Goal: Task Accomplishment & Management: Complete application form

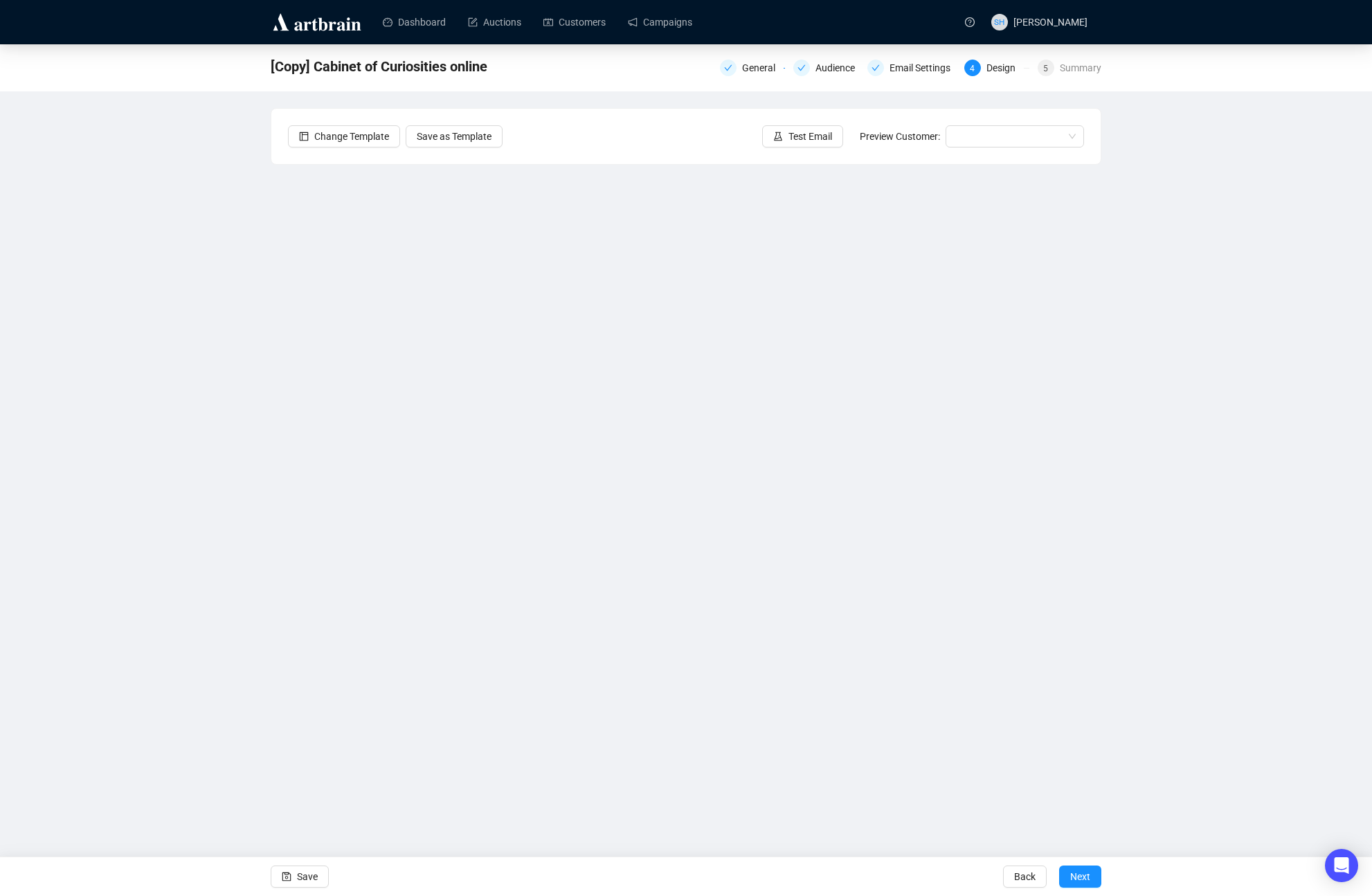
drag, startPoint x: 466, startPoint y: 801, endPoint x: 479, endPoint y: 799, distance: 13.2
click at [468, 801] on div "Dashboard Auctions Customers Campaigns SH [PERSON_NAME] [Copy] Cabinet of Curio…" at bounding box center [686, 448] width 1372 height 896
click at [593, 775] on div "Dashboard Auctions Customers Campaigns SH [PERSON_NAME] [Copy] Cabinet of Curio…" at bounding box center [686, 448] width 1372 height 896
click at [305, 873] on span "Save" at bounding box center [307, 876] width 21 height 39
click at [297, 876] on span "Save" at bounding box center [307, 876] width 21 height 39
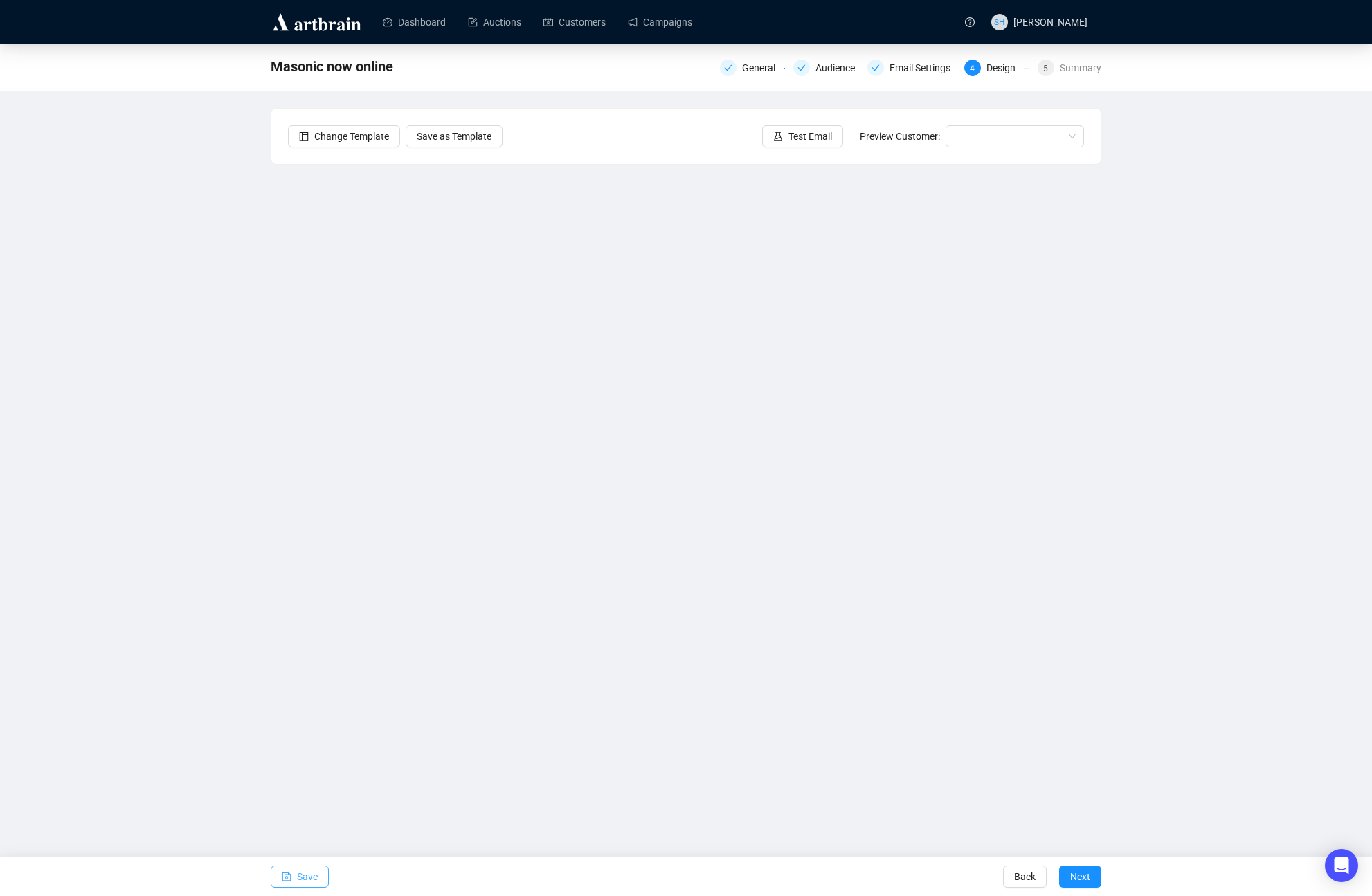
click at [298, 878] on span "Save" at bounding box center [307, 876] width 21 height 39
click at [580, 804] on div "Dashboard Auctions Customers Campaigns SH Stina Henslee Masonic now online Gene…" at bounding box center [686, 448] width 1372 height 896
click at [300, 879] on span "Save" at bounding box center [307, 876] width 21 height 39
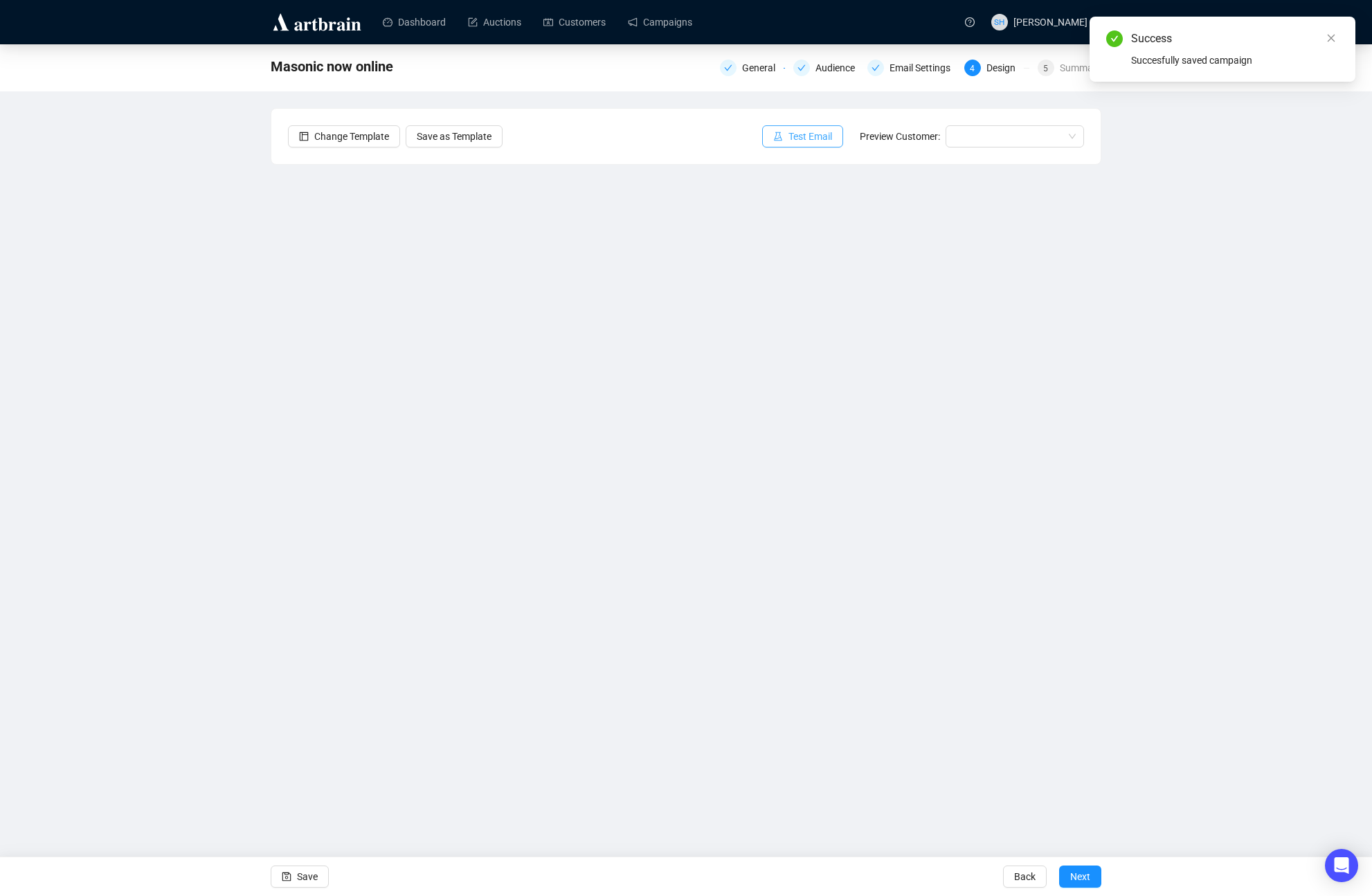
click at [789, 132] on span "Test Email" at bounding box center [810, 136] width 43 height 15
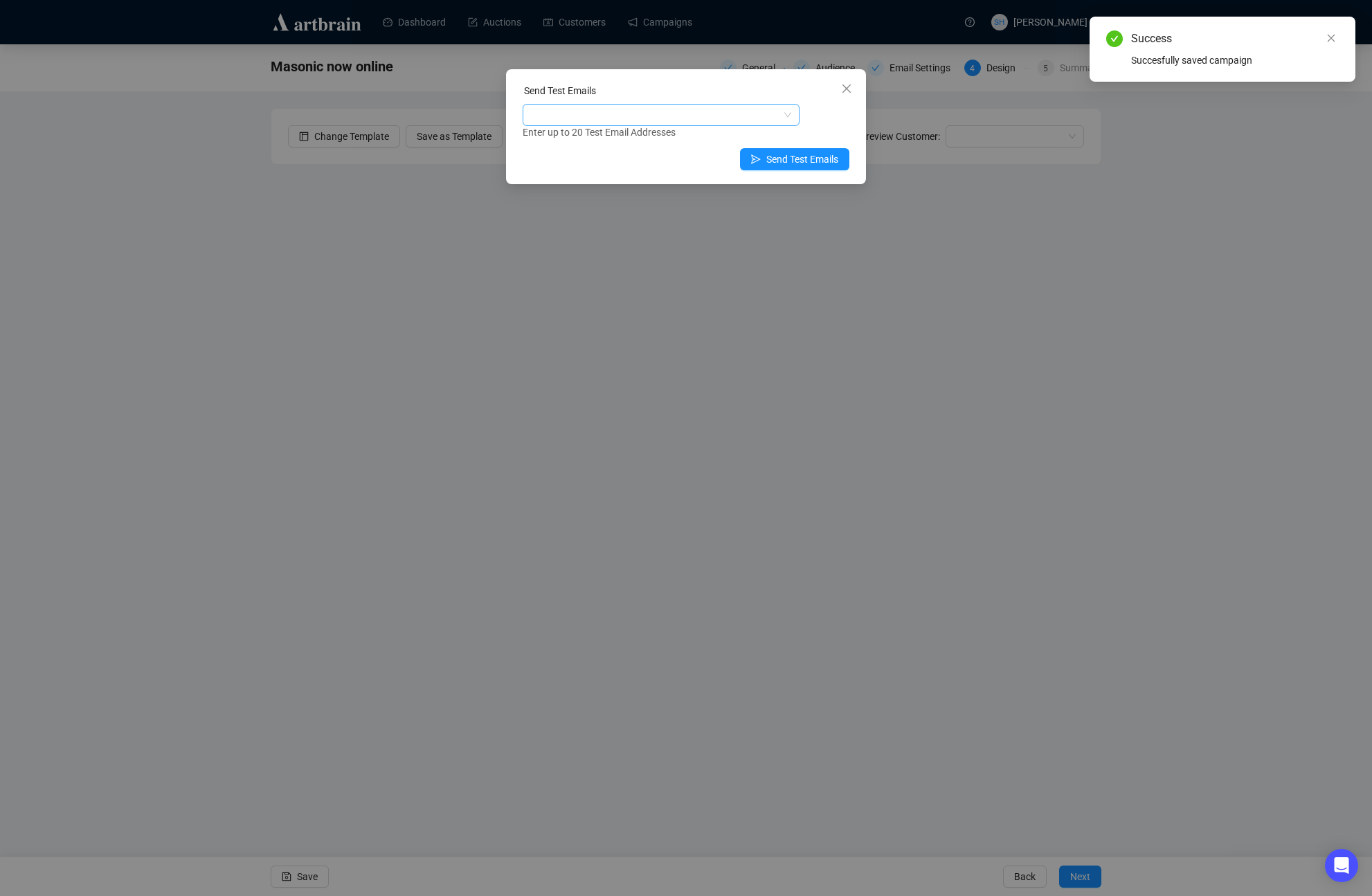
click at [554, 109] on div at bounding box center [654, 114] width 257 height 19
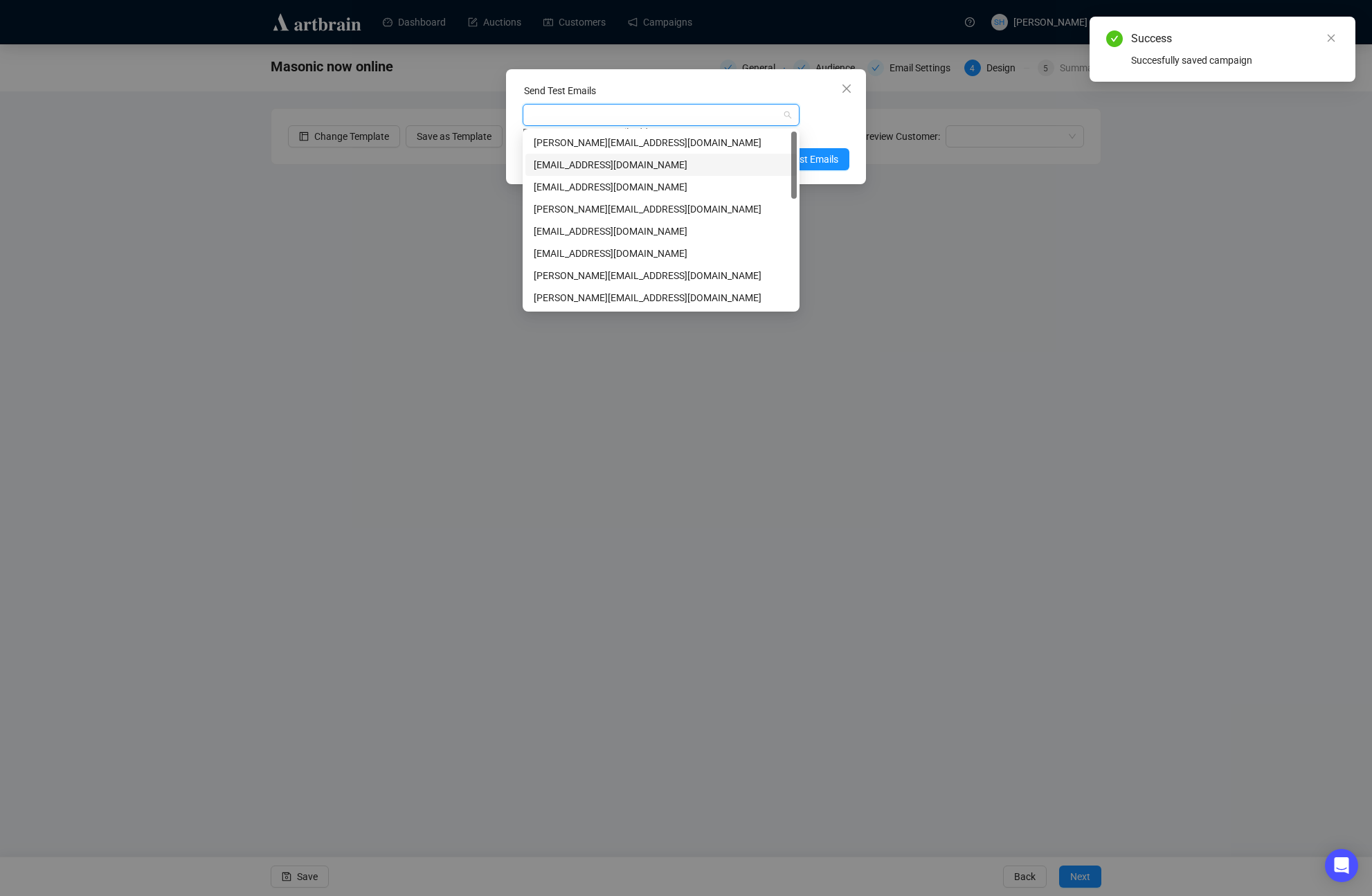
click at [548, 166] on div "[EMAIL_ADDRESS][DOMAIN_NAME]" at bounding box center [661, 164] width 255 height 15
click at [687, 114] on div "[EMAIL_ADDRESS][DOMAIN_NAME]" at bounding box center [654, 114] width 257 height 19
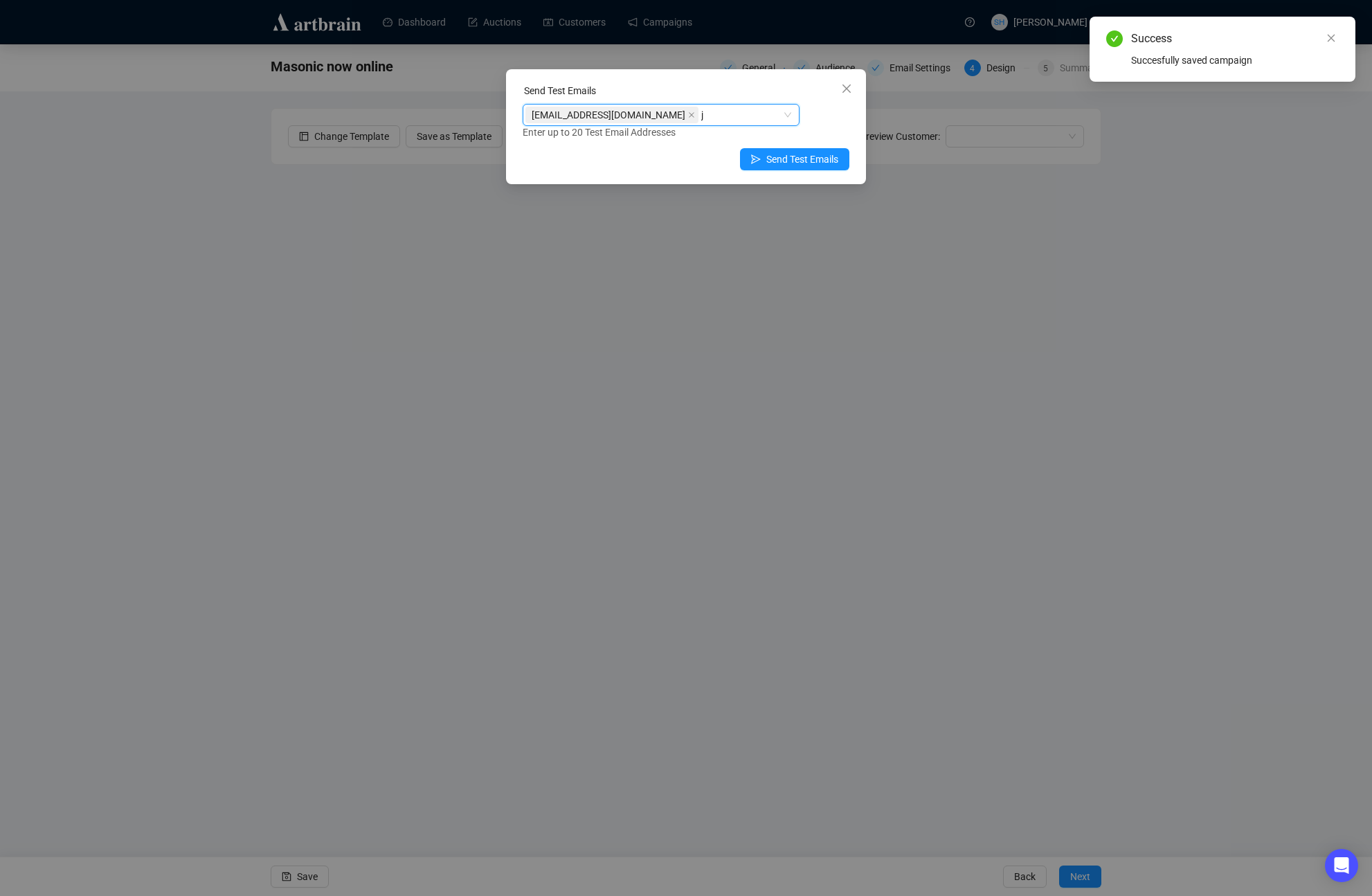
type input "jo"
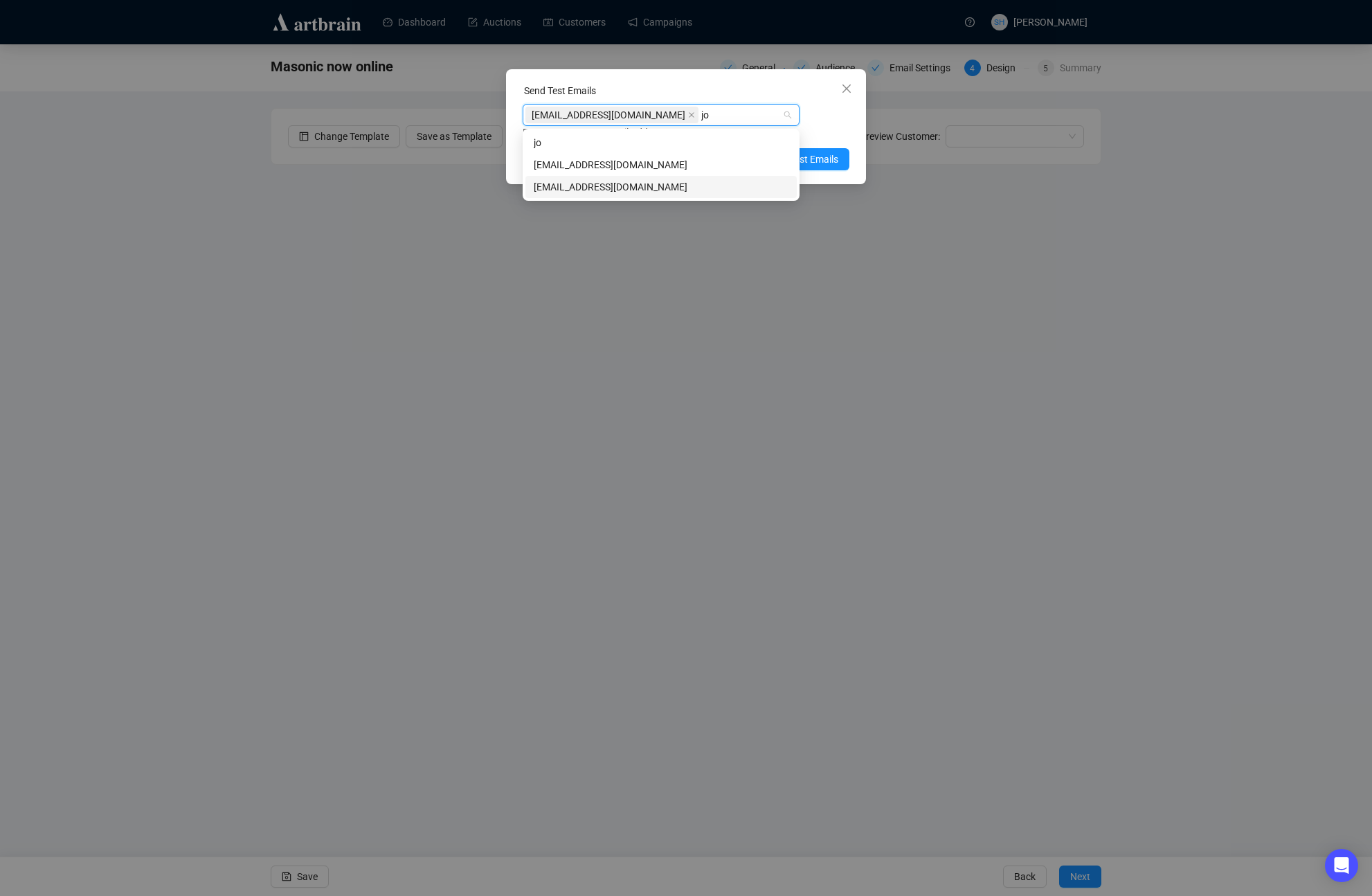
click at [549, 185] on div "[EMAIL_ADDRESS][DOMAIN_NAME]" at bounding box center [661, 186] width 255 height 15
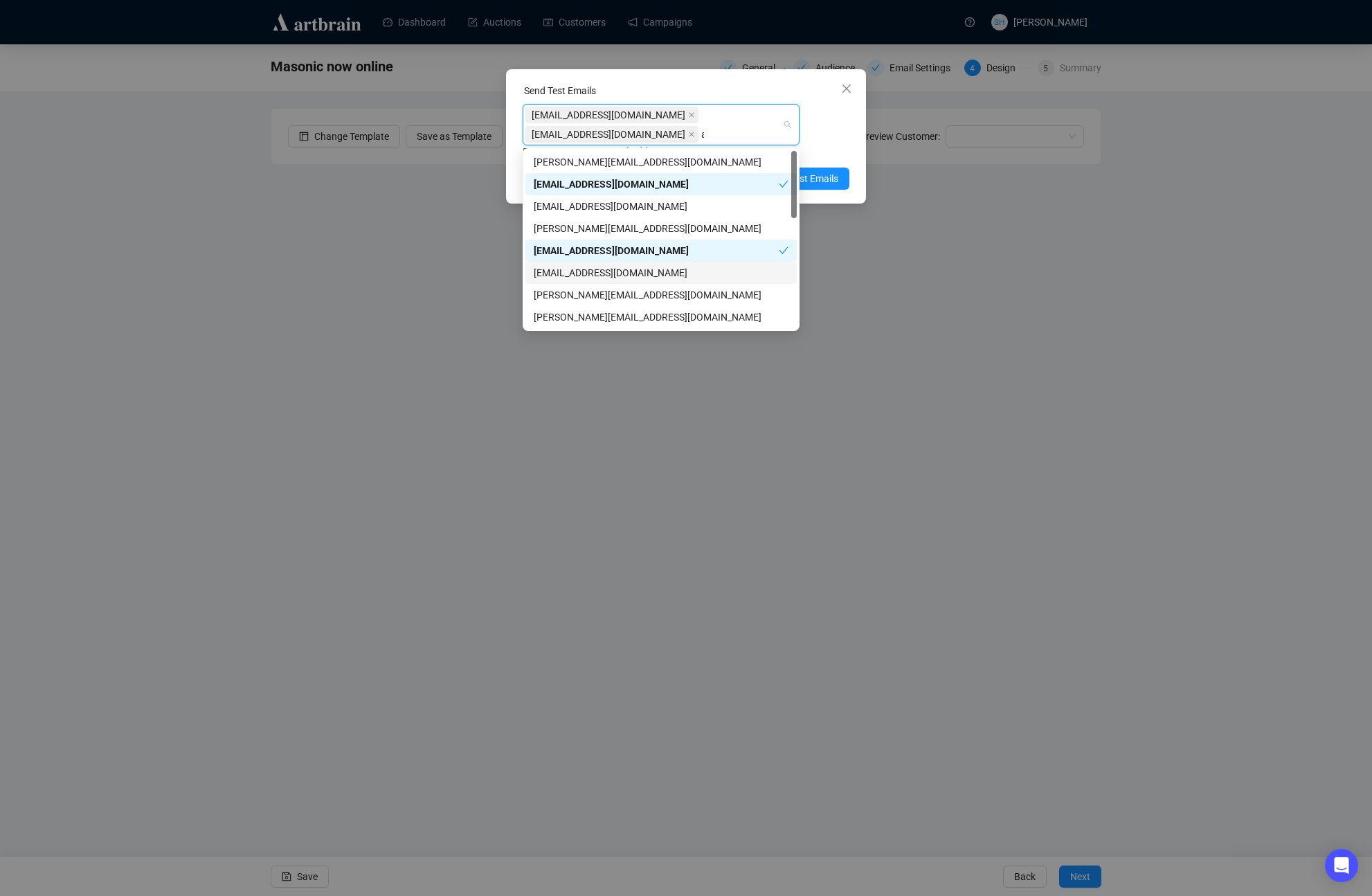
type input "ar"
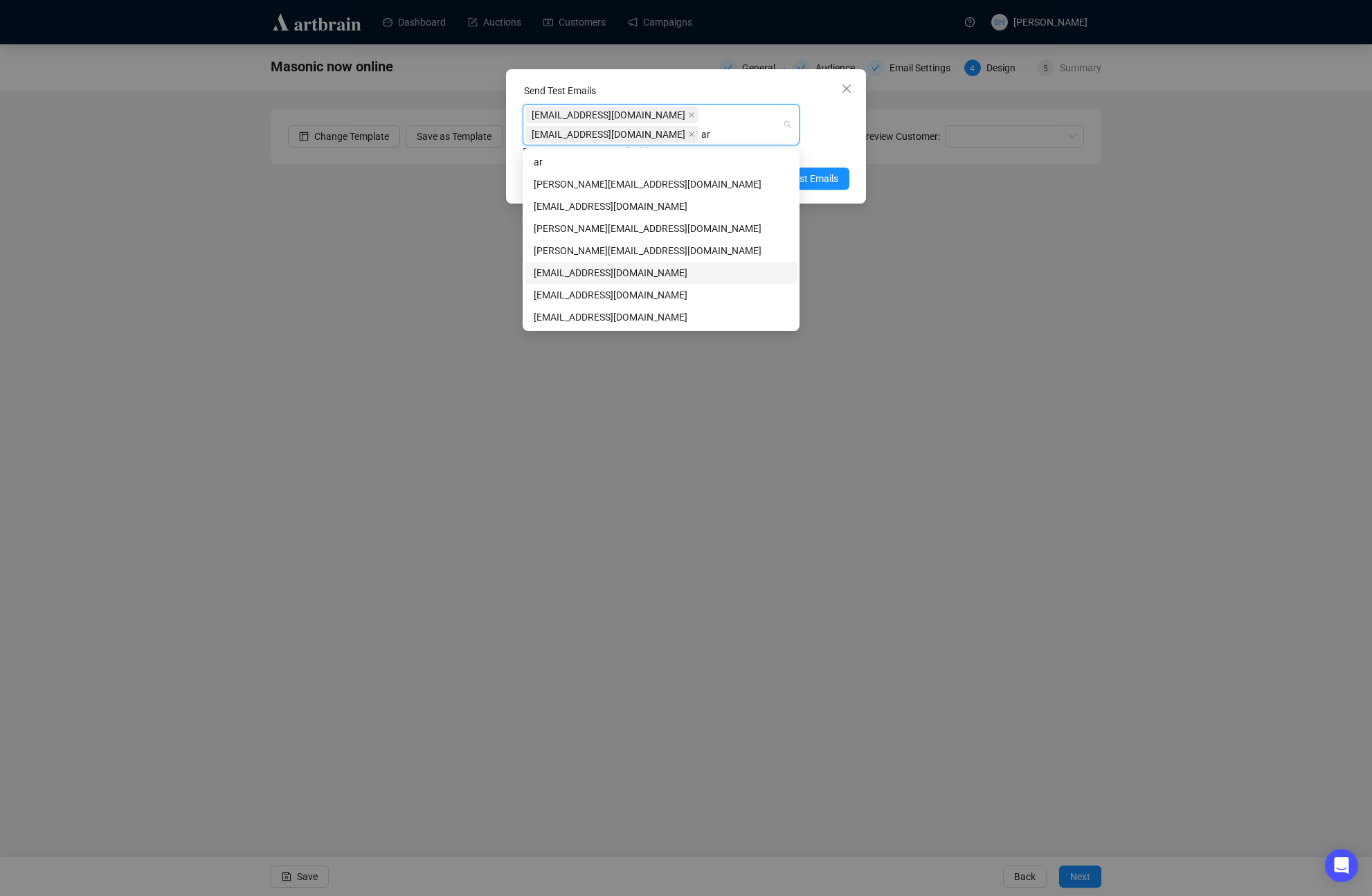
click at [571, 272] on div "aronpacker@gmail.com" at bounding box center [661, 272] width 255 height 15
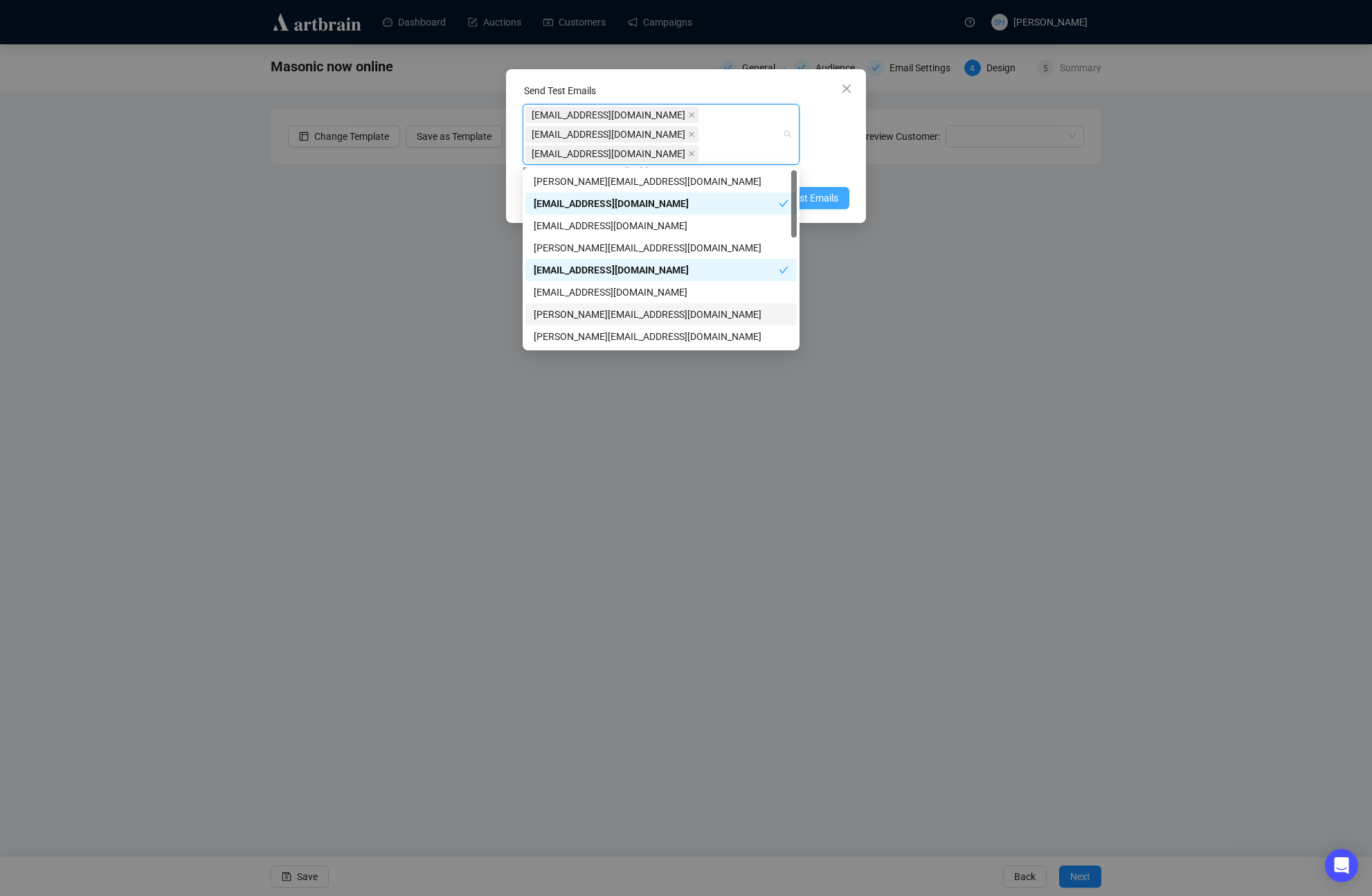
click at [824, 197] on span "Send Test Emails" at bounding box center [802, 198] width 72 height 15
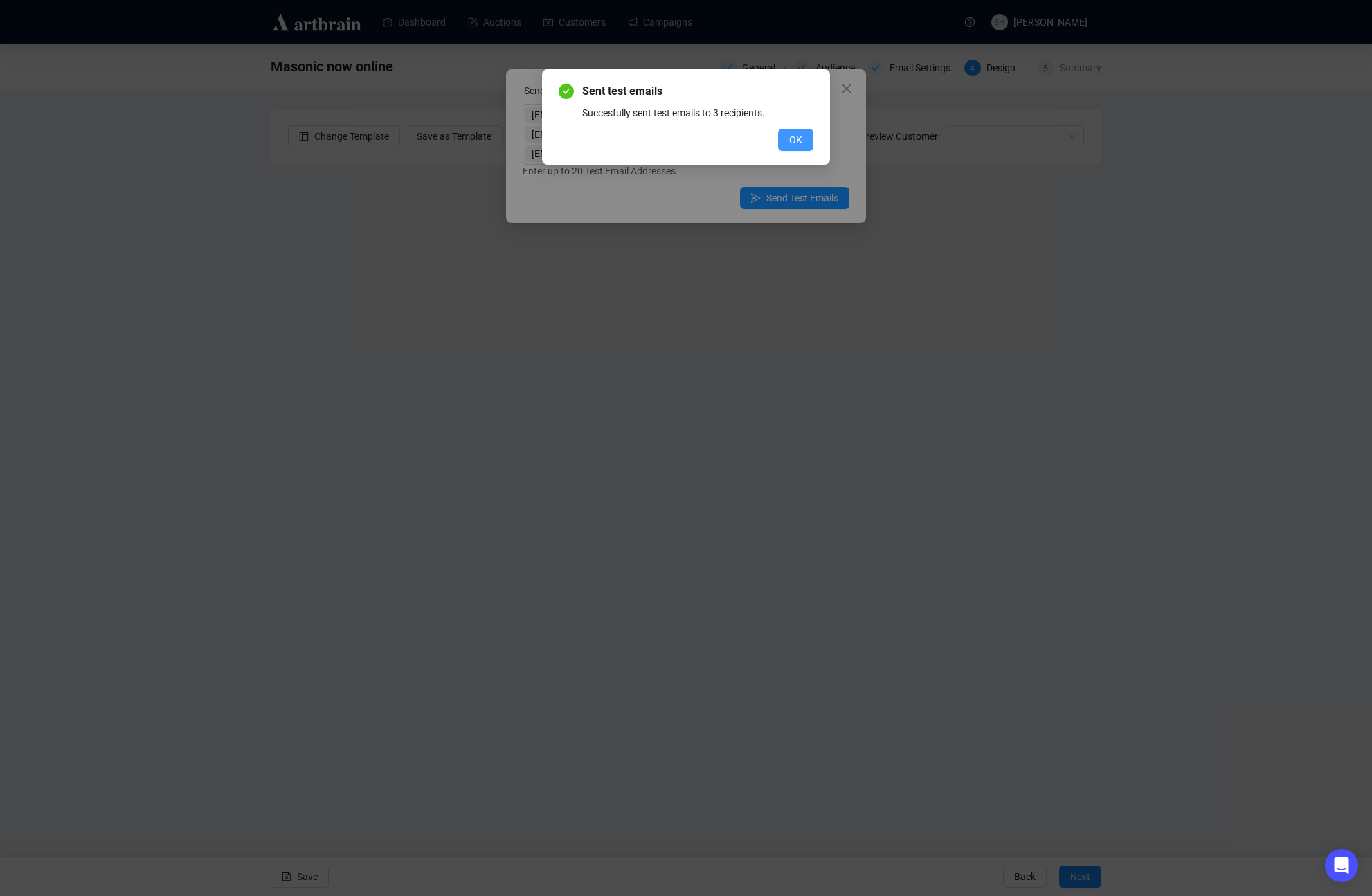
click at [797, 140] on span "OK" at bounding box center [796, 139] width 13 height 15
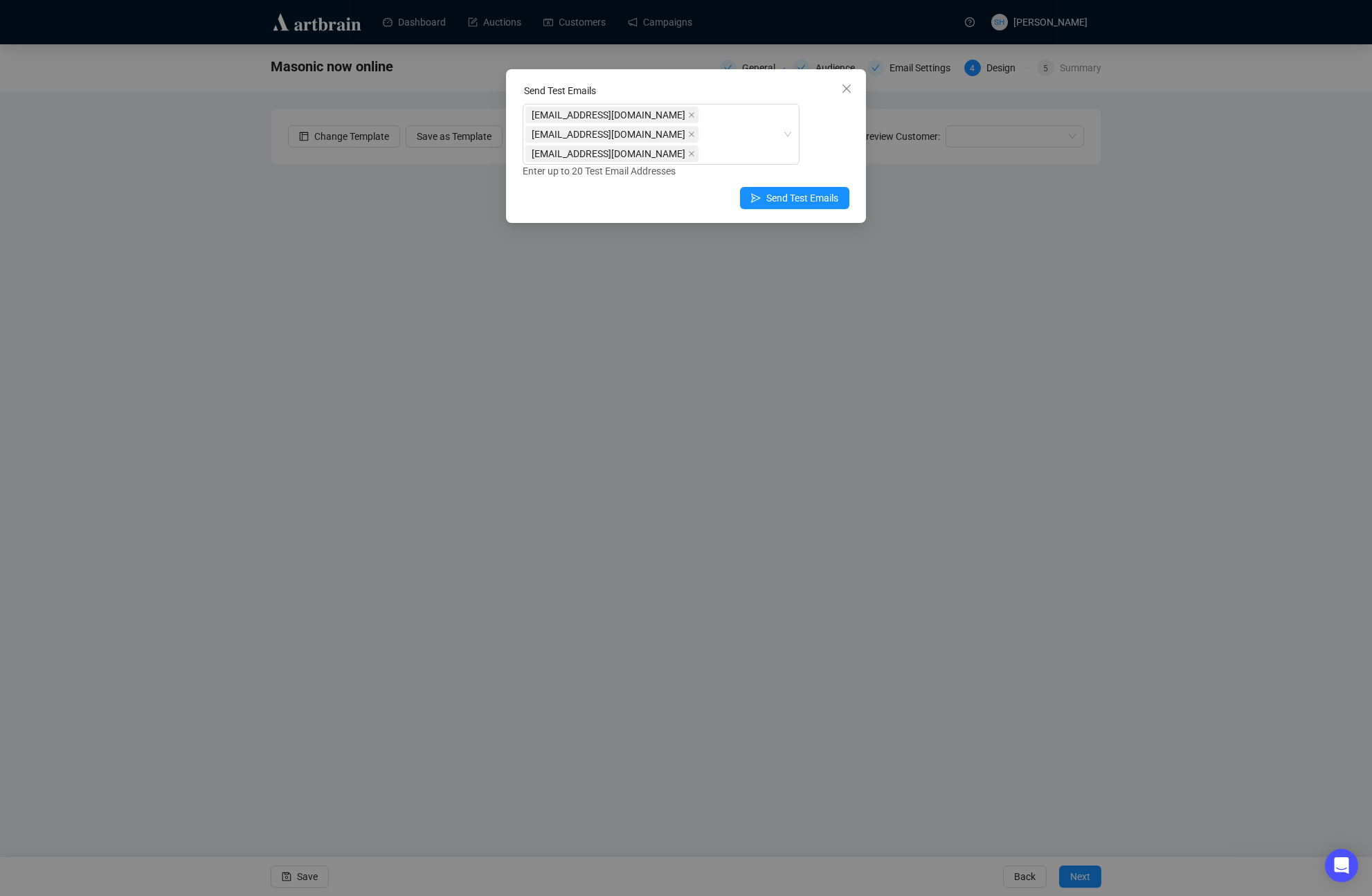
drag, startPoint x: 846, startPoint y: 86, endPoint x: 850, endPoint y: 132, distance: 46.2
click at [846, 86] on icon "close" at bounding box center [847, 89] width 11 height 11
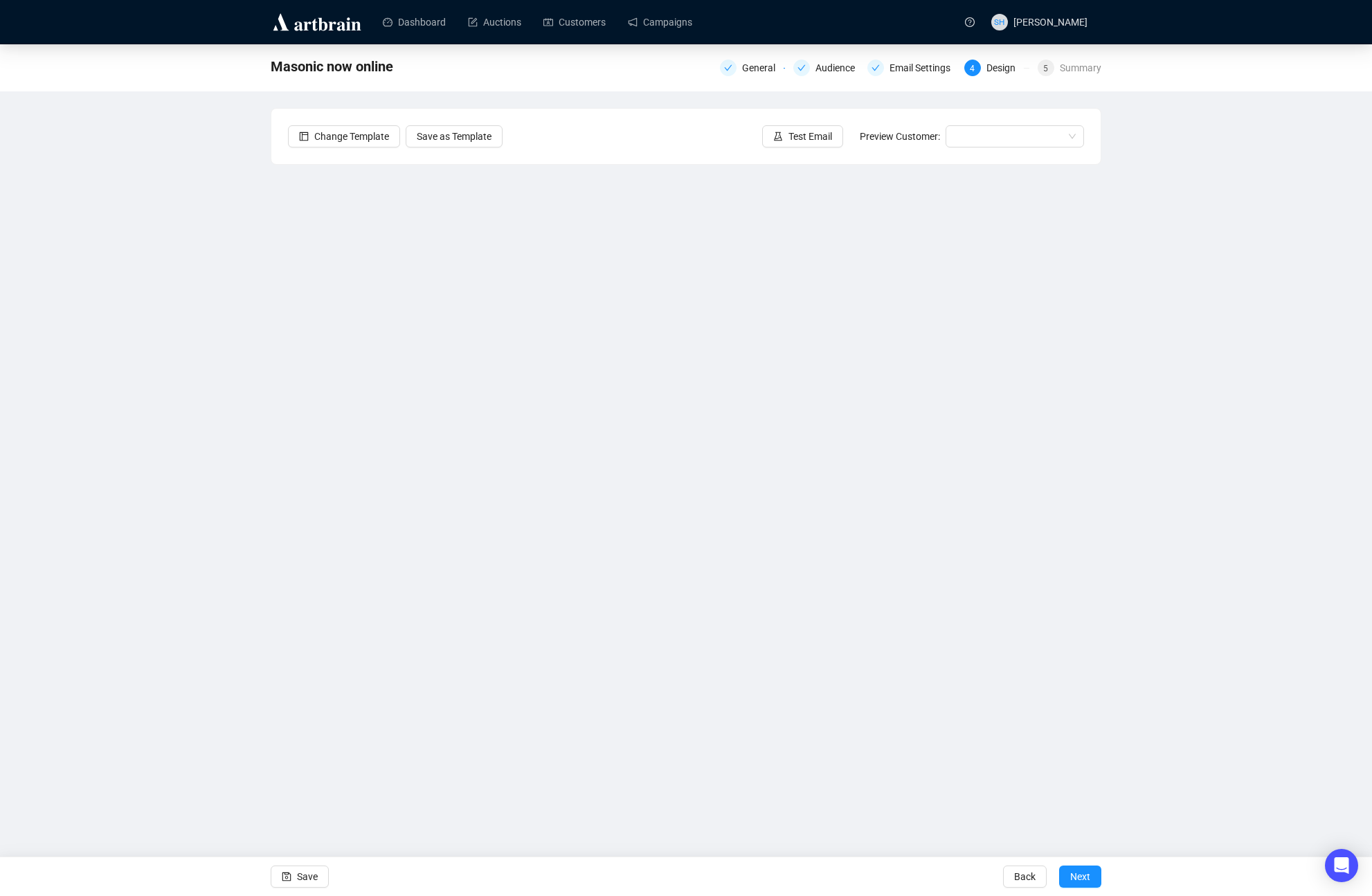
click at [722, 774] on div "Dashboard Auctions Customers Campaigns SH Stina Henslee Masonic now online Gene…" at bounding box center [686, 448] width 1372 height 896
click at [301, 878] on span "Save" at bounding box center [307, 876] width 21 height 39
click at [293, 869] on button "Save" at bounding box center [300, 876] width 58 height 22
click at [296, 878] on button "Save" at bounding box center [300, 876] width 58 height 22
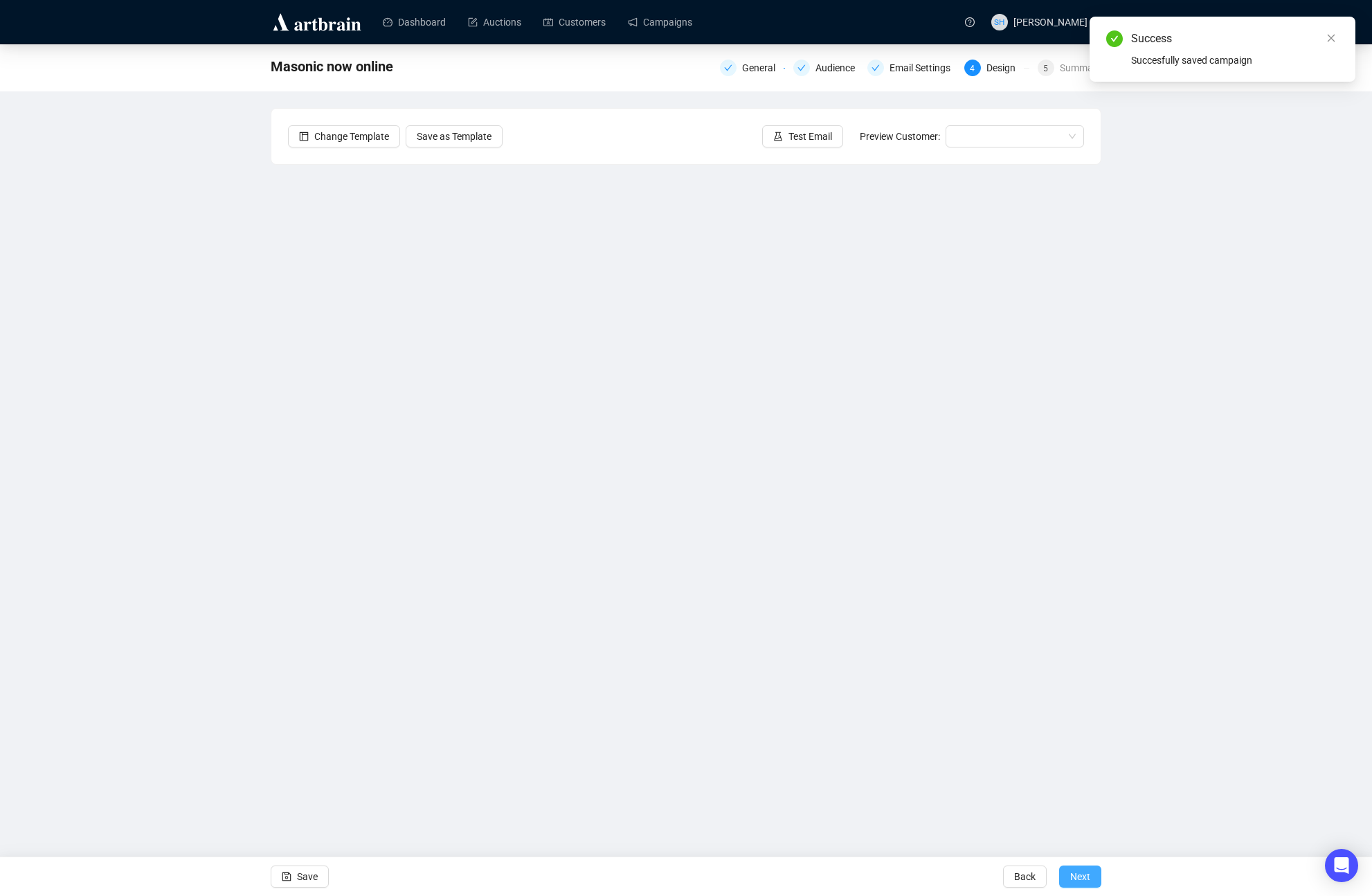
click at [1078, 873] on span "Next" at bounding box center [1080, 876] width 20 height 39
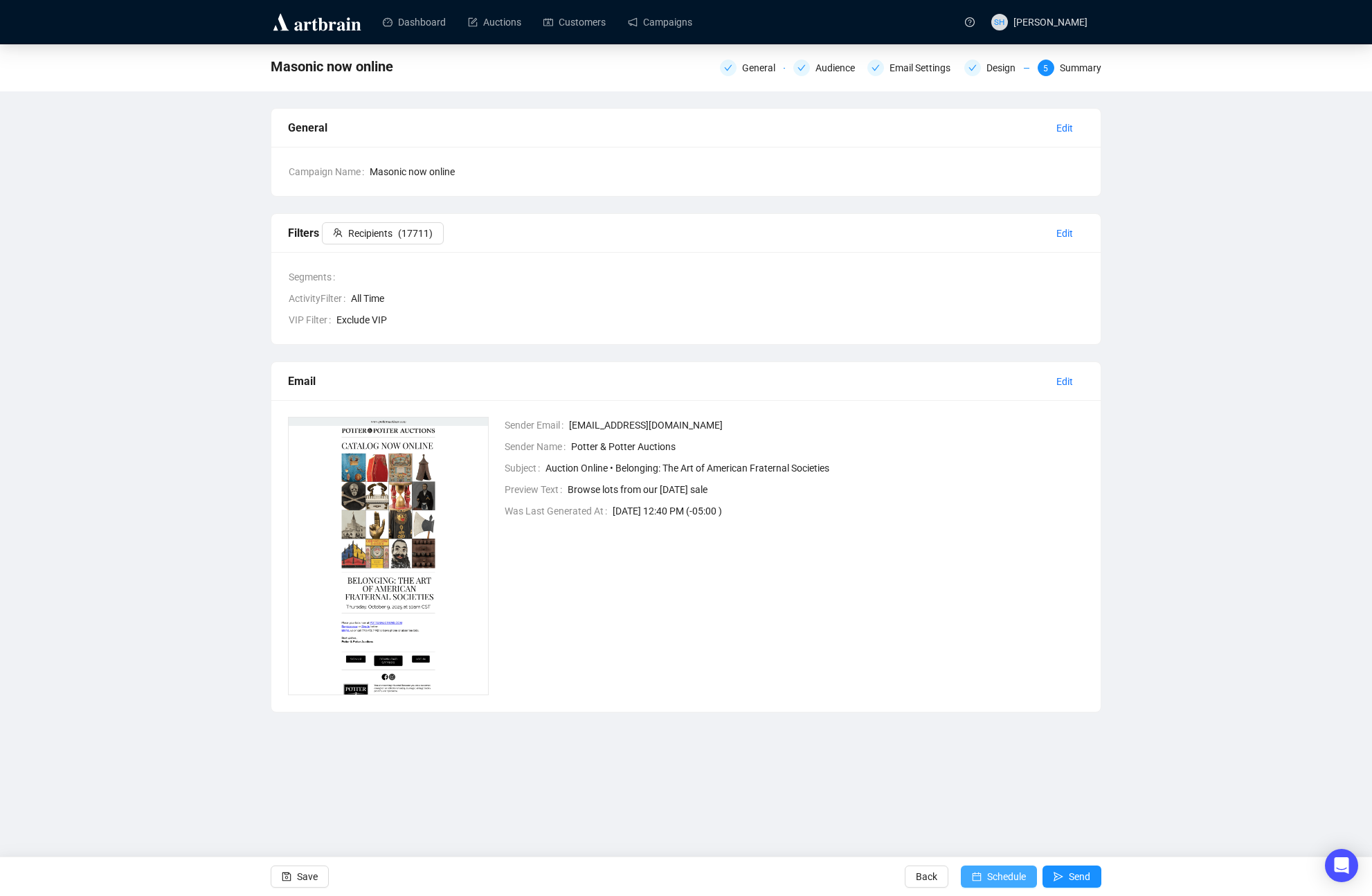
click at [988, 873] on span "Schedule" at bounding box center [1007, 876] width 39 height 39
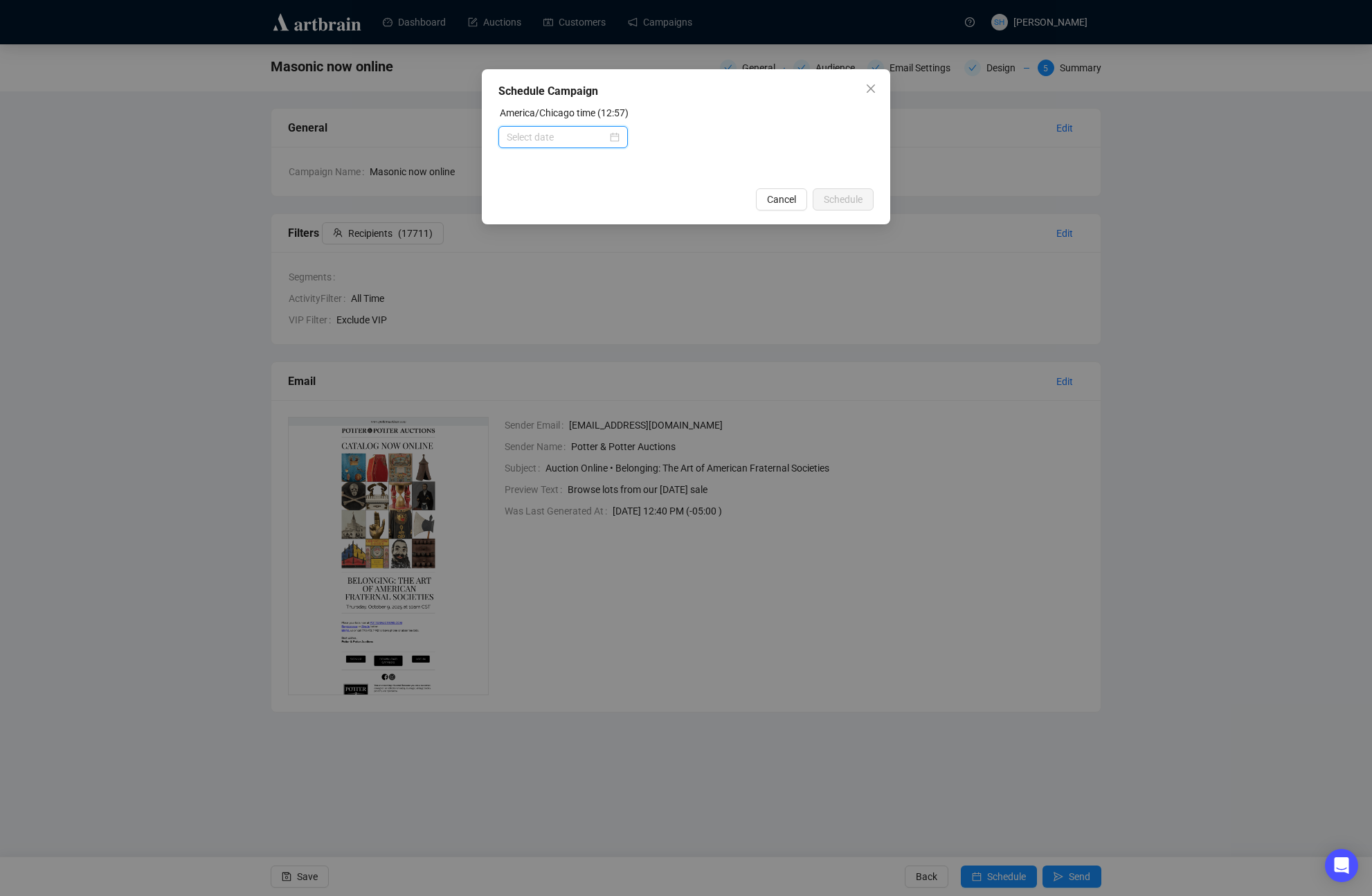
click at [514, 141] on input at bounding box center [556, 136] width 100 height 15
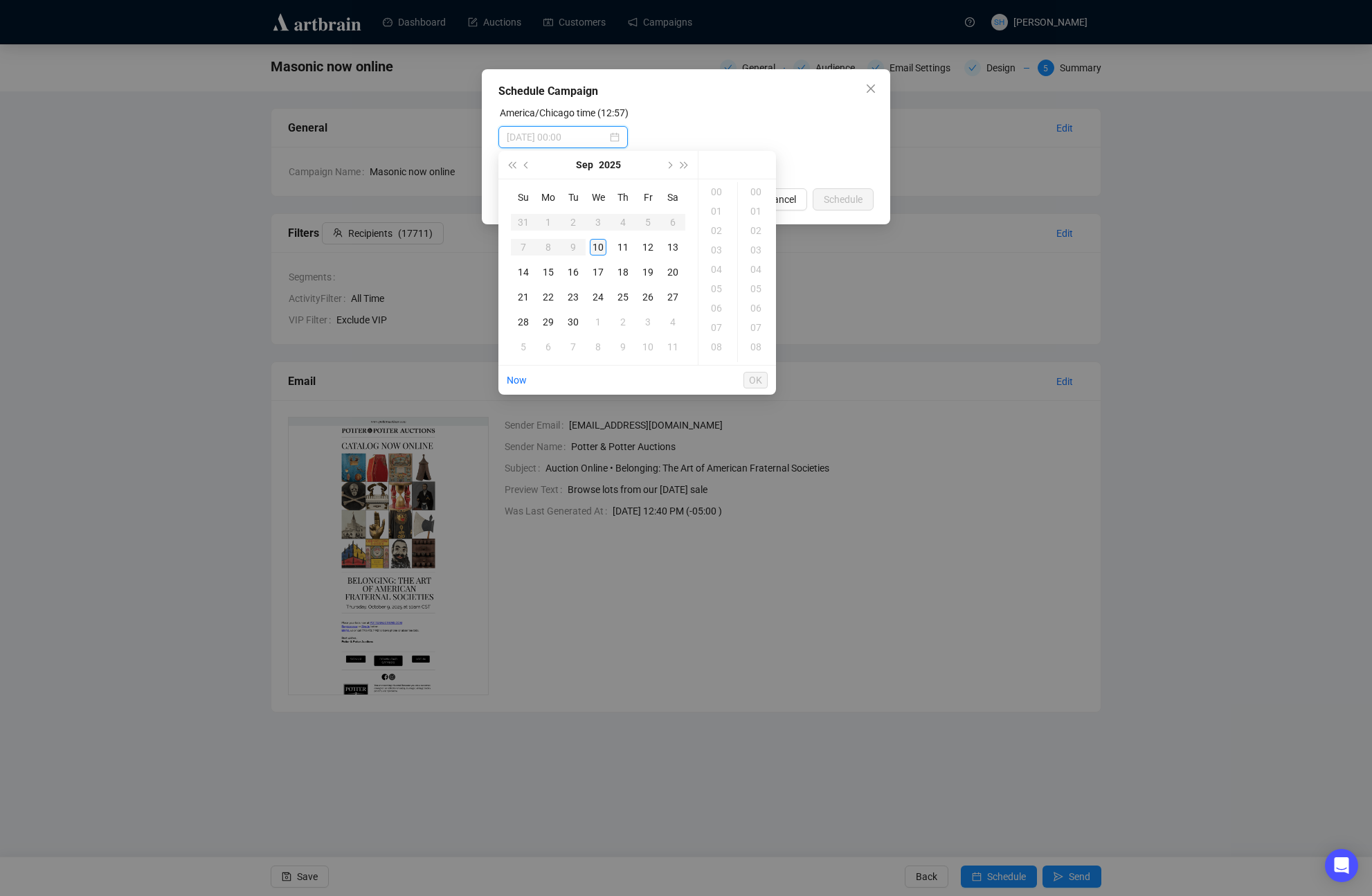
type input "2025-09-10 00:00"
click at [595, 247] on div "10" at bounding box center [598, 247] width 16 height 16
drag, startPoint x: 715, startPoint y: 211, endPoint x: 733, endPoint y: 207, distance: 18.4
click at [715, 212] on div "14" at bounding box center [718, 211] width 33 height 19
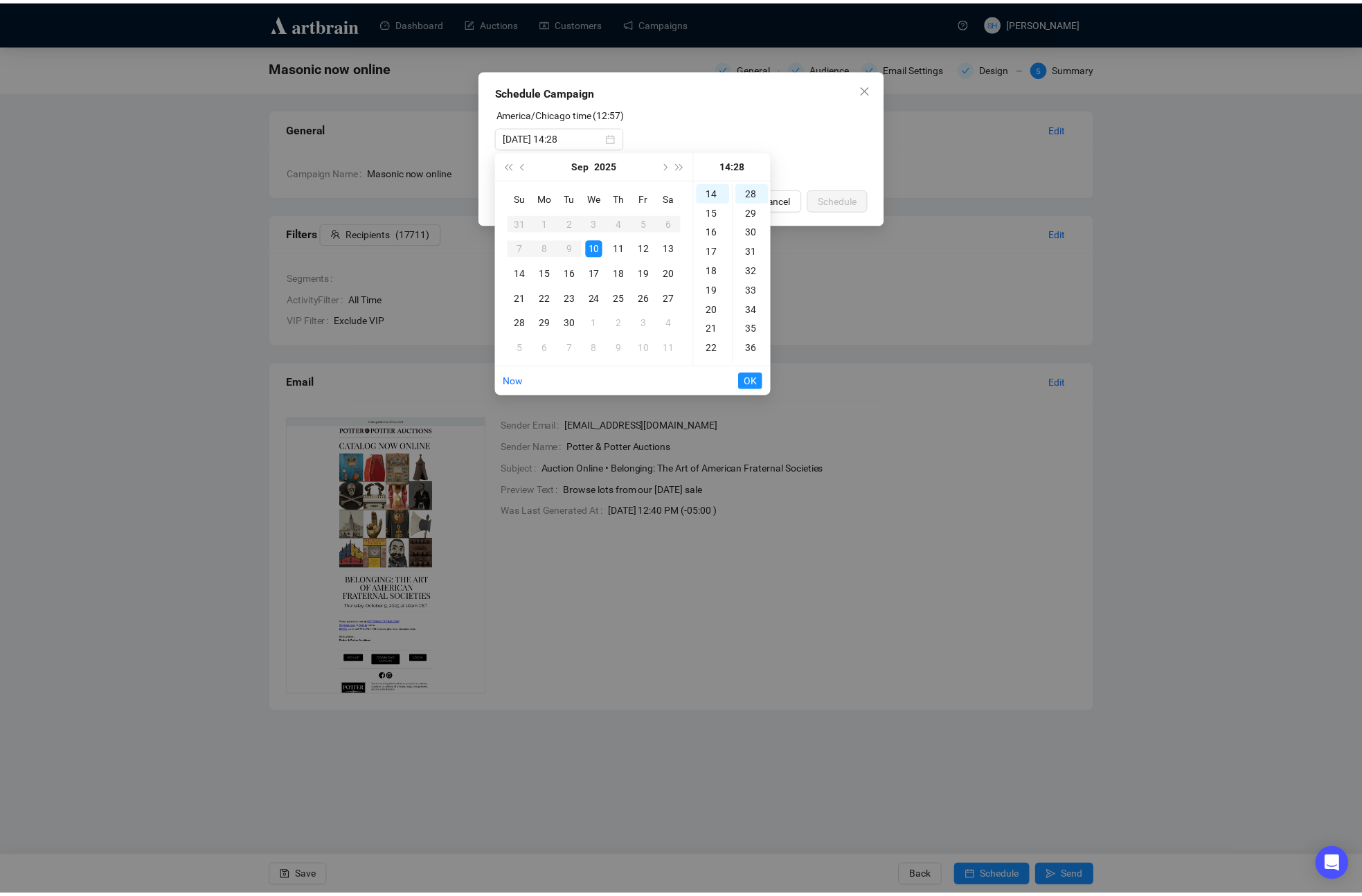
scroll to position [0, 0]
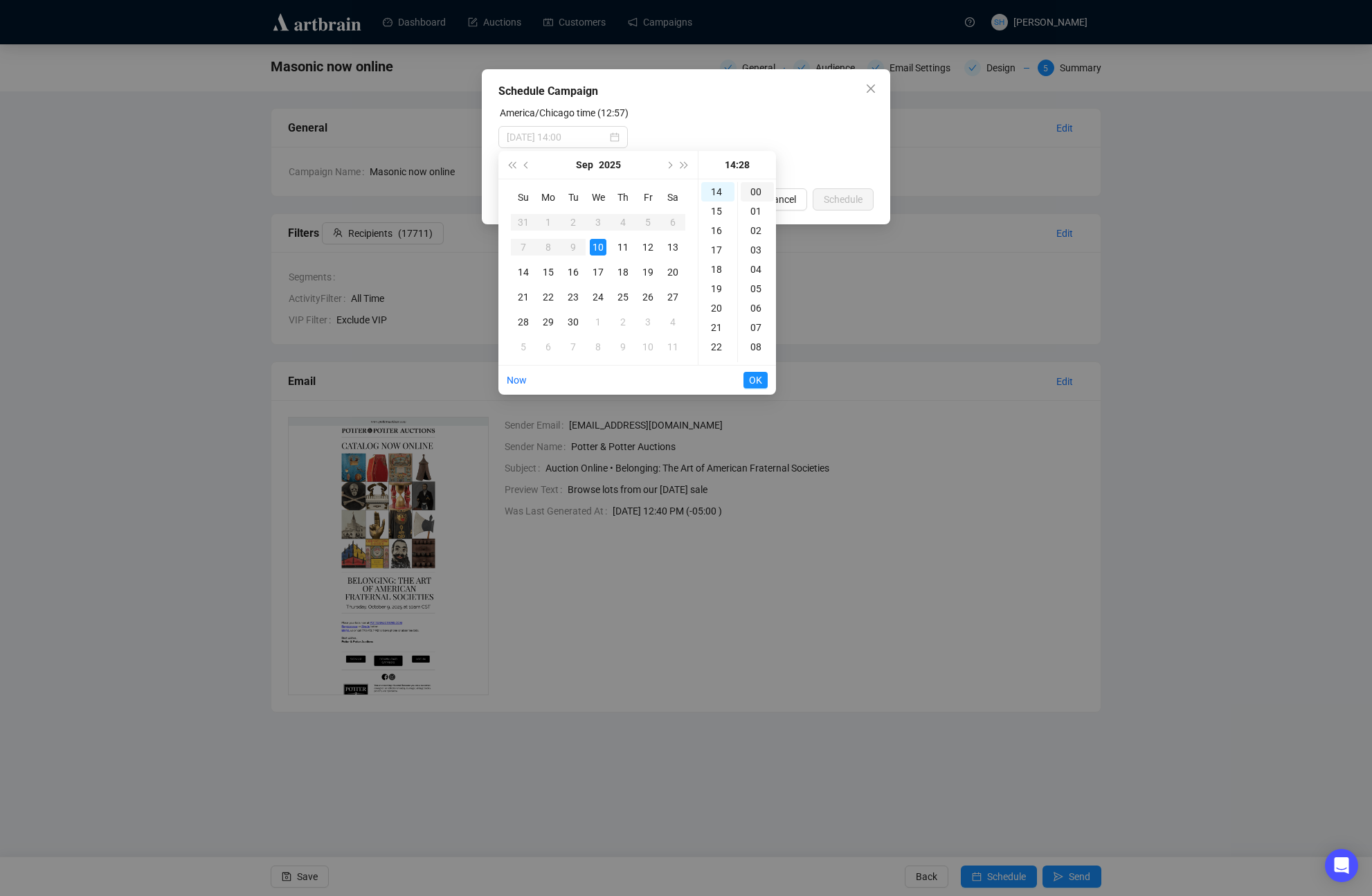
click at [757, 187] on div "00" at bounding box center [757, 191] width 33 height 19
type input "2025-09-10 14:00"
click at [757, 379] on span "OK" at bounding box center [755, 379] width 13 height 26
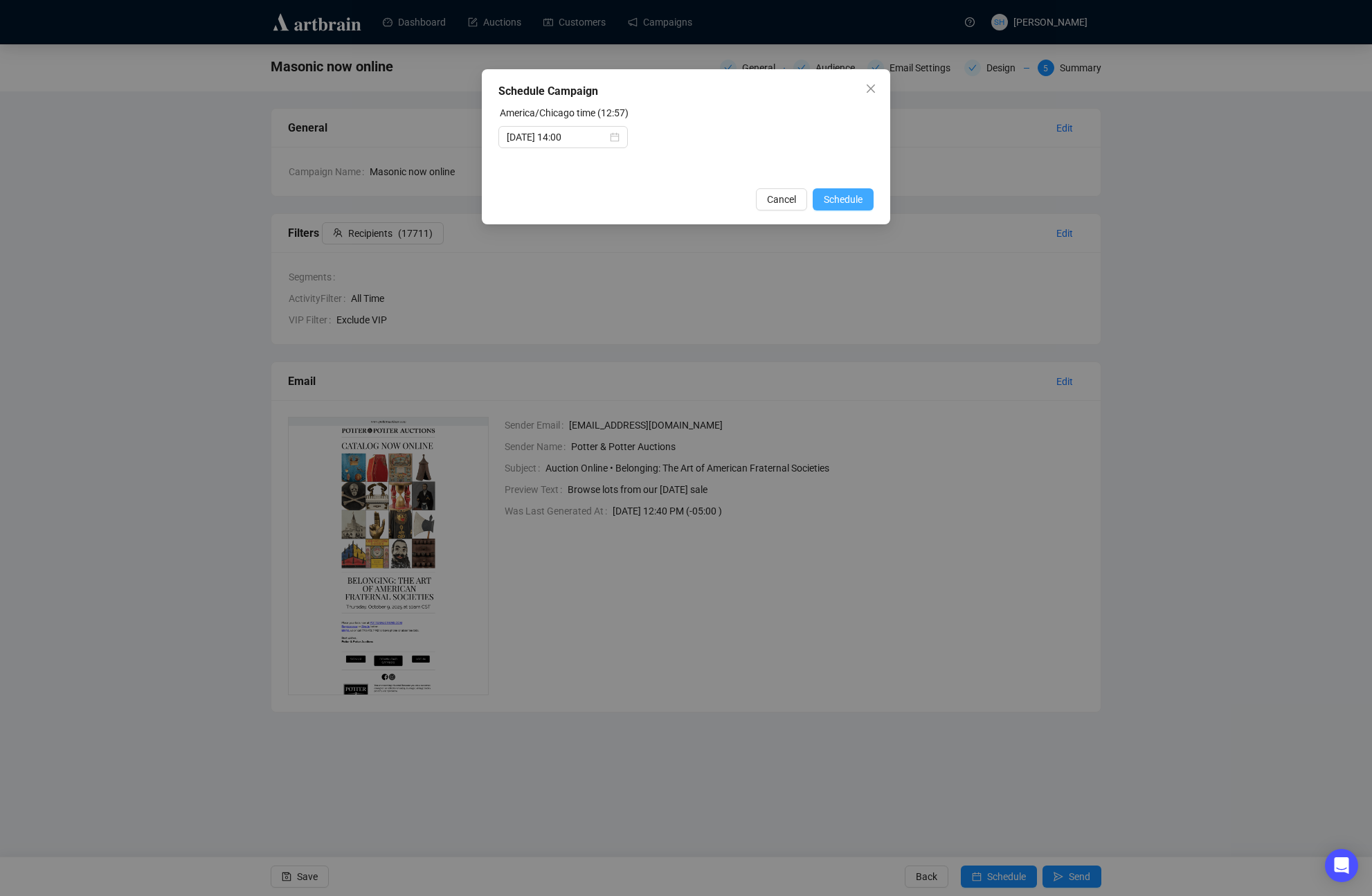
click at [838, 199] on span "Schedule" at bounding box center [843, 199] width 39 height 15
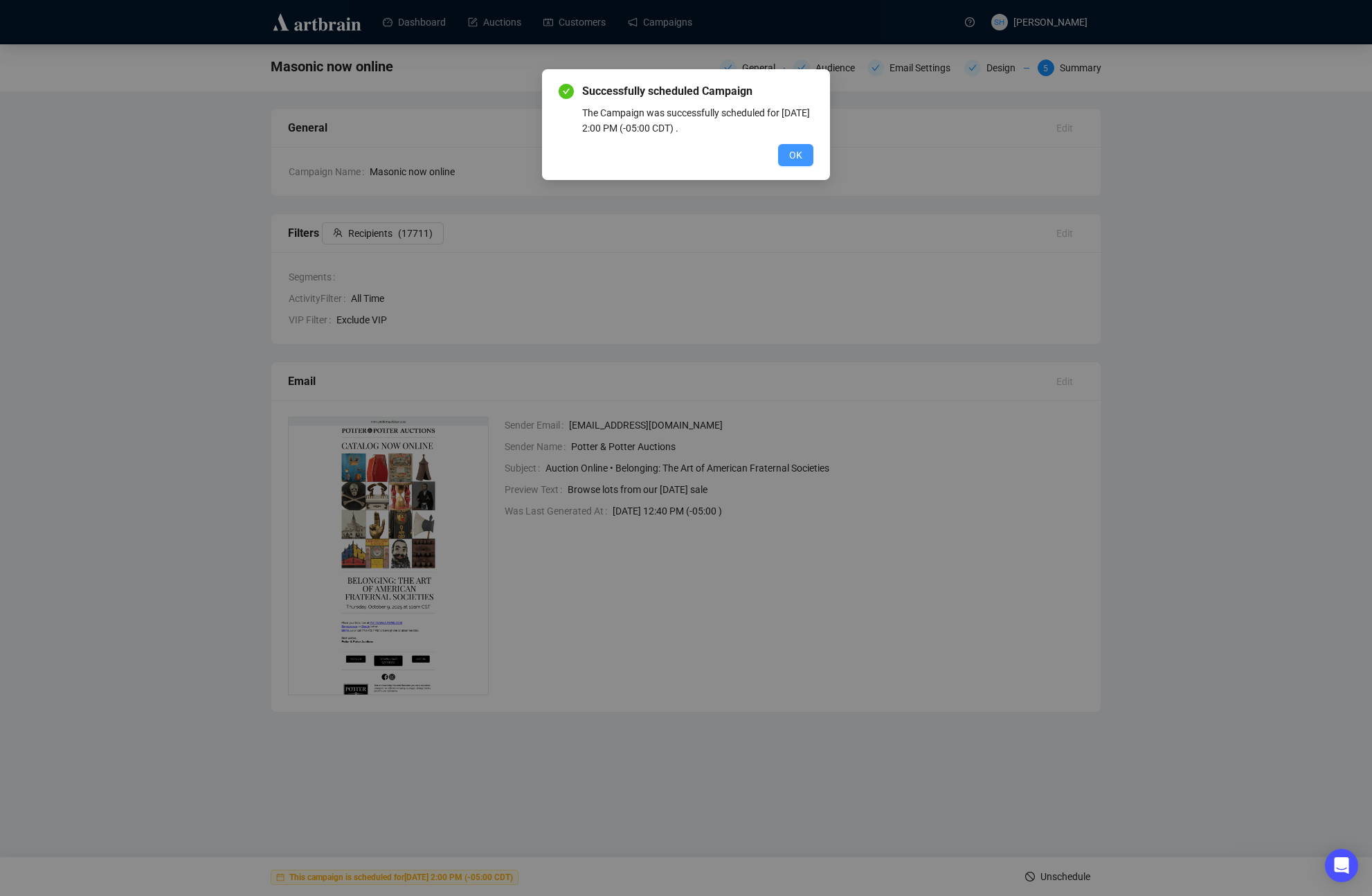
click at [801, 158] on span "OK" at bounding box center [796, 155] width 13 height 15
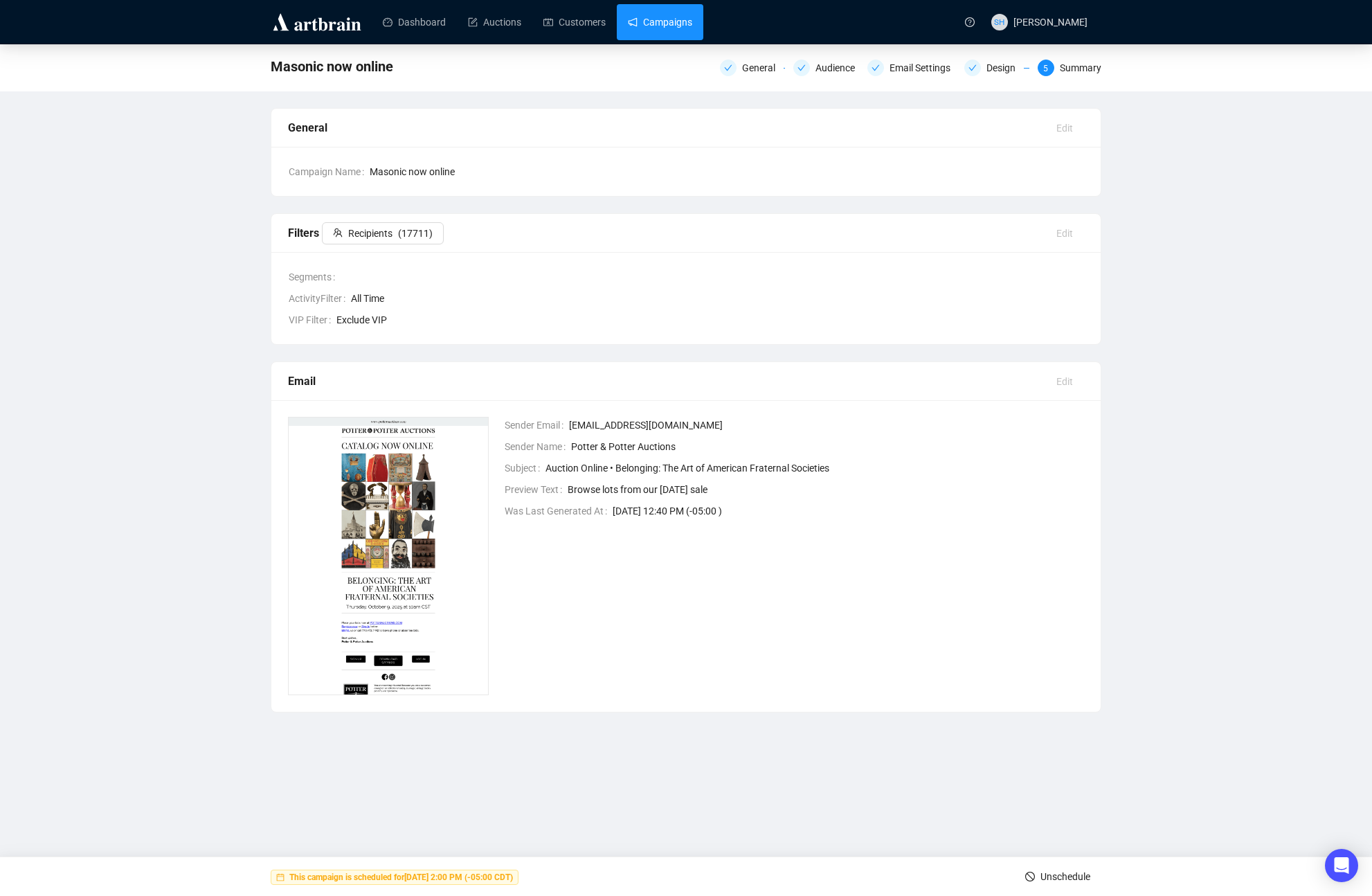
click at [658, 22] on link "Campaigns" at bounding box center [660, 22] width 65 height 36
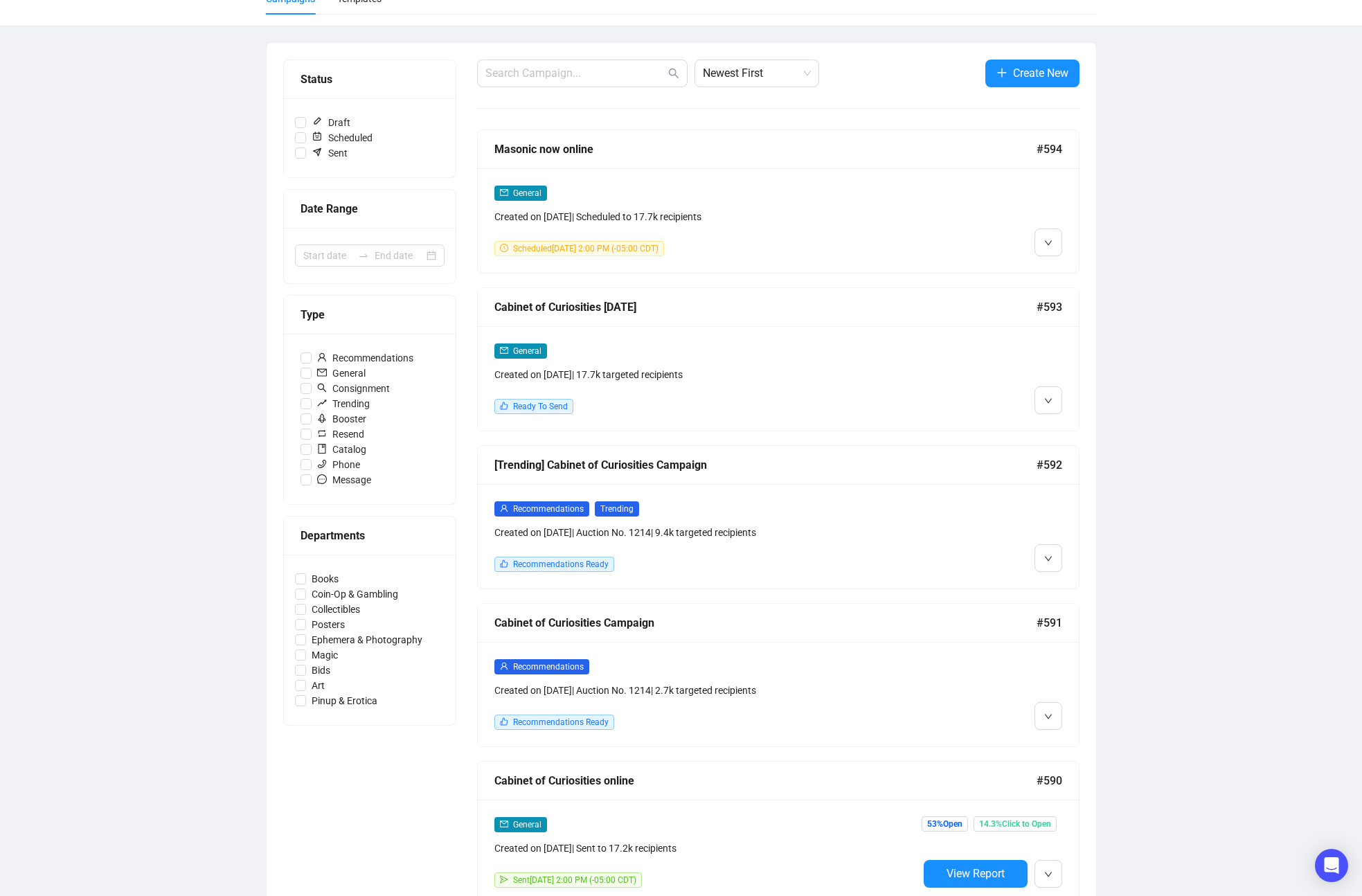
scroll to position [123, 0]
click at [1047, 399] on icon "down" at bounding box center [1048, 400] width 9 height 9
click at [1066, 428] on span "Edit" at bounding box center [1070, 429] width 16 height 11
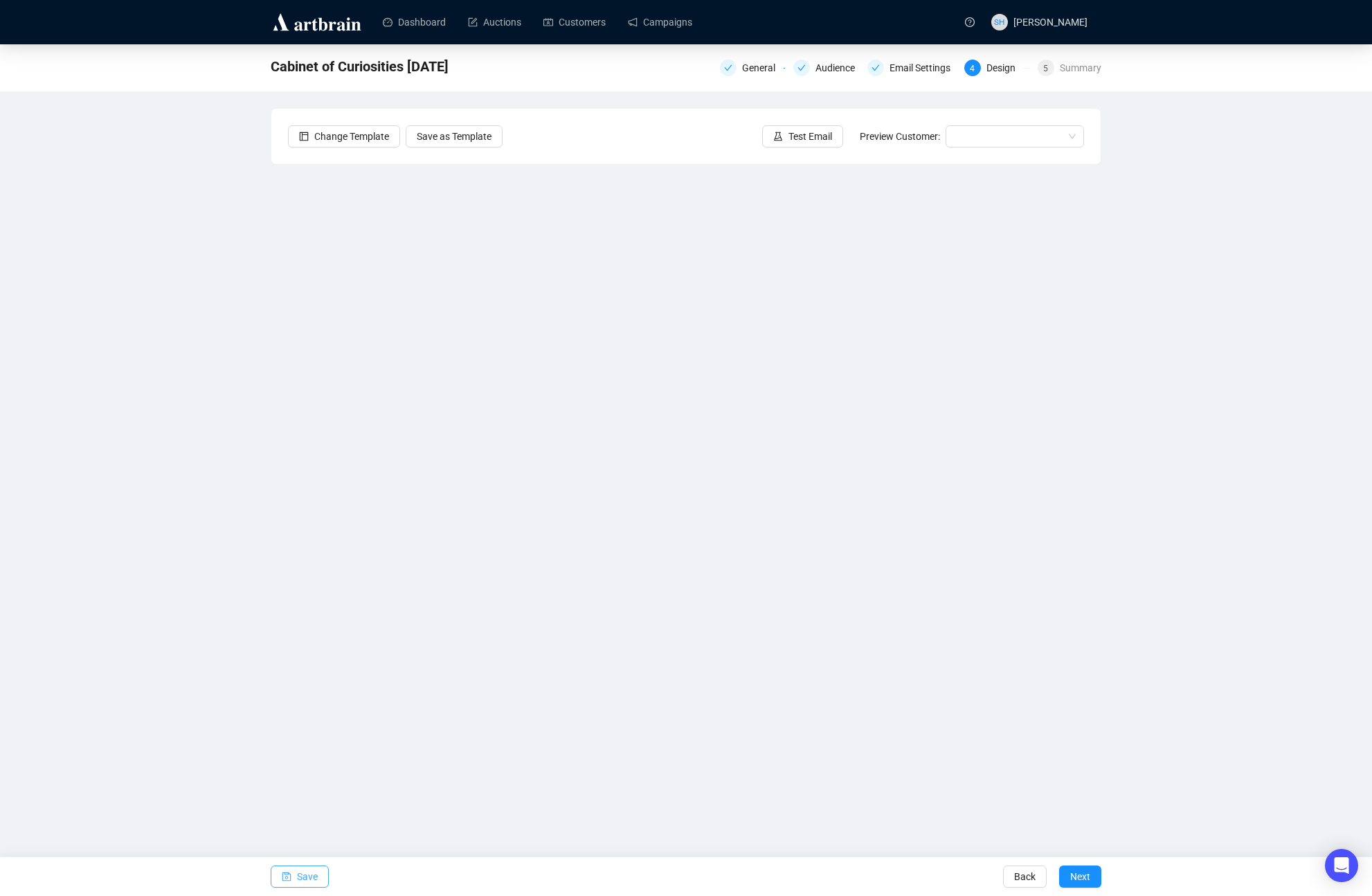
click at [307, 875] on span "Save" at bounding box center [307, 876] width 21 height 39
click at [303, 878] on span "Save" at bounding box center [307, 876] width 21 height 39
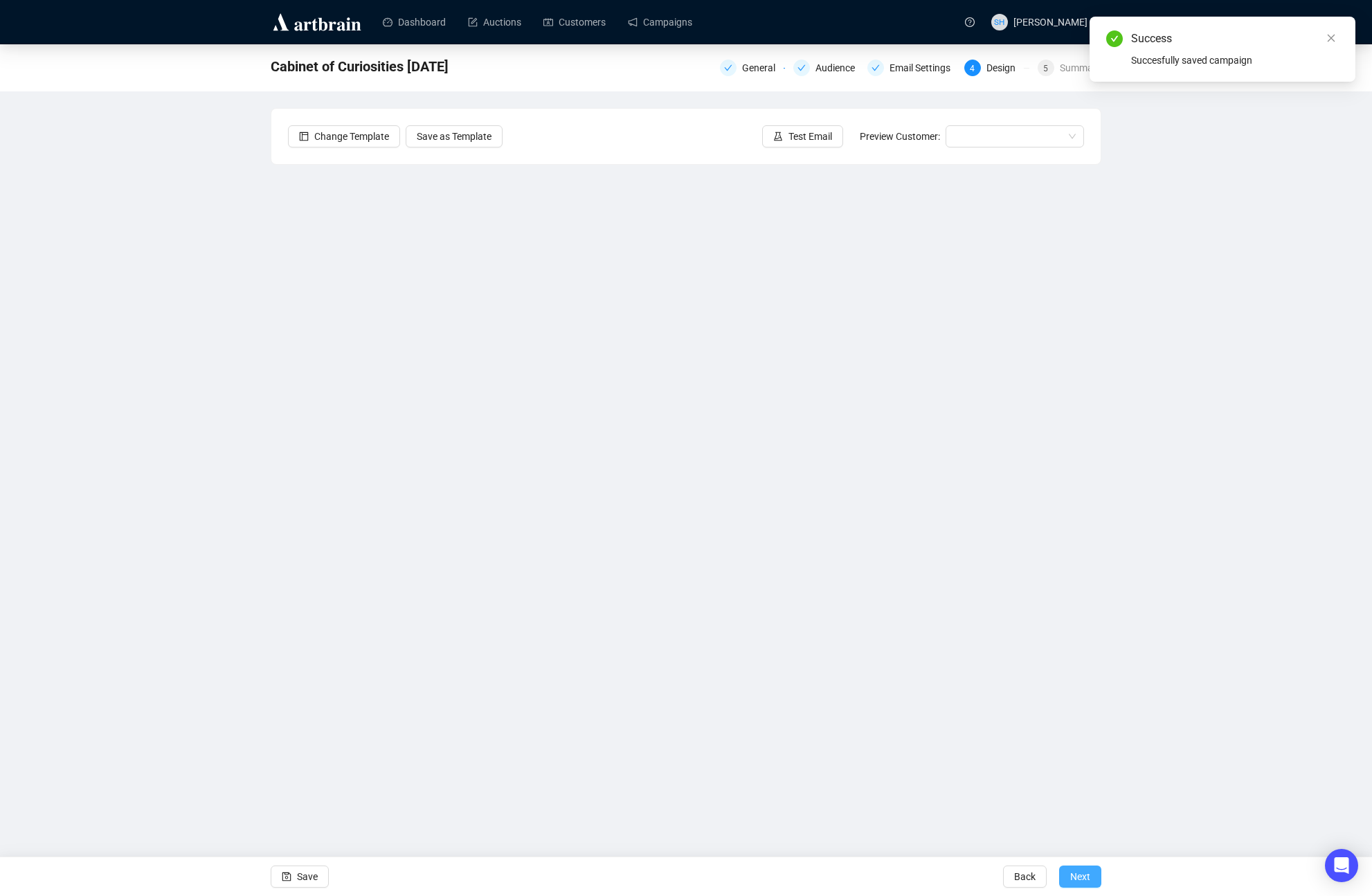
click at [1076, 875] on span "Next" at bounding box center [1080, 876] width 20 height 39
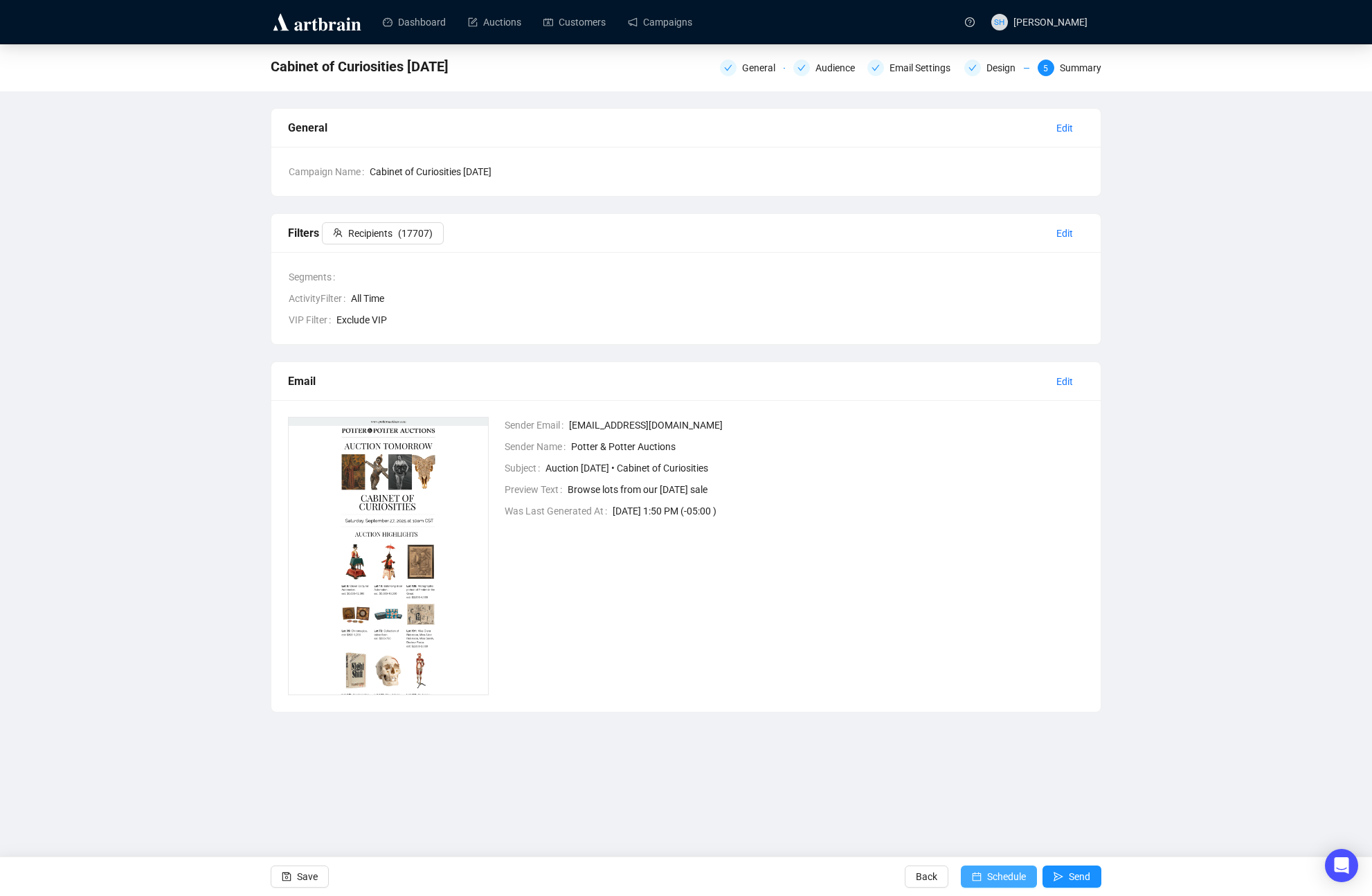
click at [988, 872] on span "Schedule" at bounding box center [1007, 876] width 39 height 39
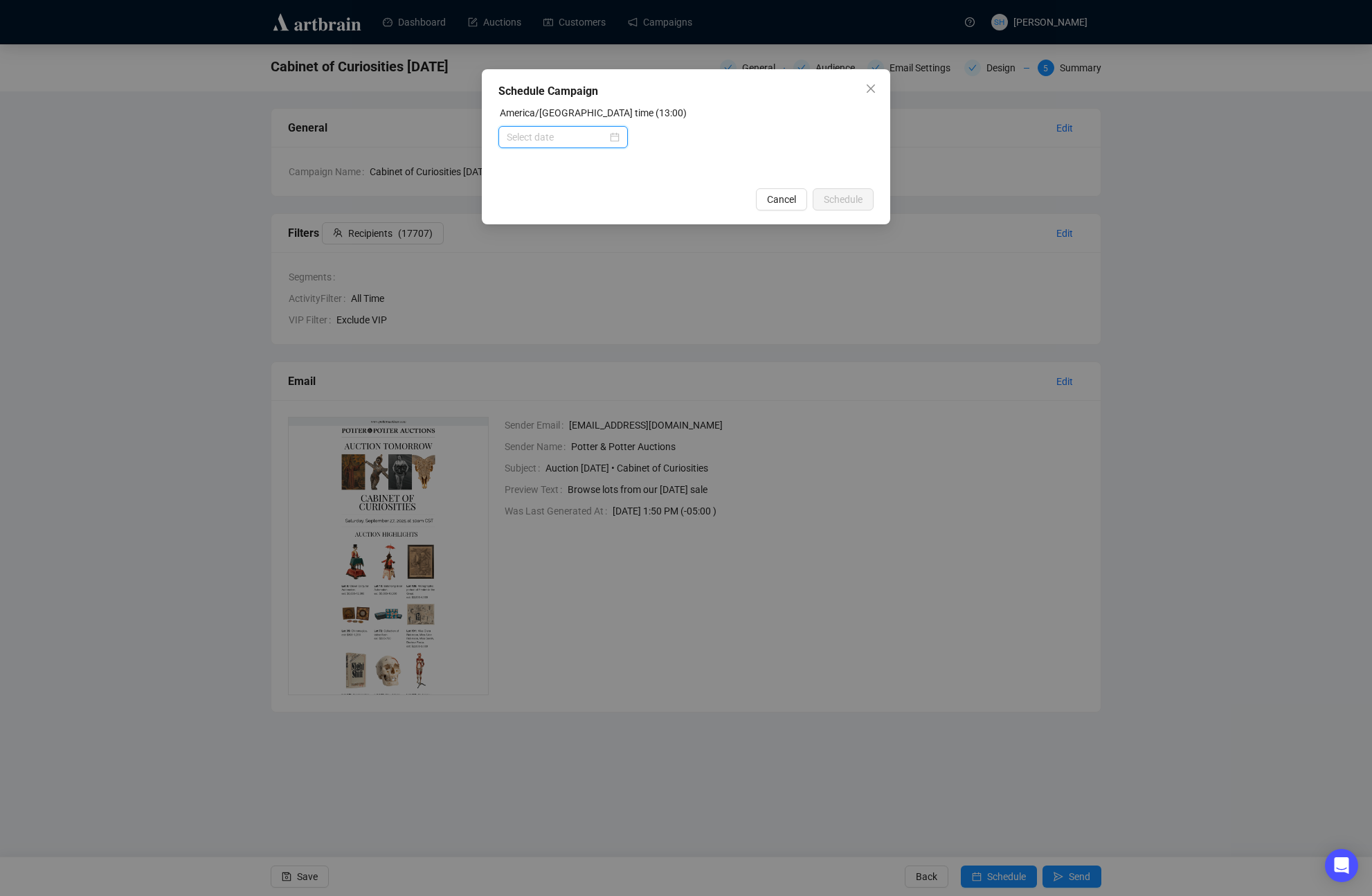
click at [524, 136] on input at bounding box center [556, 136] width 100 height 15
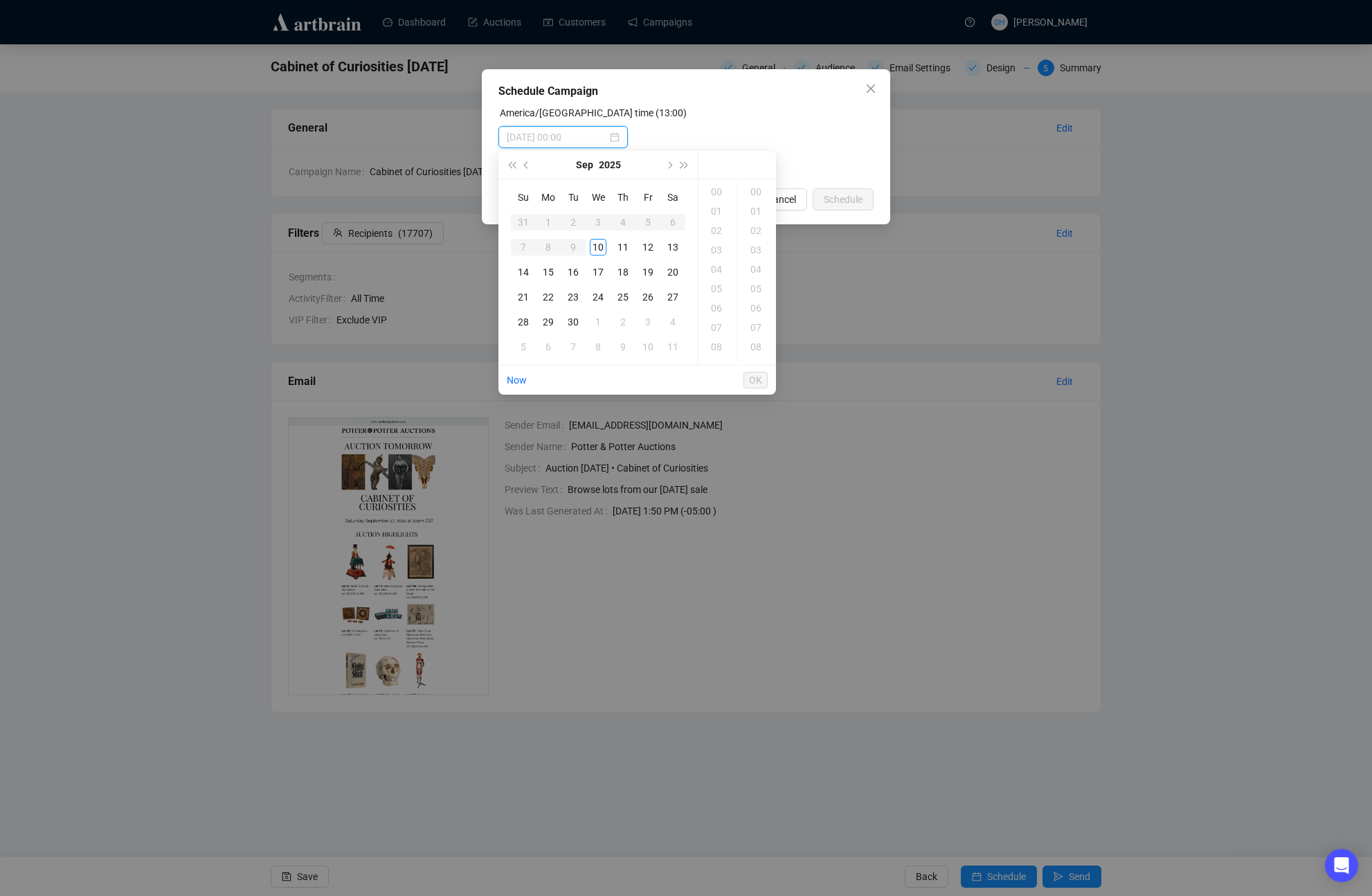
type input "2025-10-10 00:00"
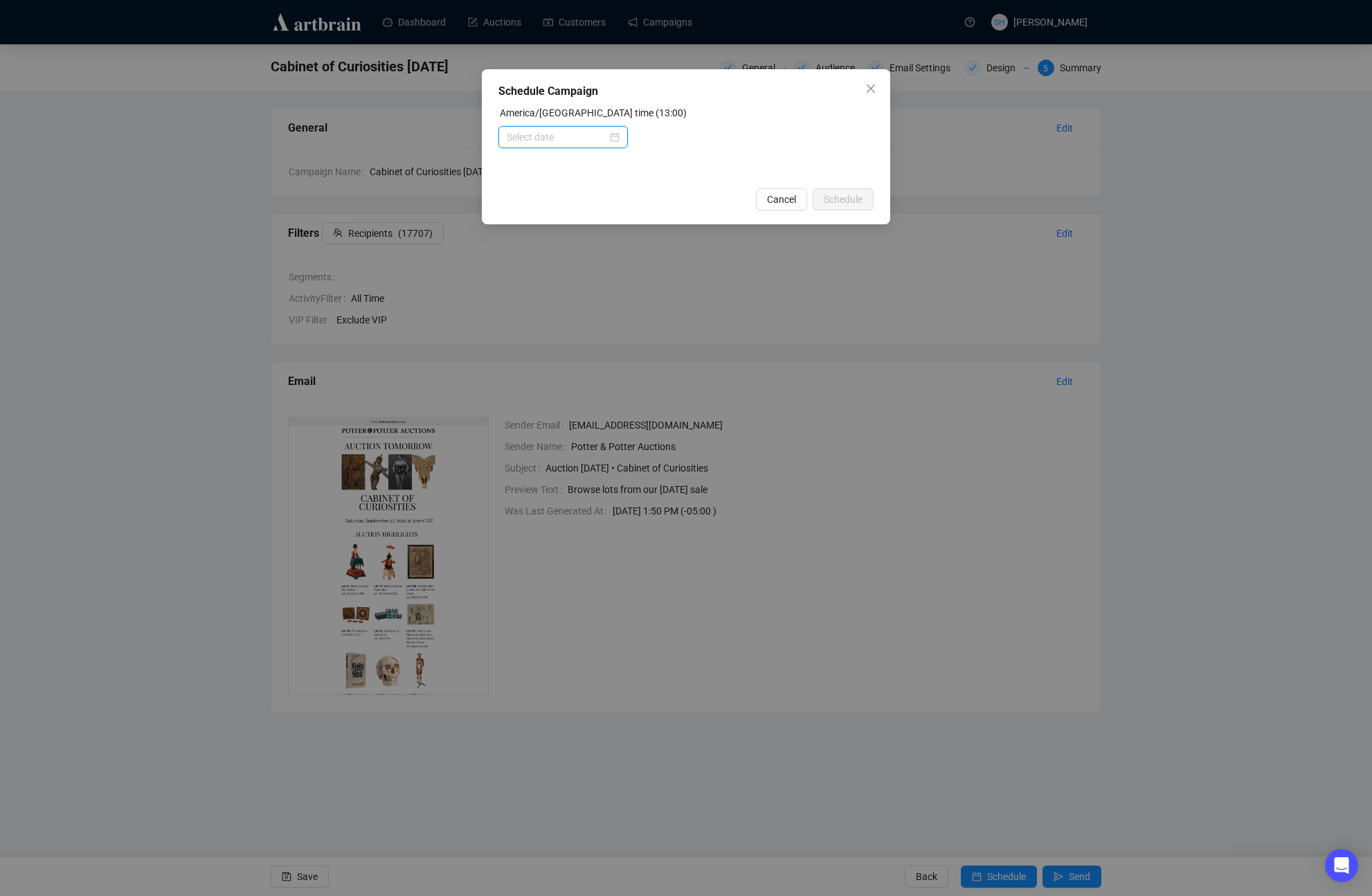
click at [519, 133] on input at bounding box center [556, 136] width 100 height 15
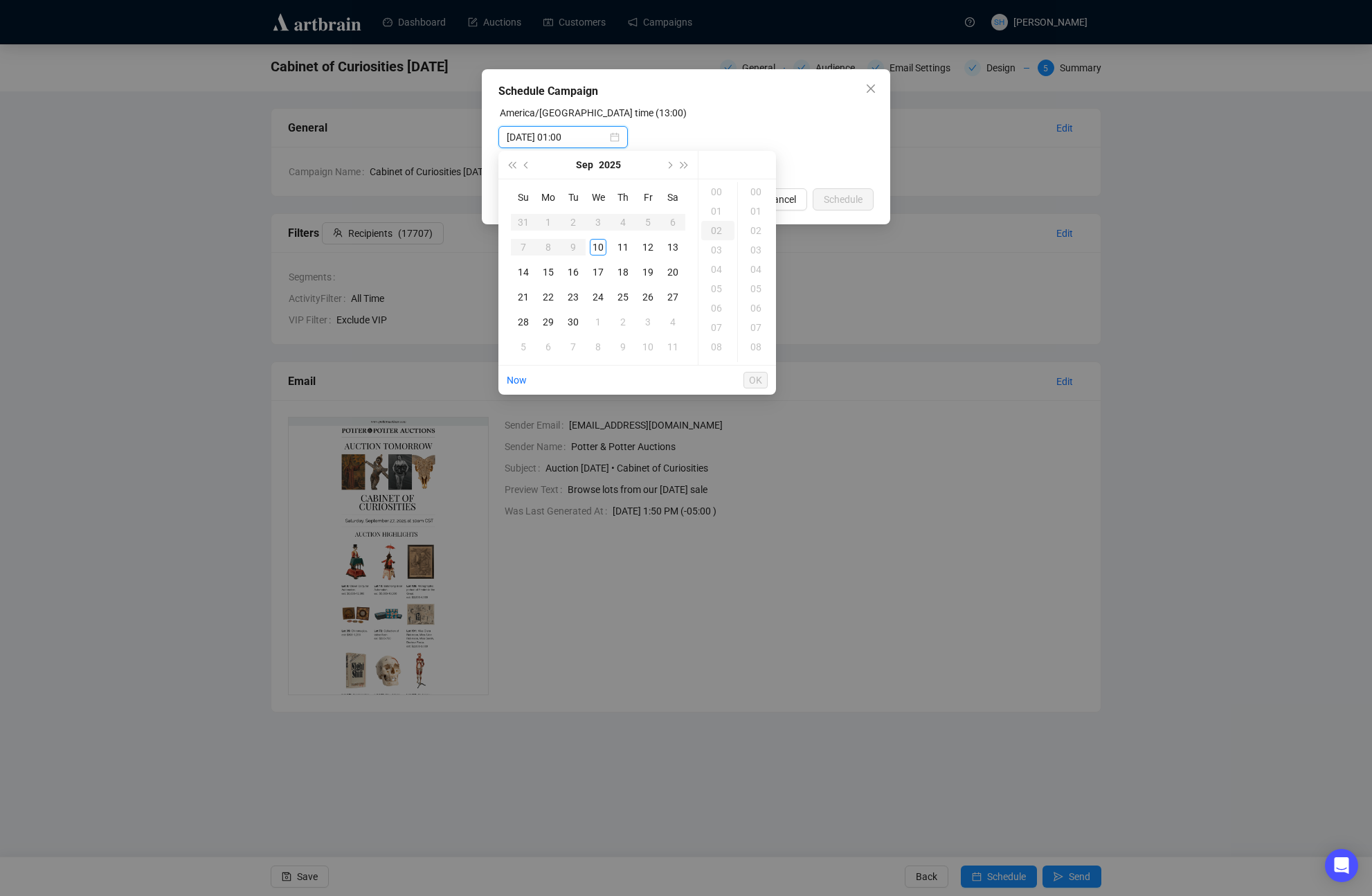
type input "2025-09-10 02:00"
click at [645, 295] on div "26" at bounding box center [647, 296] width 16 height 16
click at [715, 251] on div "09" at bounding box center [718, 252] width 33 height 19
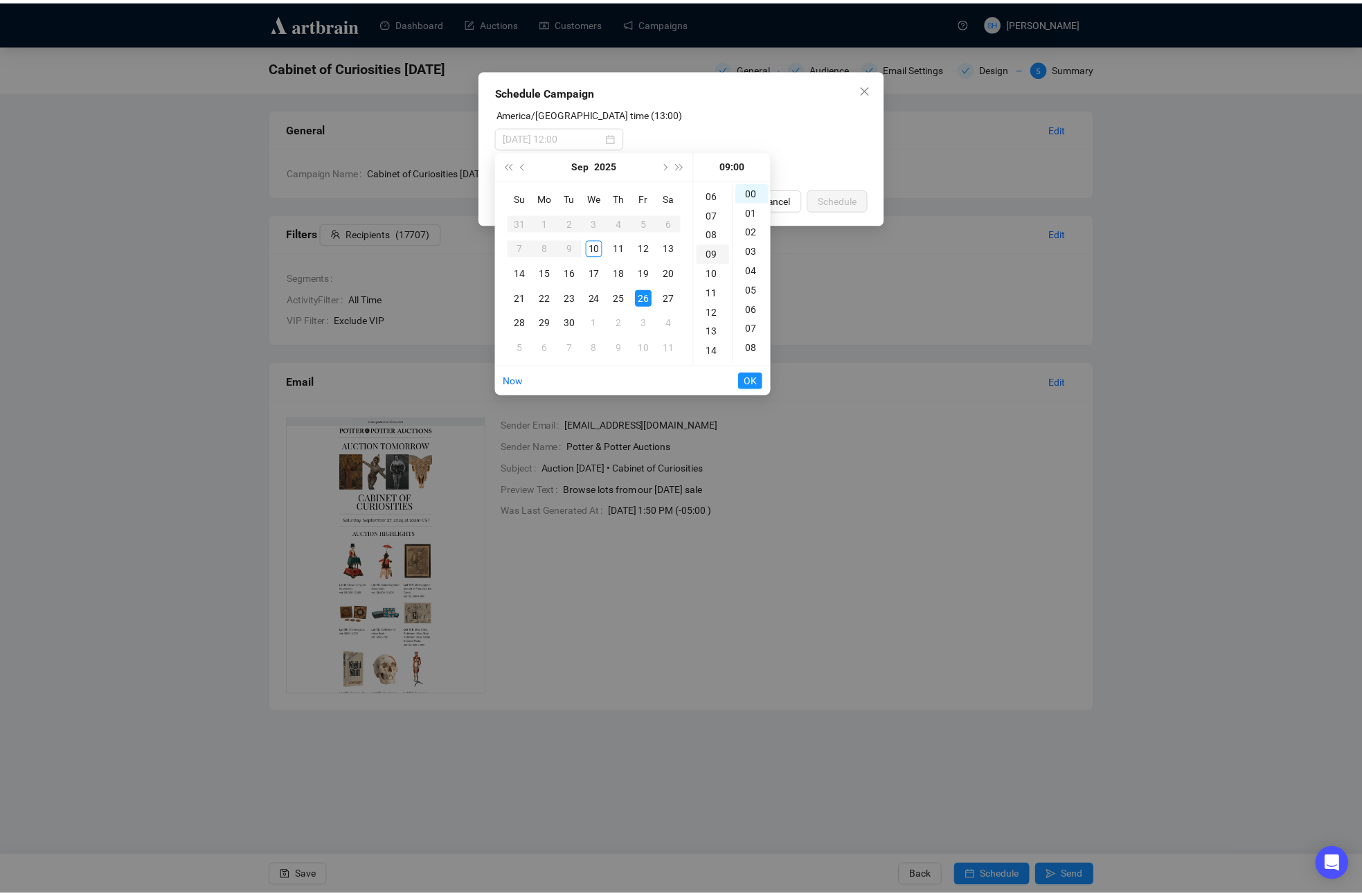
scroll to position [175, 0]
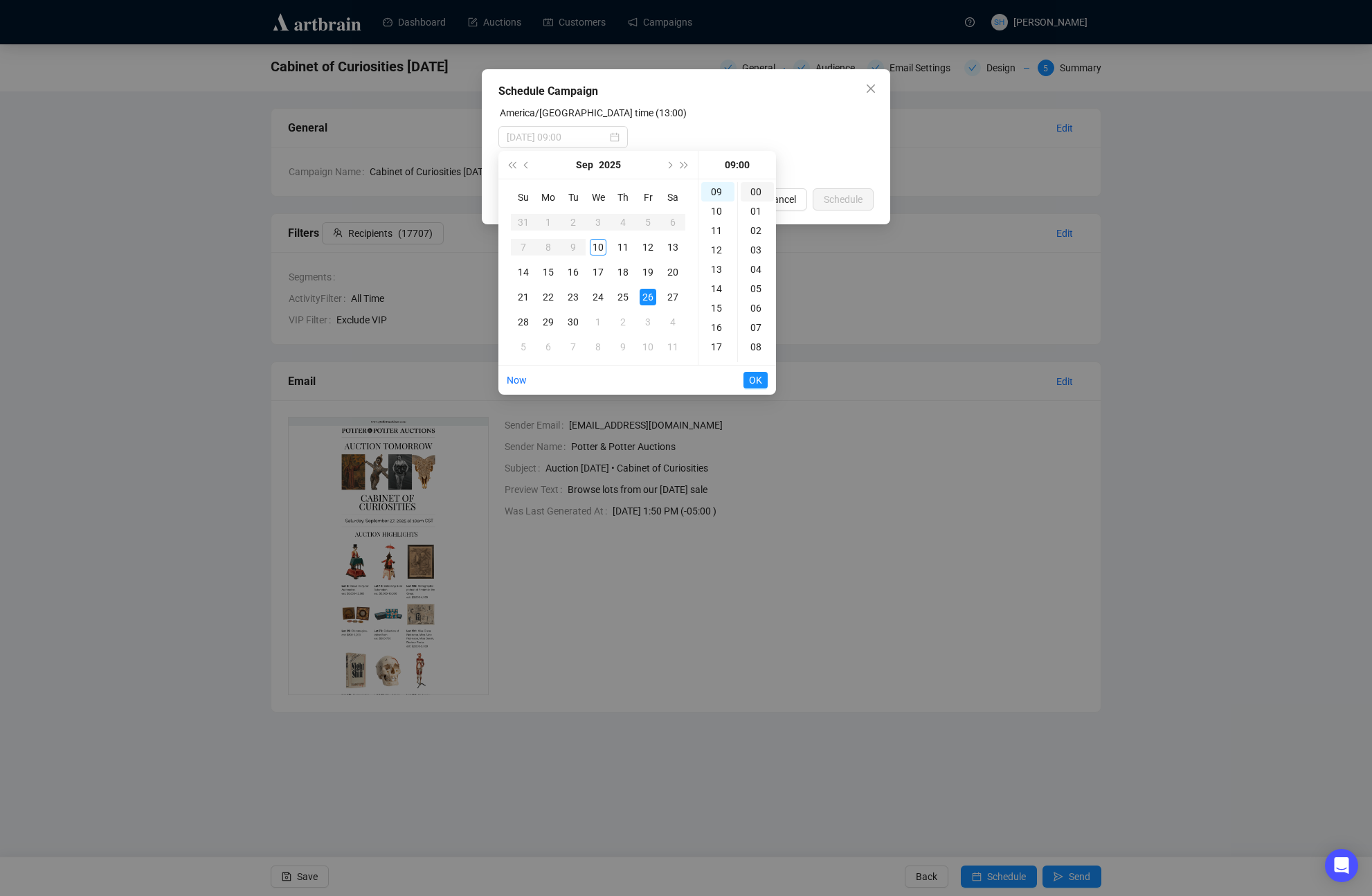
click at [750, 188] on div "00" at bounding box center [757, 191] width 33 height 19
type input "2025-09-26 09:00"
click at [753, 377] on span "OK" at bounding box center [755, 379] width 13 height 26
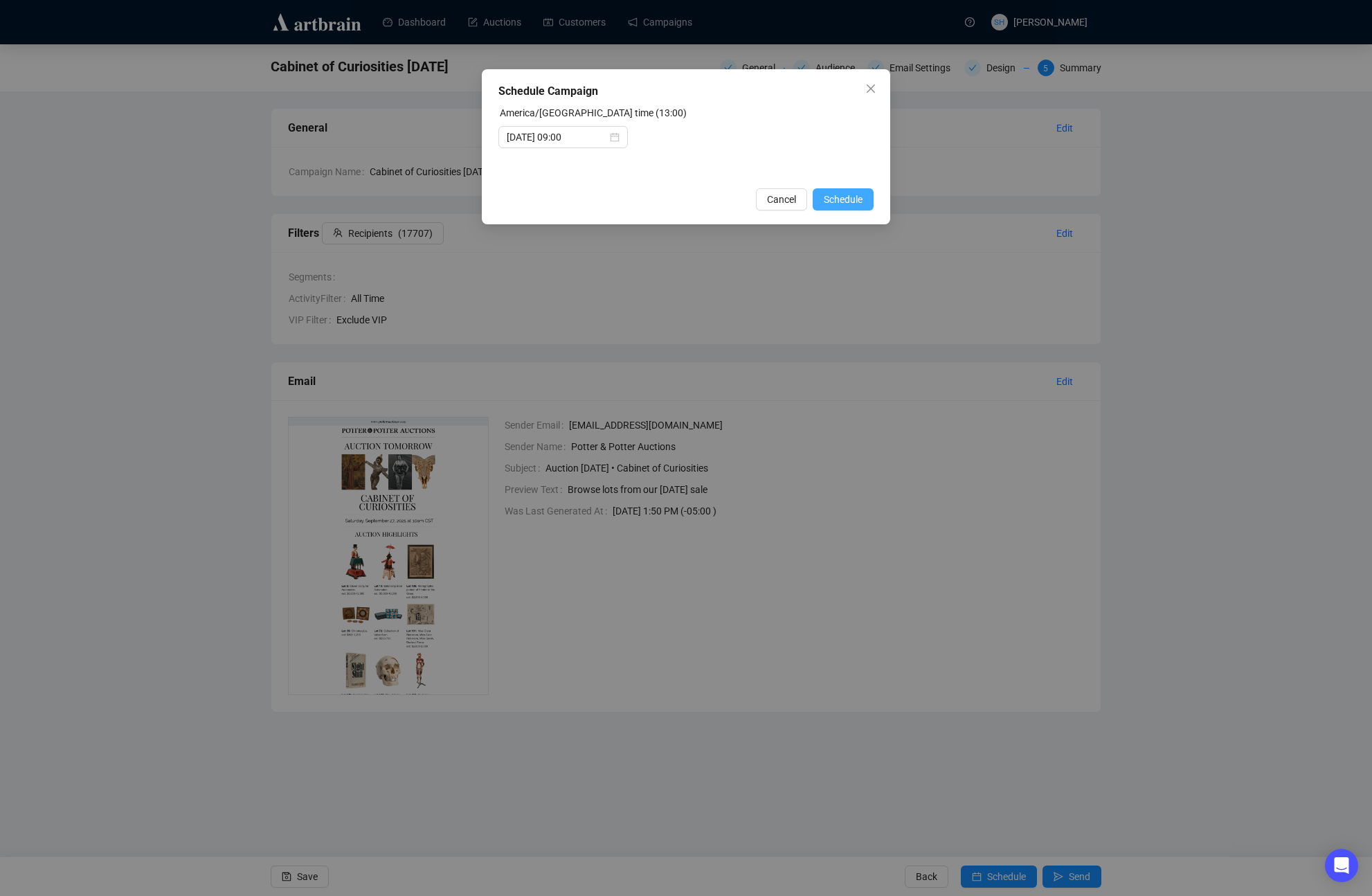
click at [836, 200] on span "Schedule" at bounding box center [843, 199] width 39 height 15
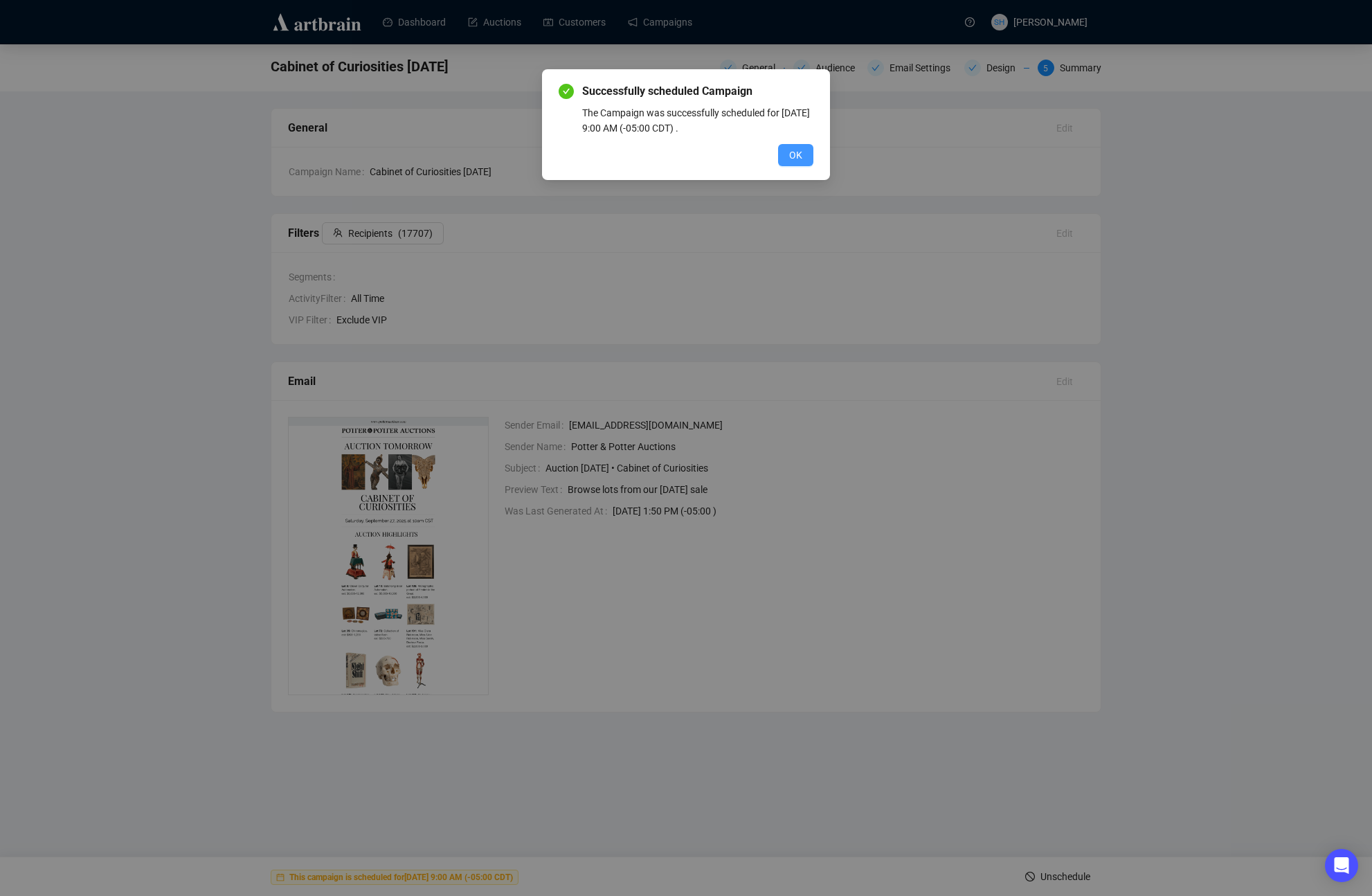
click at [795, 153] on span "OK" at bounding box center [796, 155] width 13 height 15
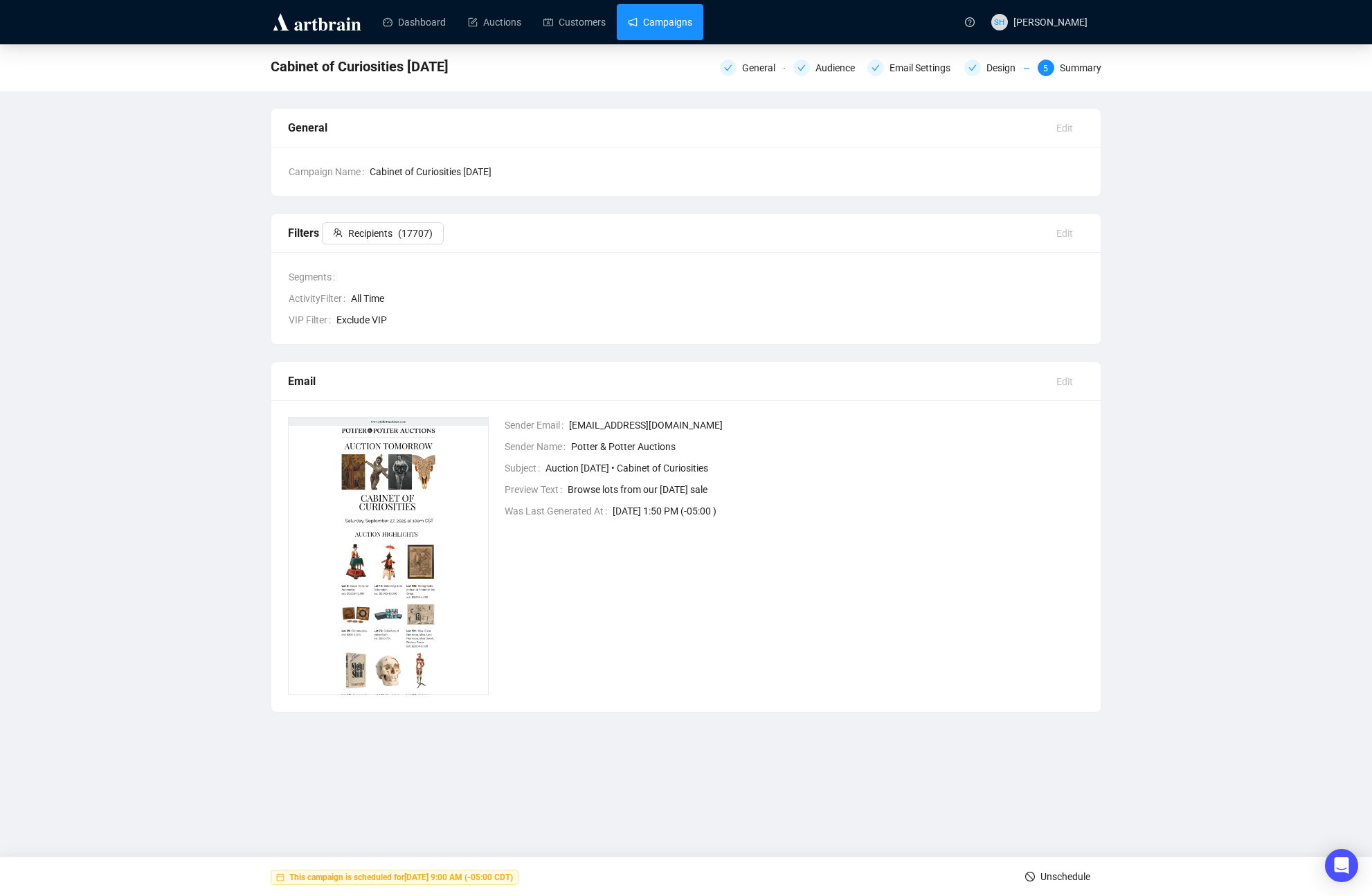
click at [657, 22] on link "Campaigns" at bounding box center [660, 22] width 65 height 36
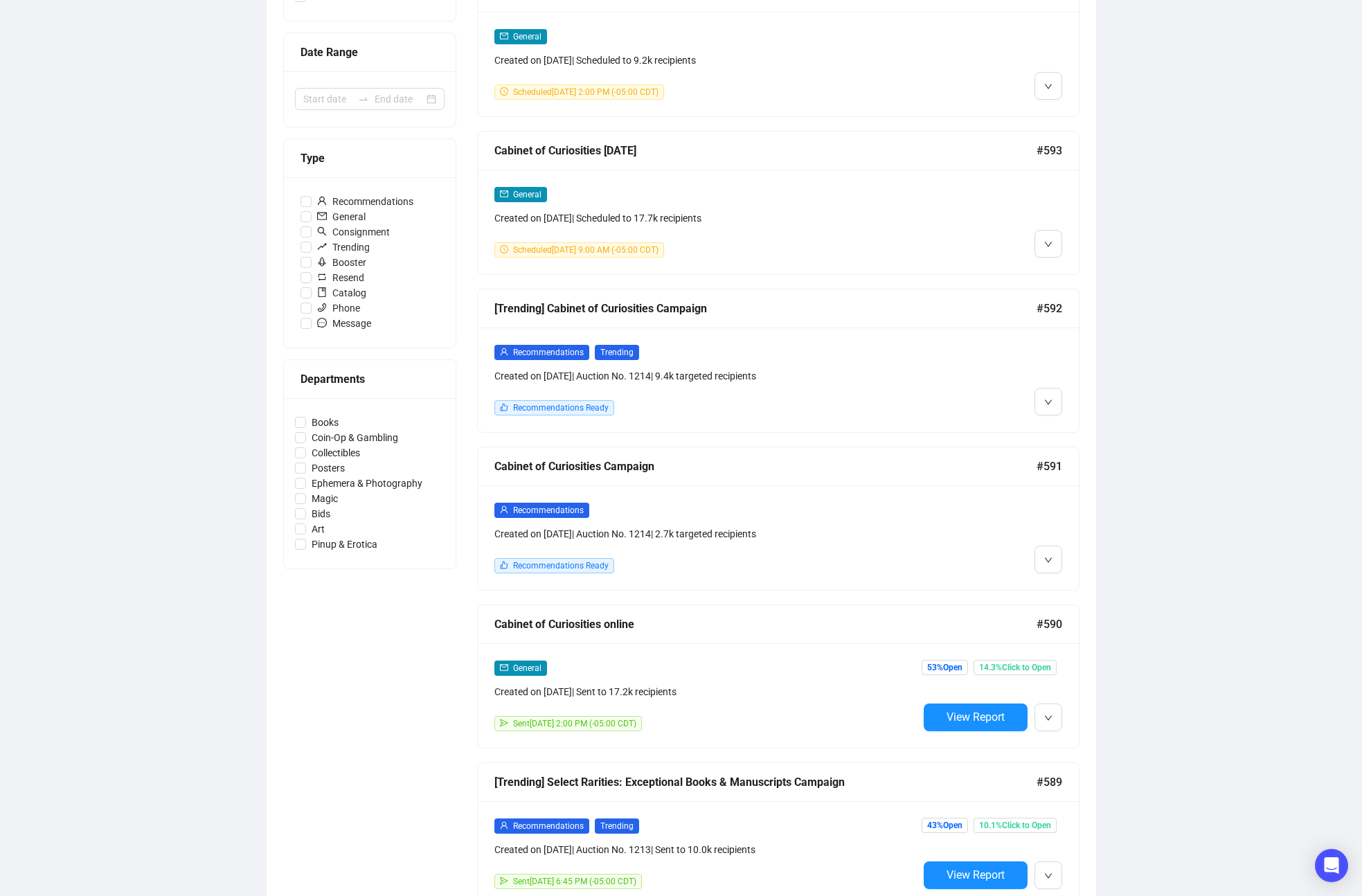
scroll to position [292, 0]
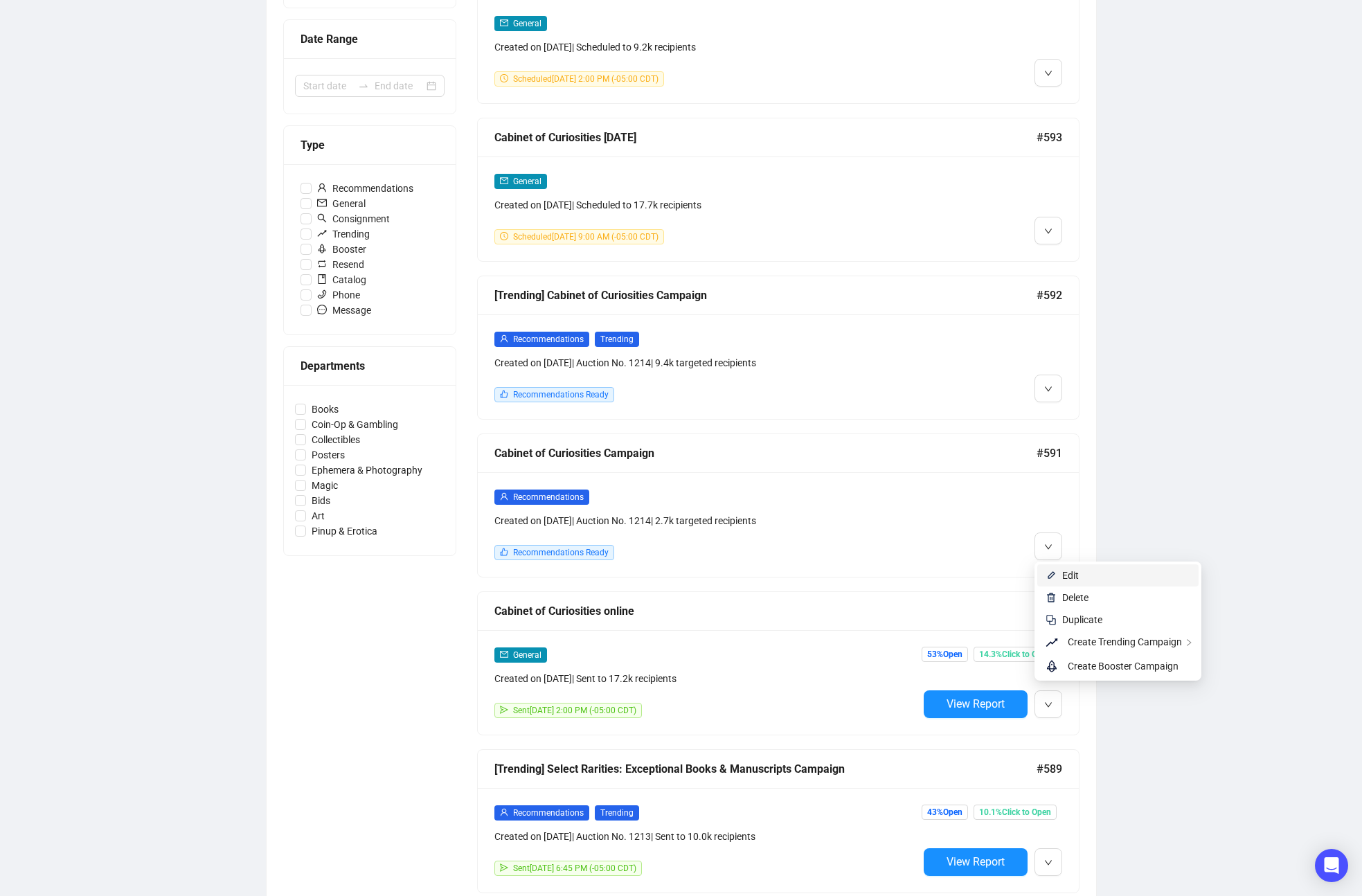
click at [1069, 576] on span "Edit" at bounding box center [1070, 576] width 16 height 11
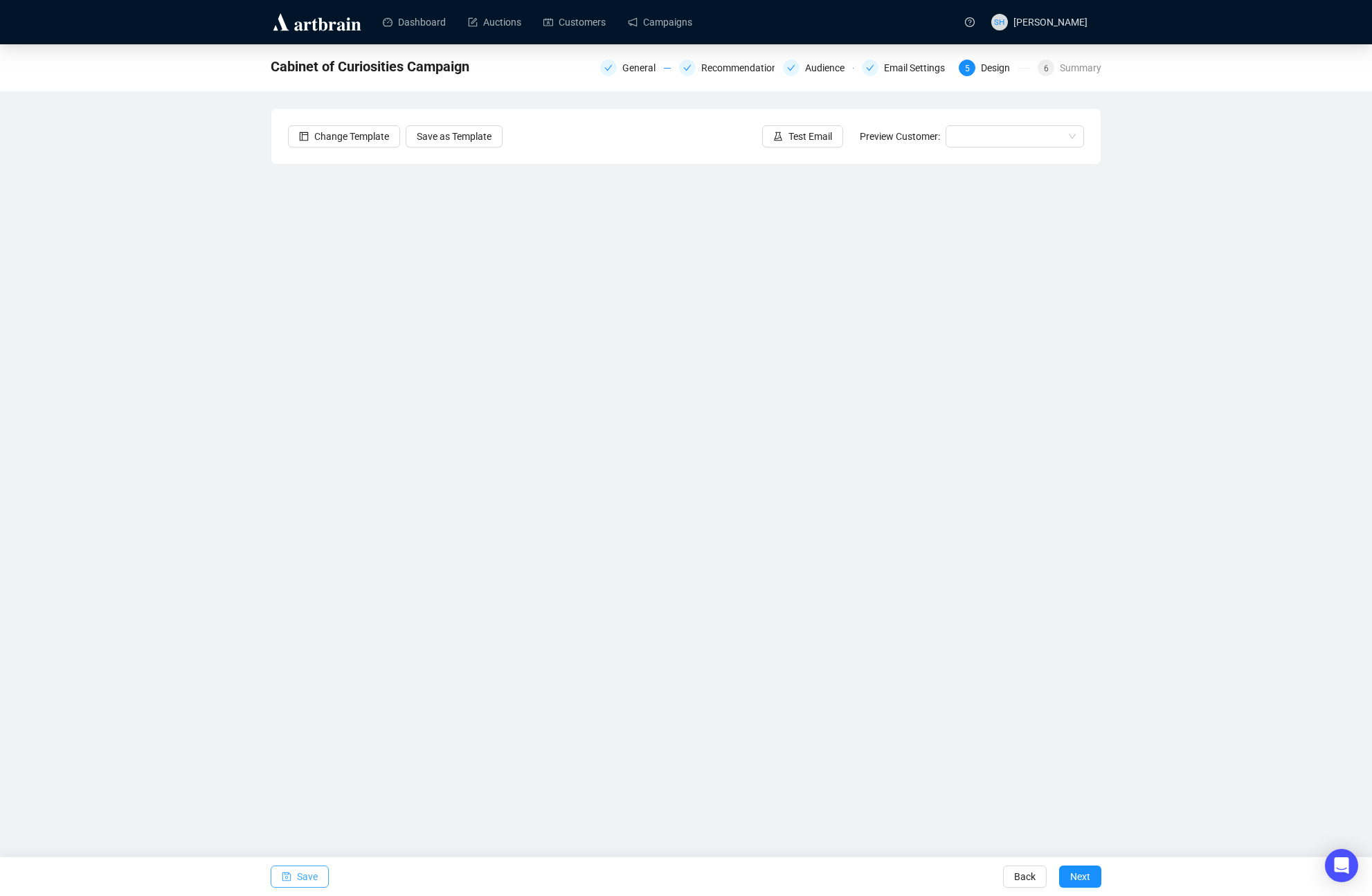
click at [298, 880] on span "Save" at bounding box center [307, 876] width 21 height 39
drag, startPoint x: 300, startPoint y: 878, endPoint x: 297, endPoint y: 887, distance: 9.5
click at [300, 878] on span "Save" at bounding box center [307, 876] width 21 height 39
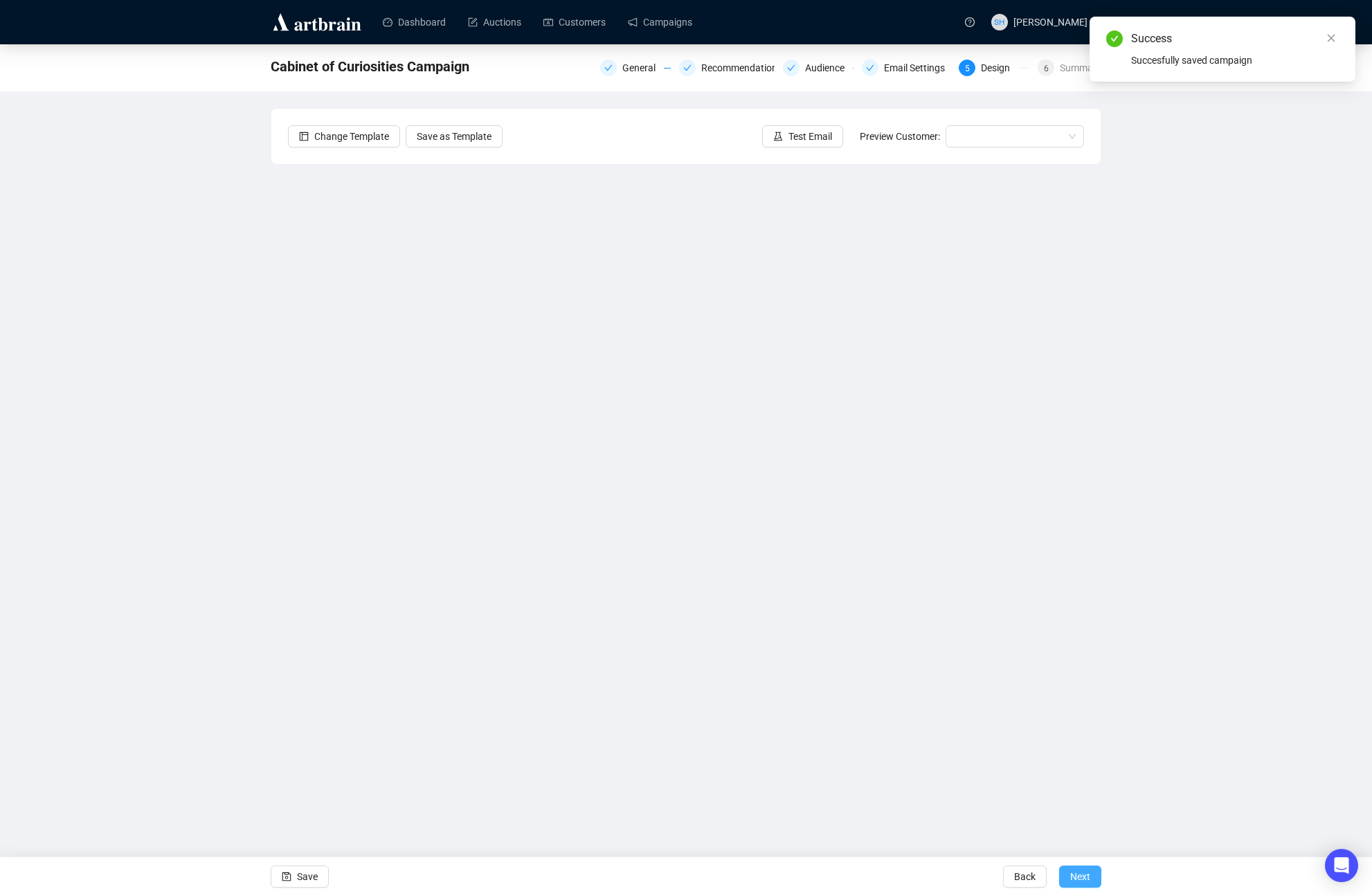
click at [1079, 878] on span "Next" at bounding box center [1080, 876] width 20 height 39
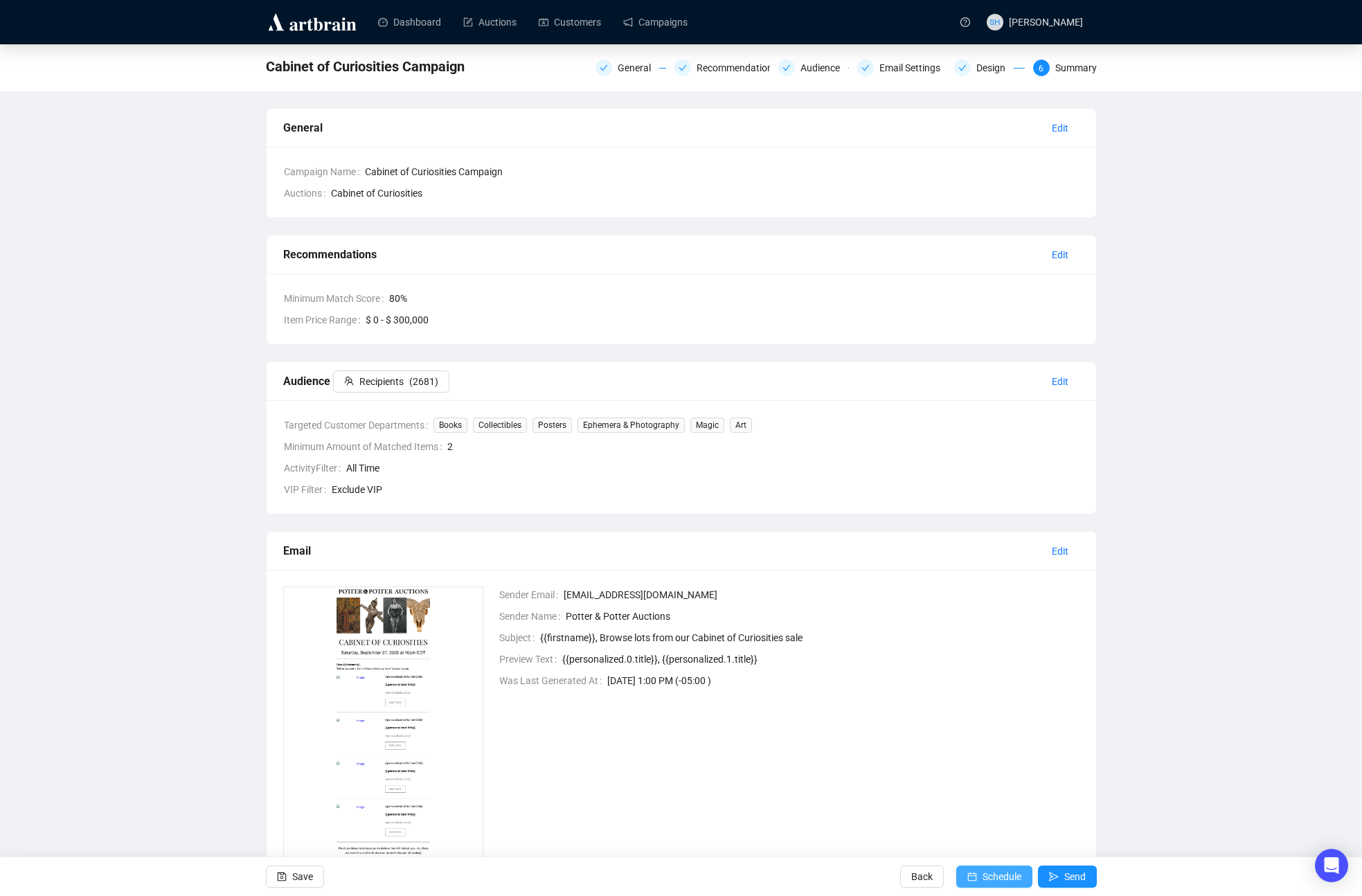
click at [983, 877] on span "Schedule" at bounding box center [1002, 876] width 39 height 39
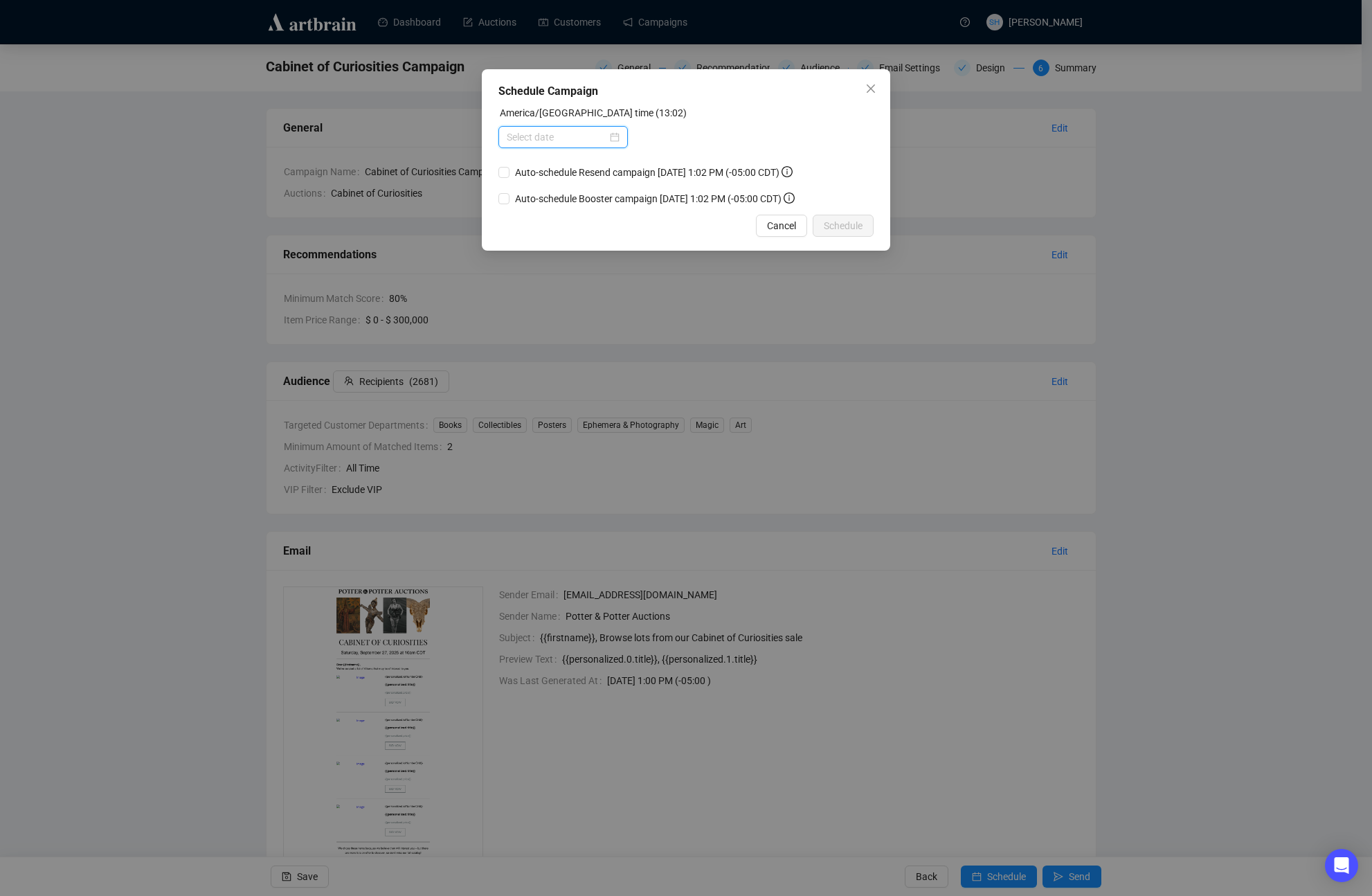
click at [517, 136] on input at bounding box center [556, 136] width 100 height 15
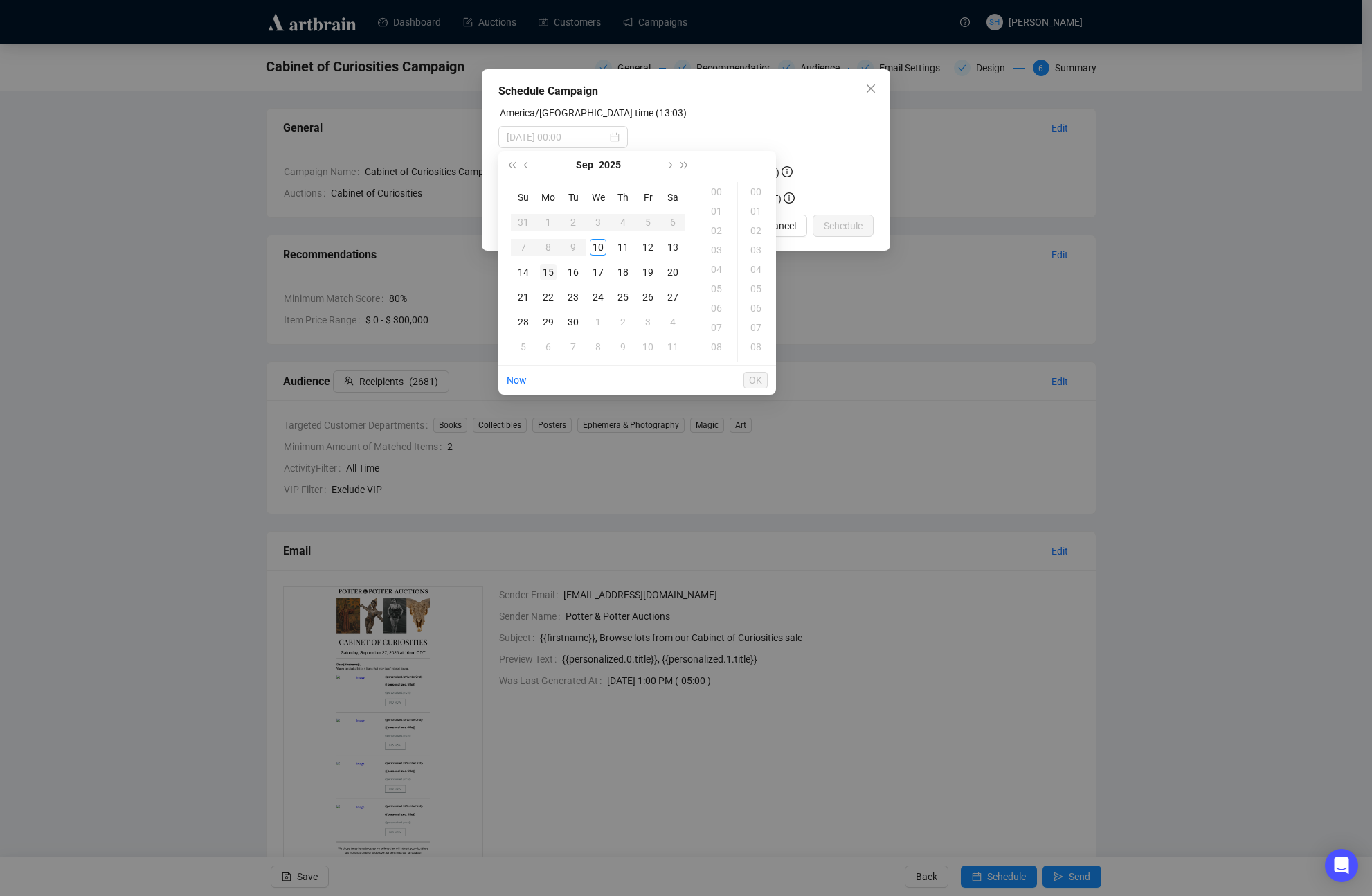
click at [551, 272] on div "15" at bounding box center [548, 271] width 16 height 16
click at [718, 308] on div "10" at bounding box center [718, 309] width 33 height 19
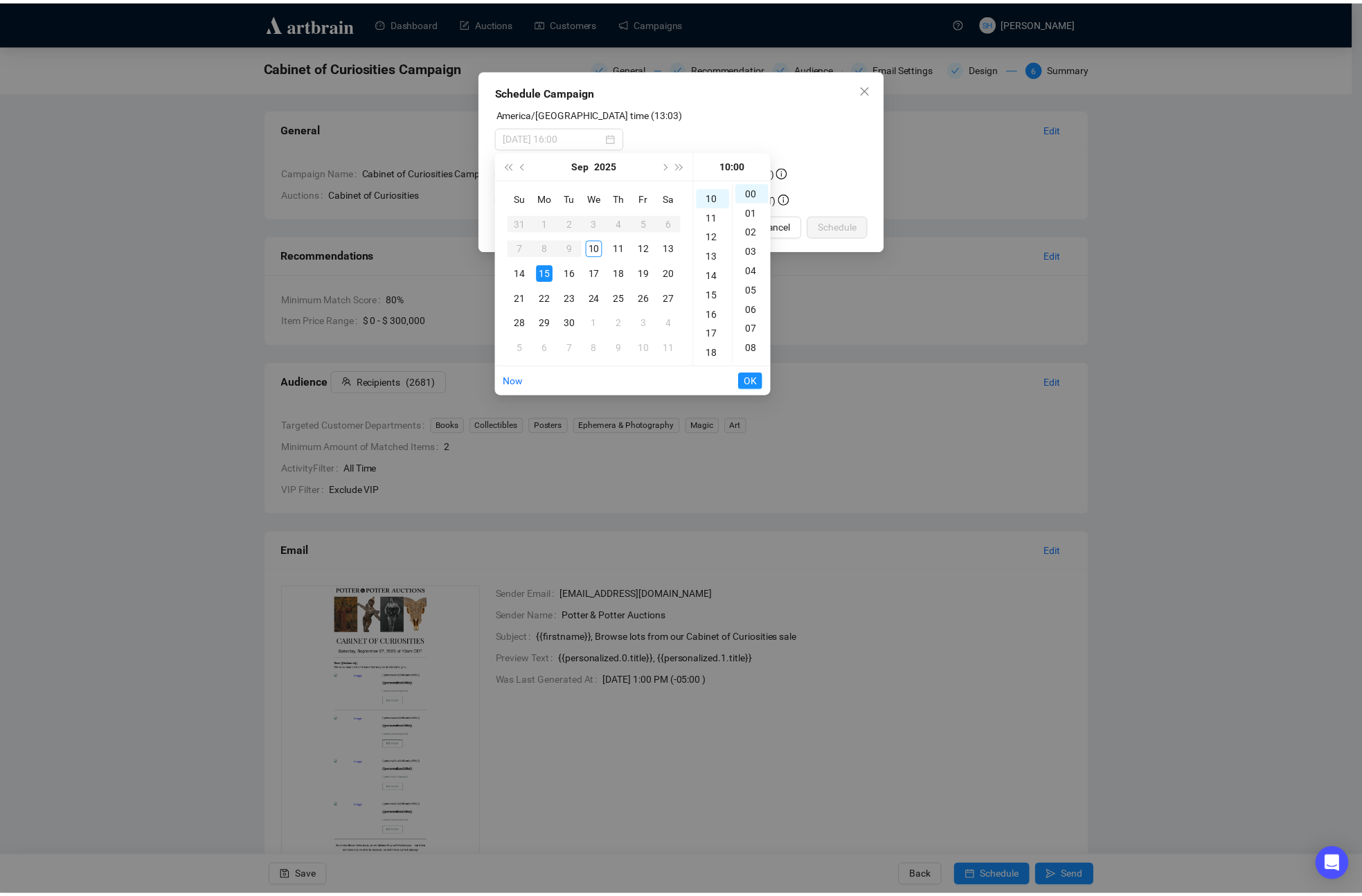
scroll to position [194, 0]
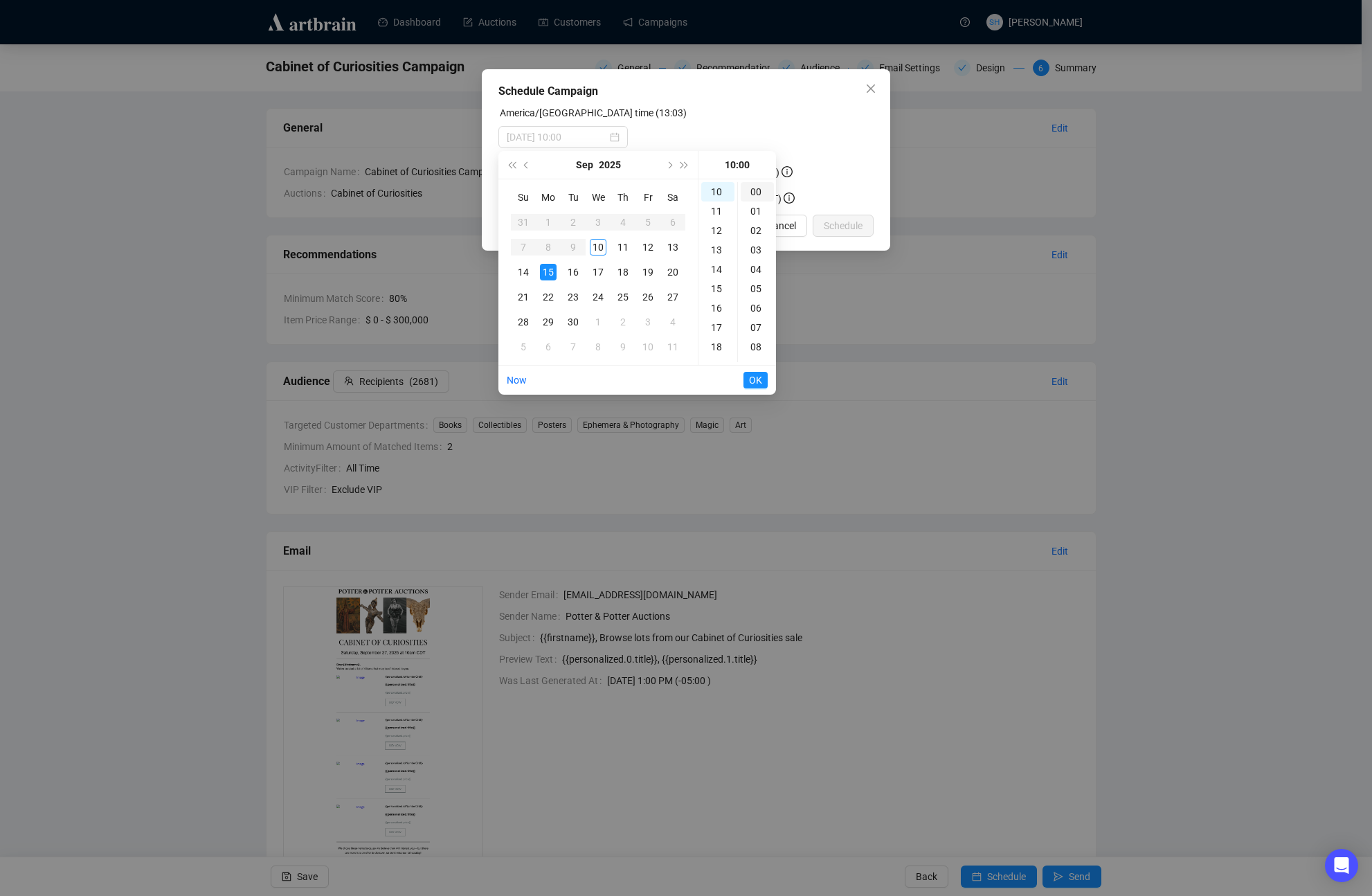
click at [752, 188] on div "00" at bounding box center [757, 191] width 33 height 19
type input "2025-09-15 10:00"
click at [753, 381] on span "OK" at bounding box center [755, 379] width 13 height 26
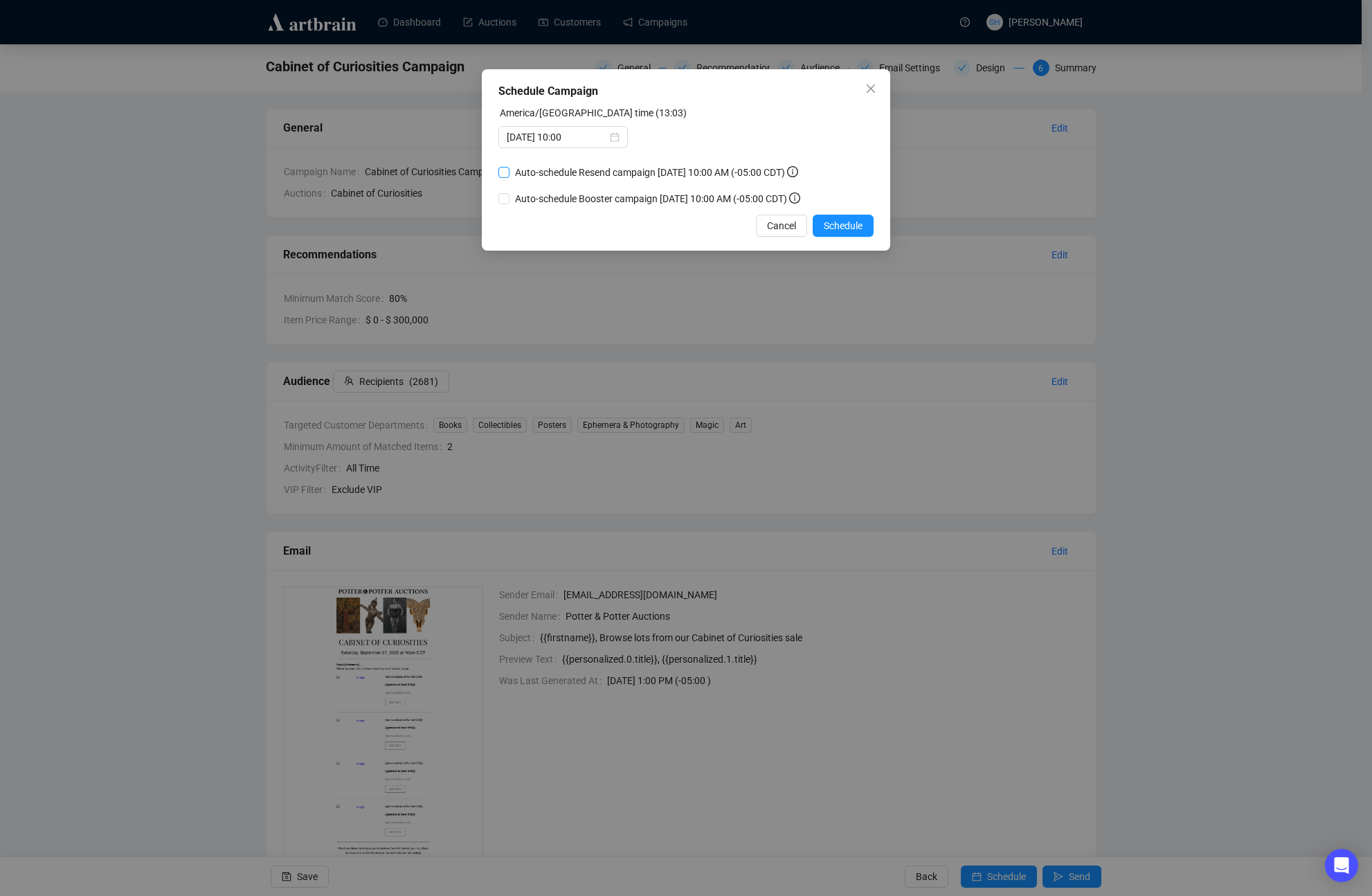
click at [502, 178] on input "Auto-schedule Resend campaign September 17, 2025 10:00 AM (-05:00 CDT)" at bounding box center [504, 173] width 11 height 11
checkbox input "true"
click at [502, 204] on input "Auto-schedule Booster campaign September 19, 2025 10:00 AM (-05:00 CDT)" at bounding box center [504, 199] width 11 height 11
checkbox input "true"
click at [827, 233] on span "Schedule" at bounding box center [843, 225] width 39 height 15
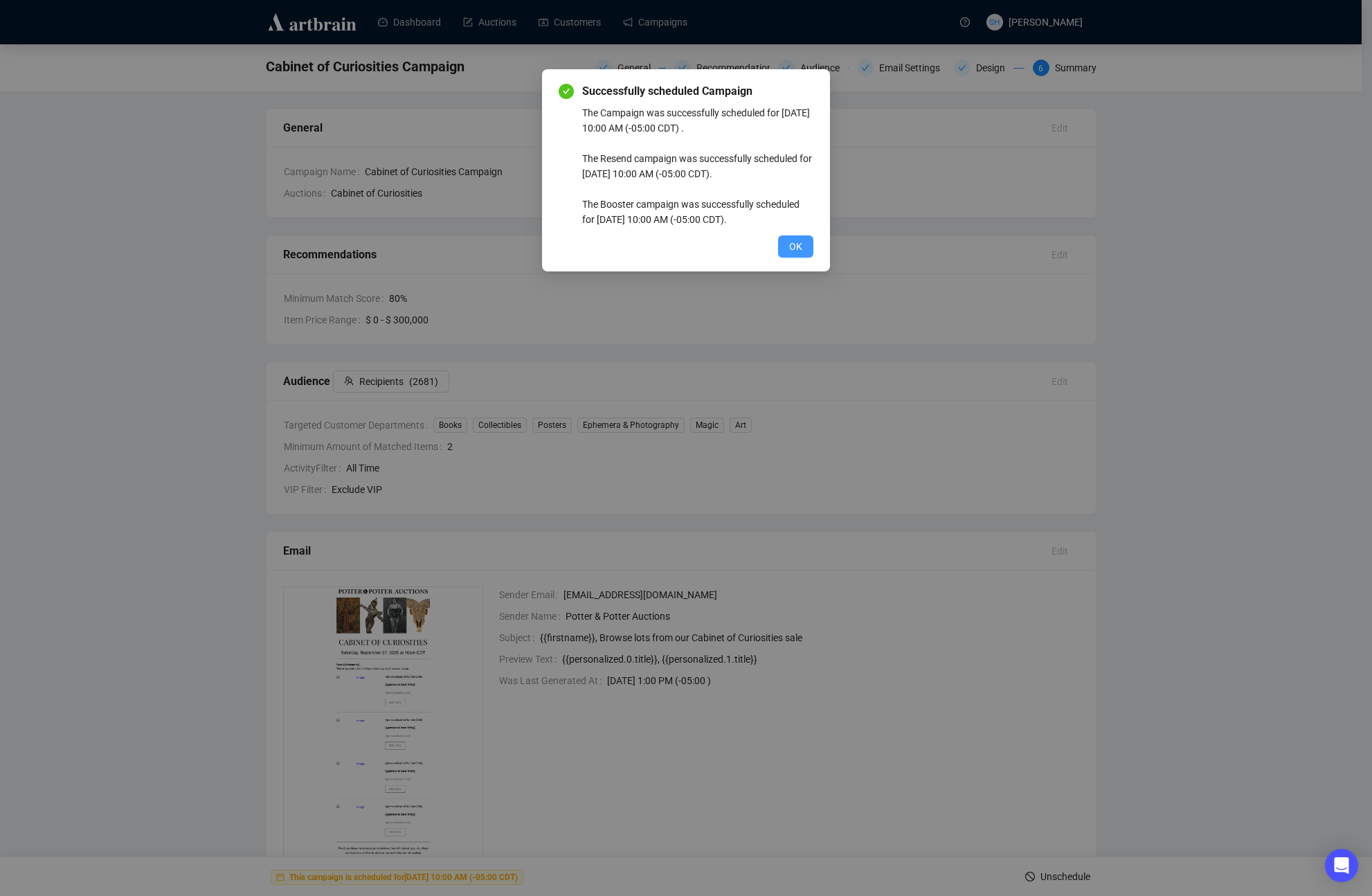
click at [796, 244] on span "OK" at bounding box center [796, 246] width 13 height 15
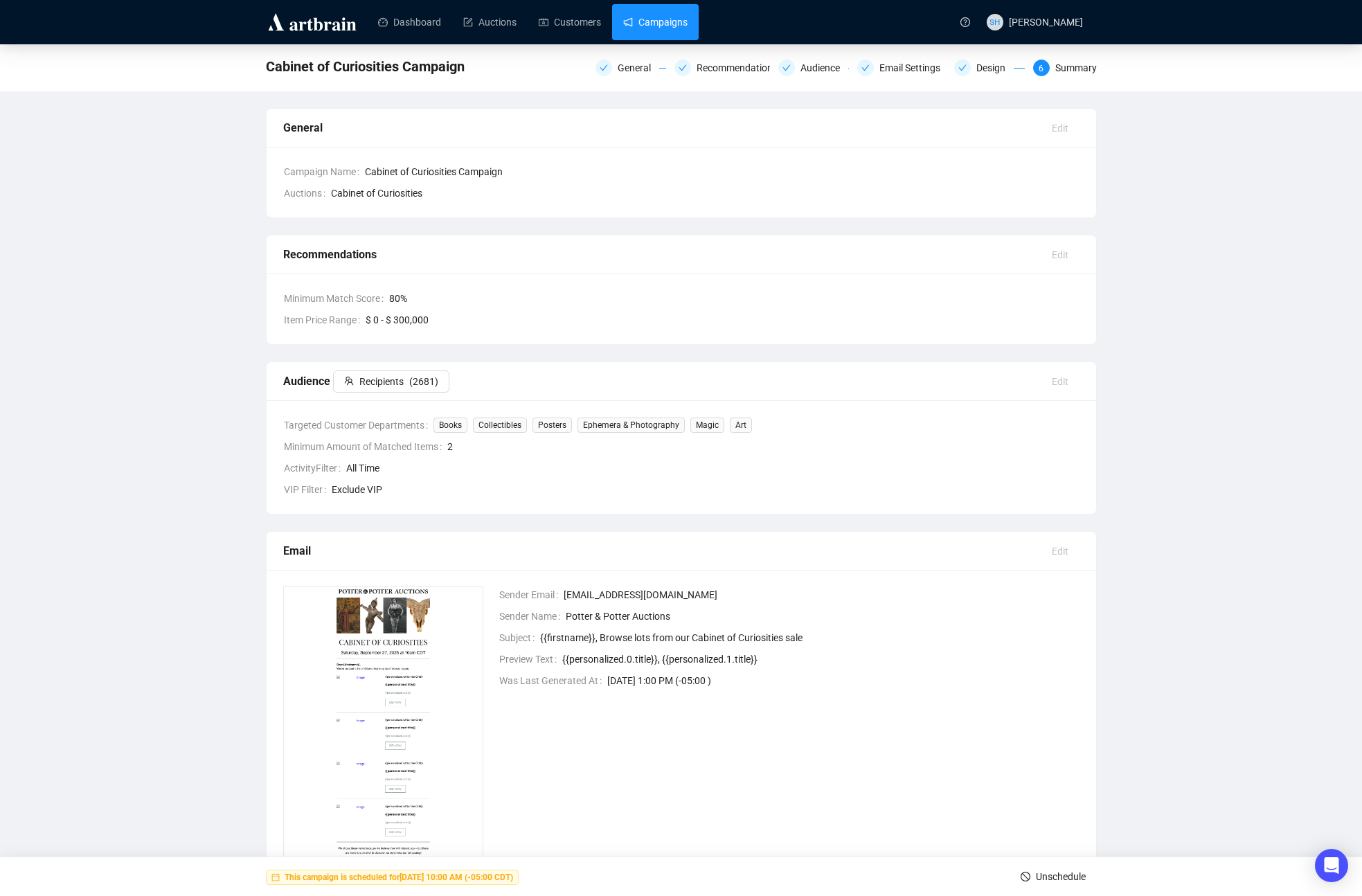
drag, startPoint x: 652, startPoint y: 21, endPoint x: 656, endPoint y: 33, distance: 12.6
click at [652, 21] on link "Campaigns" at bounding box center [655, 22] width 65 height 36
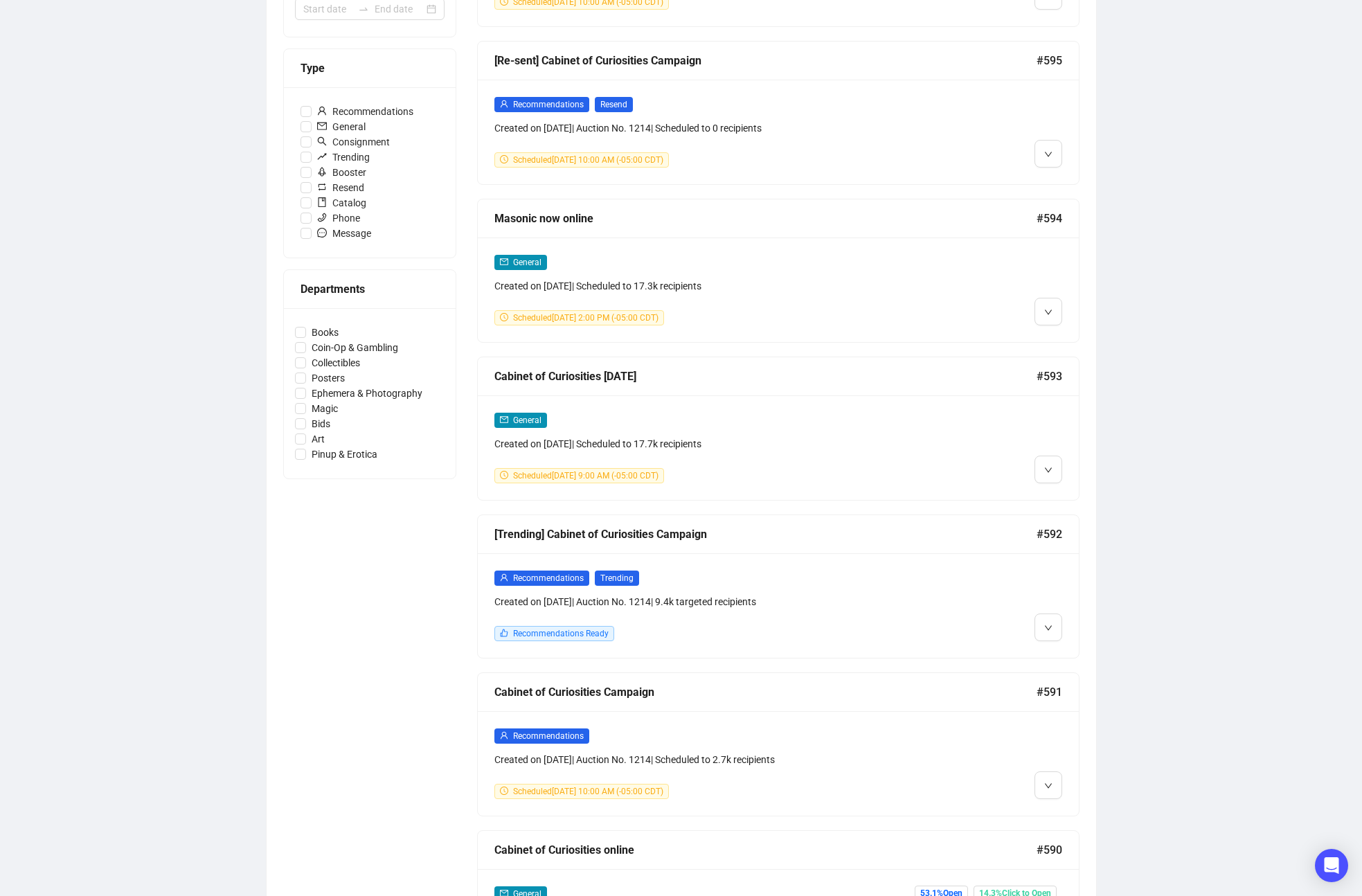
scroll to position [383, 0]
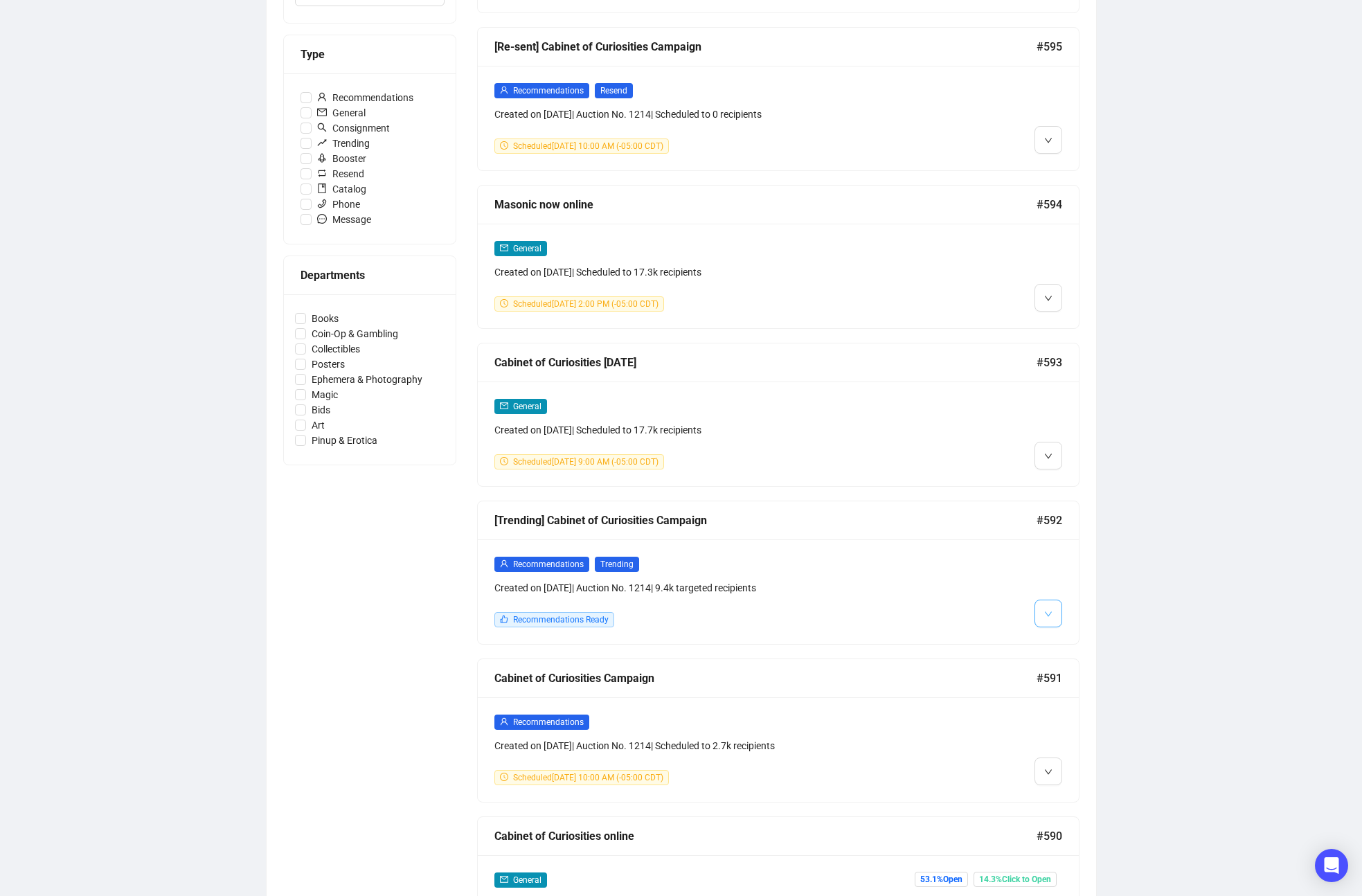
click at [1047, 610] on icon "down" at bounding box center [1048, 614] width 9 height 9
click at [1070, 637] on span "Edit" at bounding box center [1070, 642] width 16 height 11
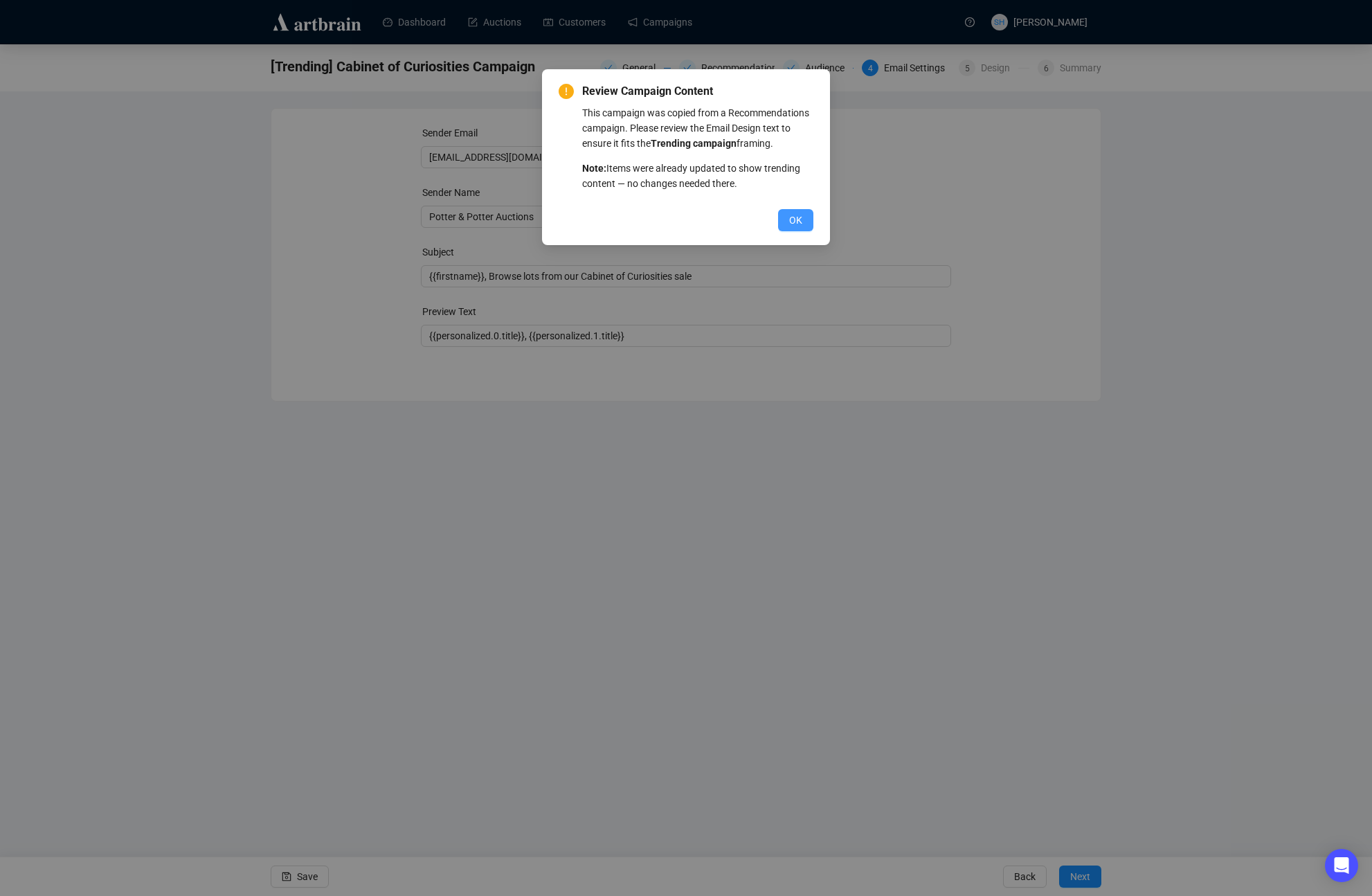
click at [799, 228] on span "OK" at bounding box center [796, 220] width 13 height 15
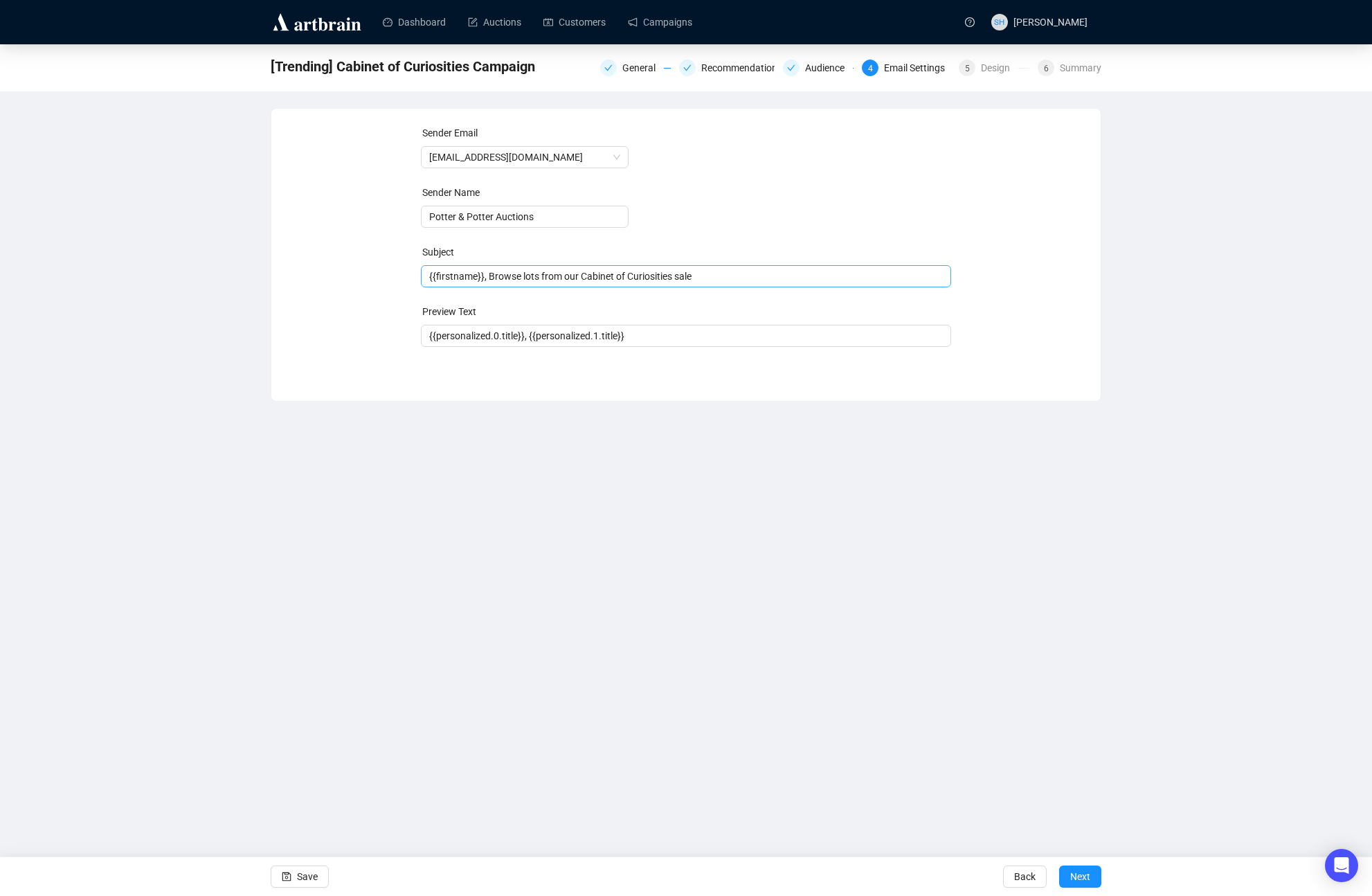
click at [570, 278] on span "{{firstname}}, Browse lots from our Cabinet of Curiosities sale" at bounding box center [686, 276] width 531 height 11
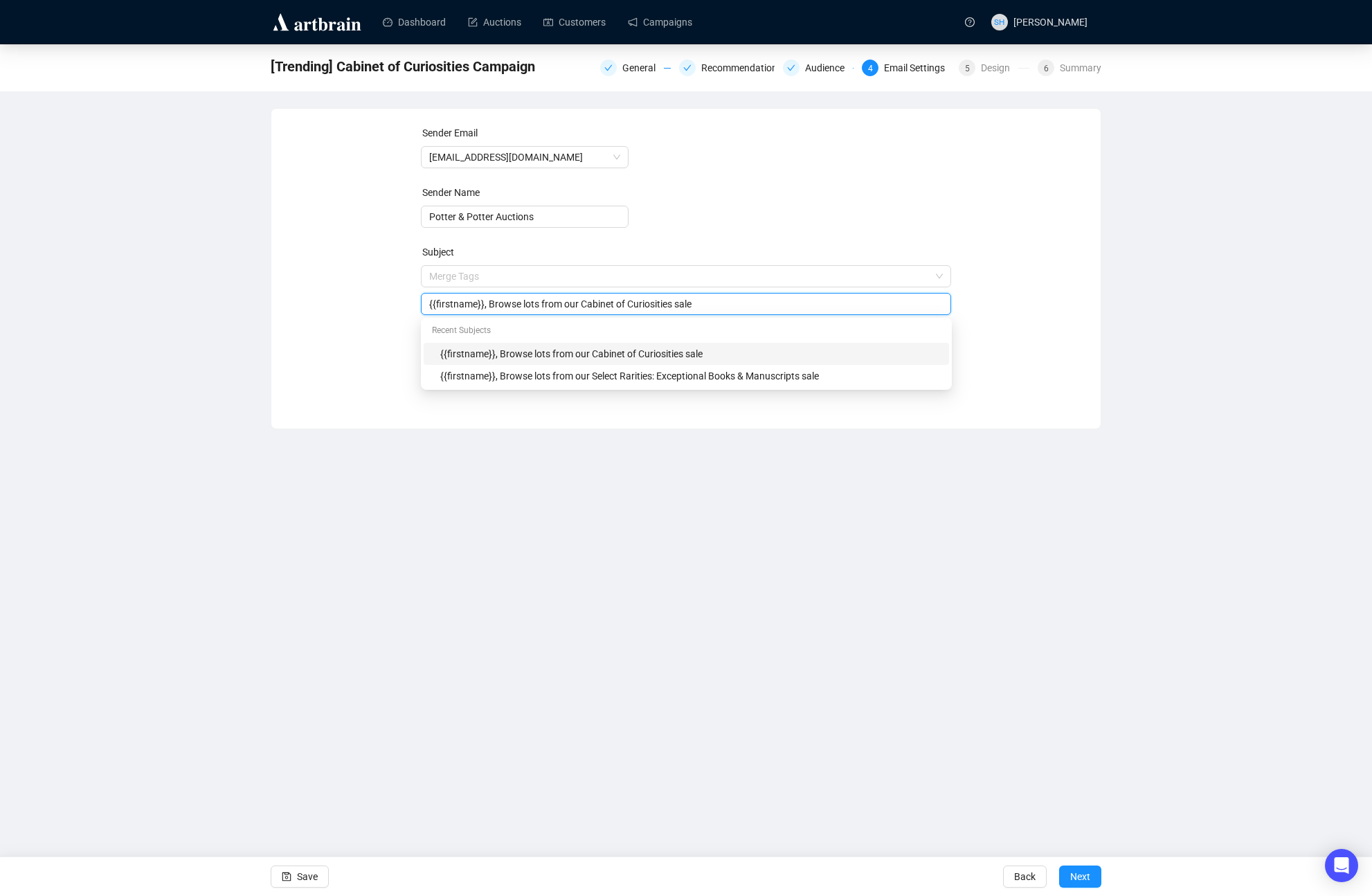
click at [568, 305] on input "{{firstname}}, Browse lots from our Cabinet of Curiosities sale" at bounding box center [686, 303] width 514 height 15
click at [705, 323] on div "Recent Subjects" at bounding box center [686, 331] width 526 height 22
type input "{{firstname}}, Browse lots from Saturday,our Cabinet of Curiosities sale"
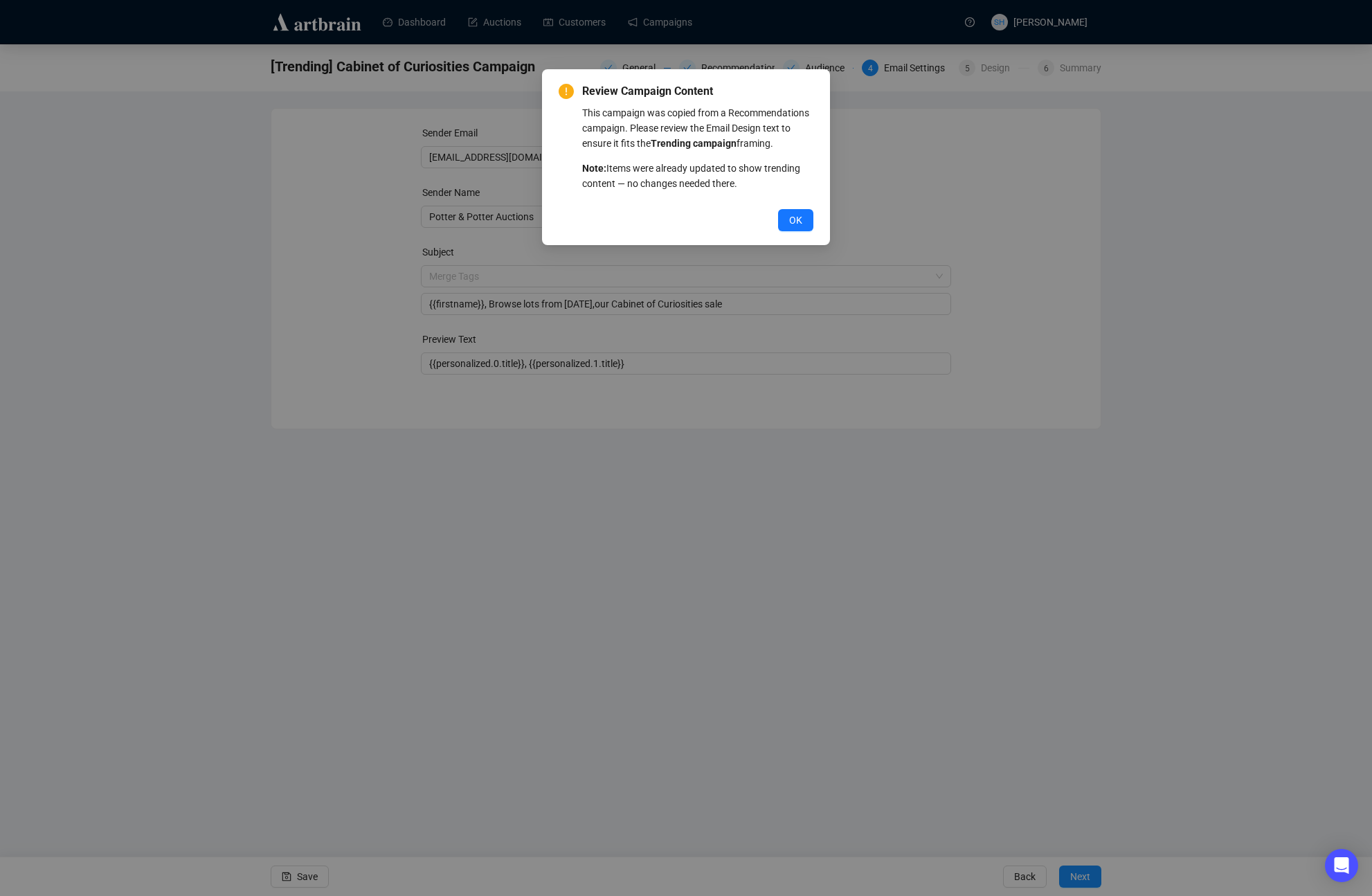
click at [778, 209] on button "OK" at bounding box center [796, 220] width 36 height 22
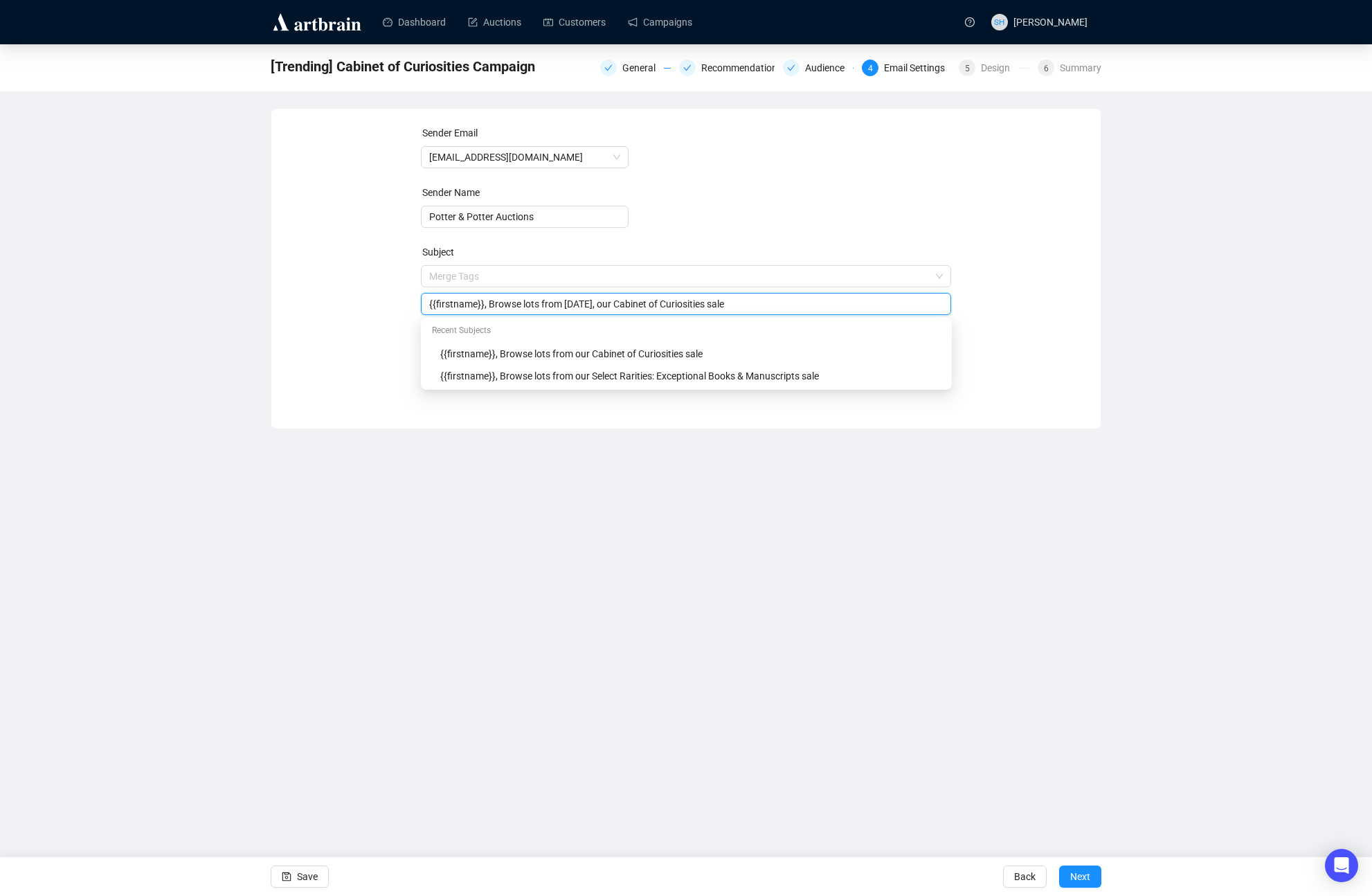
click at [705, 323] on div "Recent Subjects" at bounding box center [686, 331] width 526 height 22
click at [571, 306] on input "{{firstname}}, Browse lots from Saturday, September 27th Cabinet of Curiosities…" at bounding box center [686, 303] width 514 height 15
click at [692, 301] on input "{{firstname}}, Browse lots from our Saturday, September 27th Cabinet of Curiosi…" at bounding box center [686, 303] width 514 height 15
type input "{{firstname}}, Browse lots from our Saturday, September 27th Cabinet of Curiosi…"
click at [857, 514] on div "Dashboard Auctions Customers Campaigns SH Stina Henslee [Trending] Cabinet of C…" at bounding box center [686, 448] width 1372 height 896
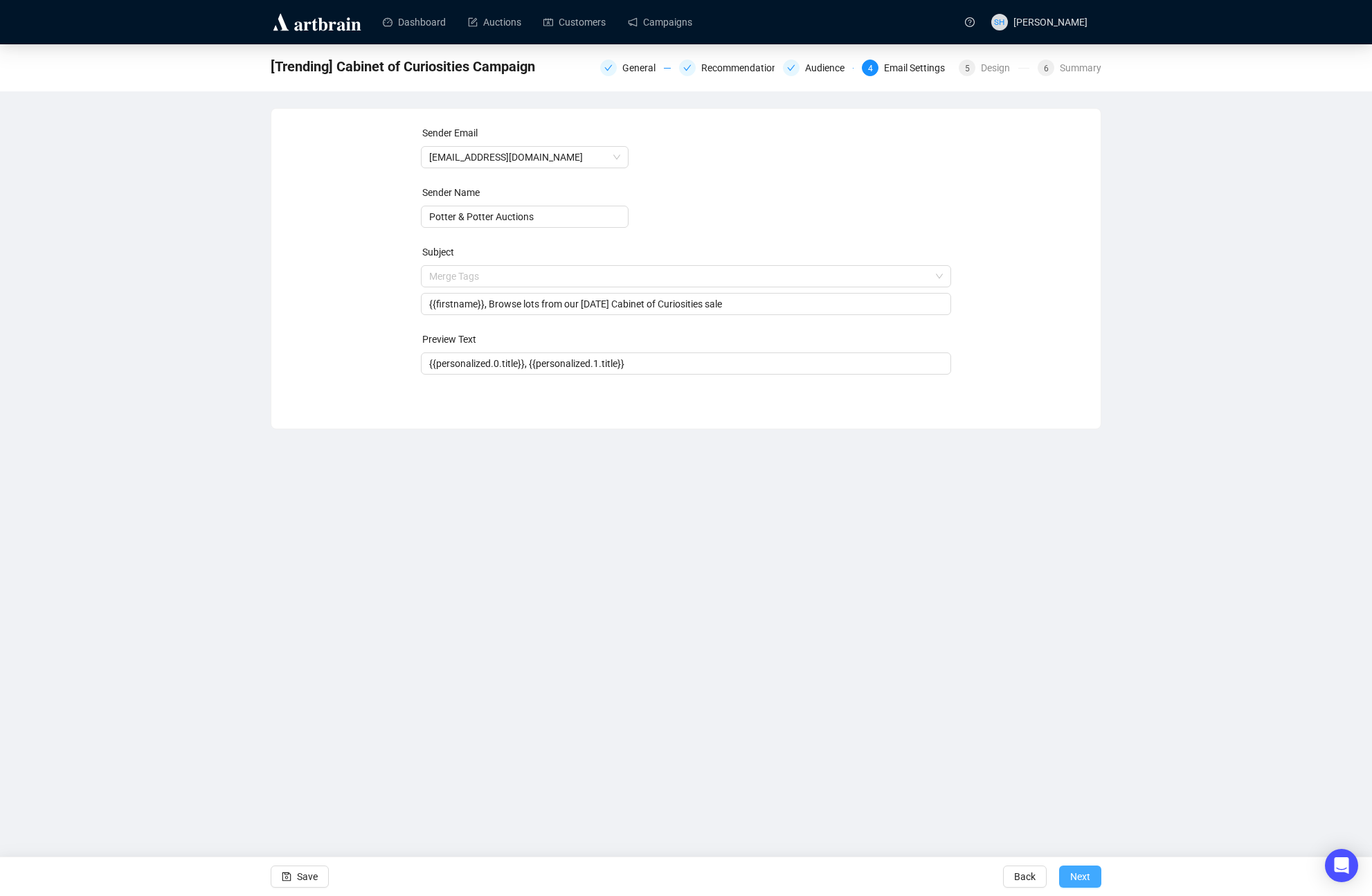
click at [1074, 878] on span "Next" at bounding box center [1080, 876] width 20 height 39
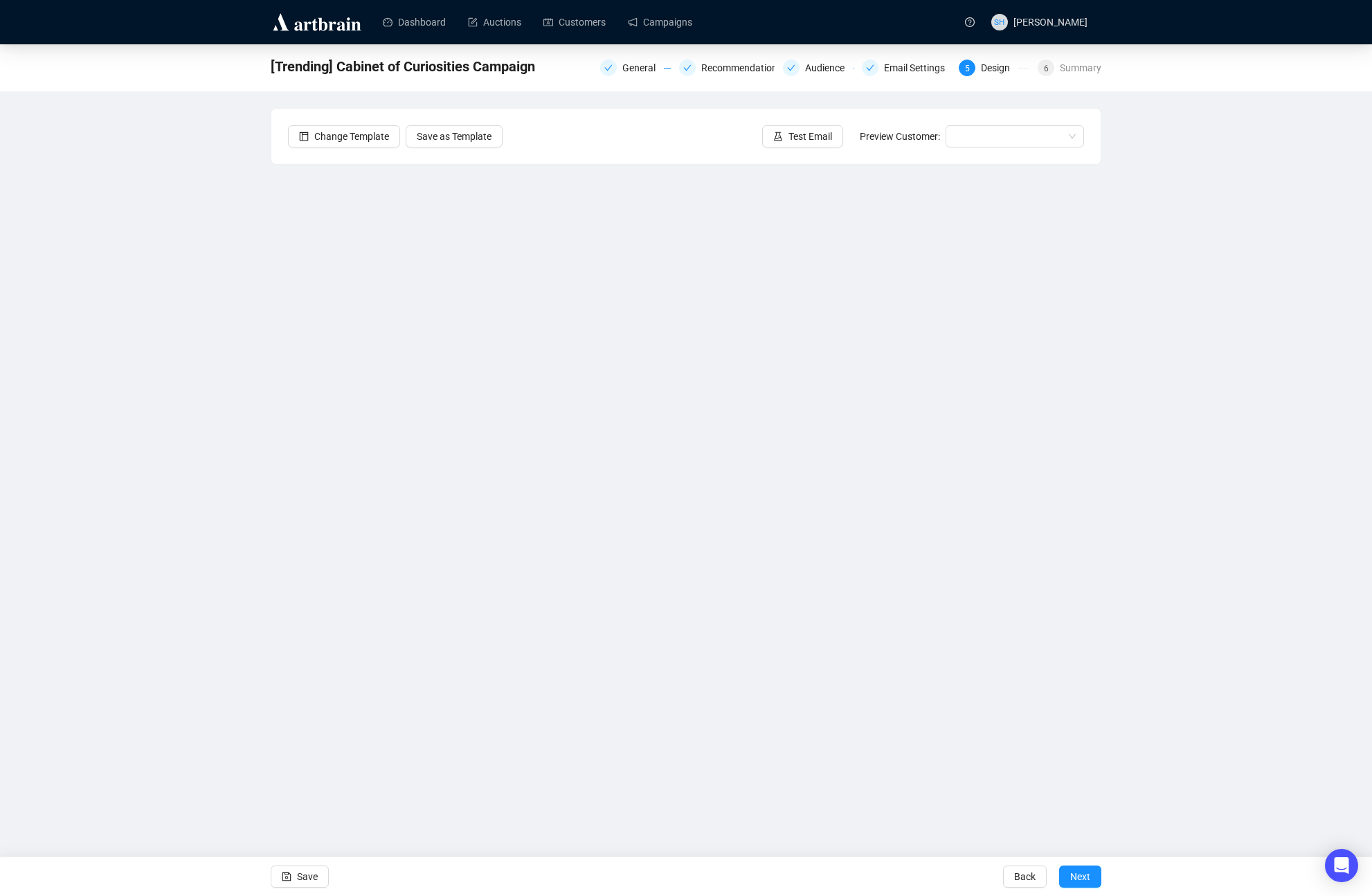
click at [772, 747] on div "Dashboard Auctions Customers Campaigns SH Stina Henslee [Trending] Cabinet of C…" at bounding box center [686, 448] width 1372 height 896
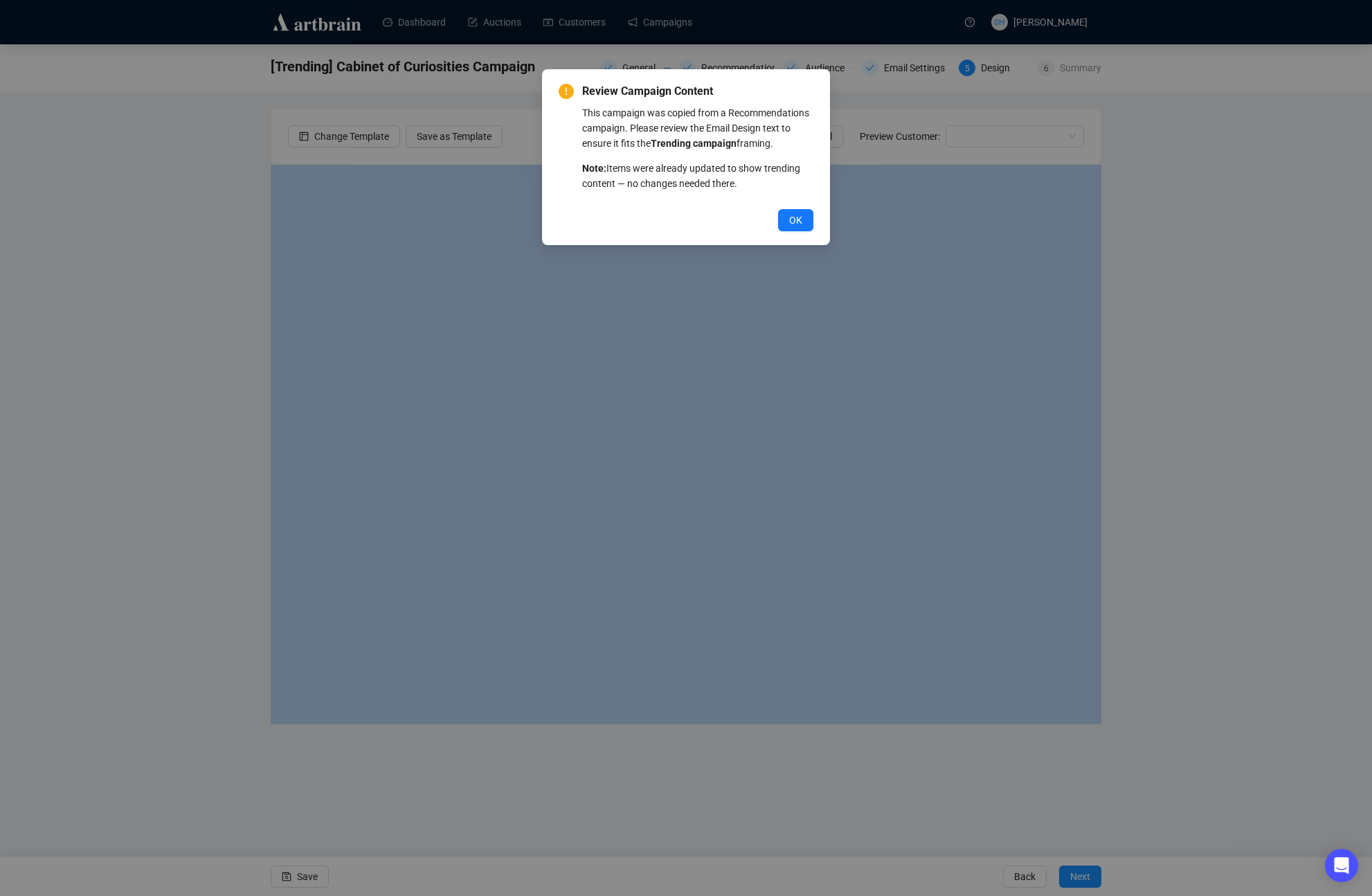
click at [793, 228] on span "OK" at bounding box center [796, 220] width 13 height 15
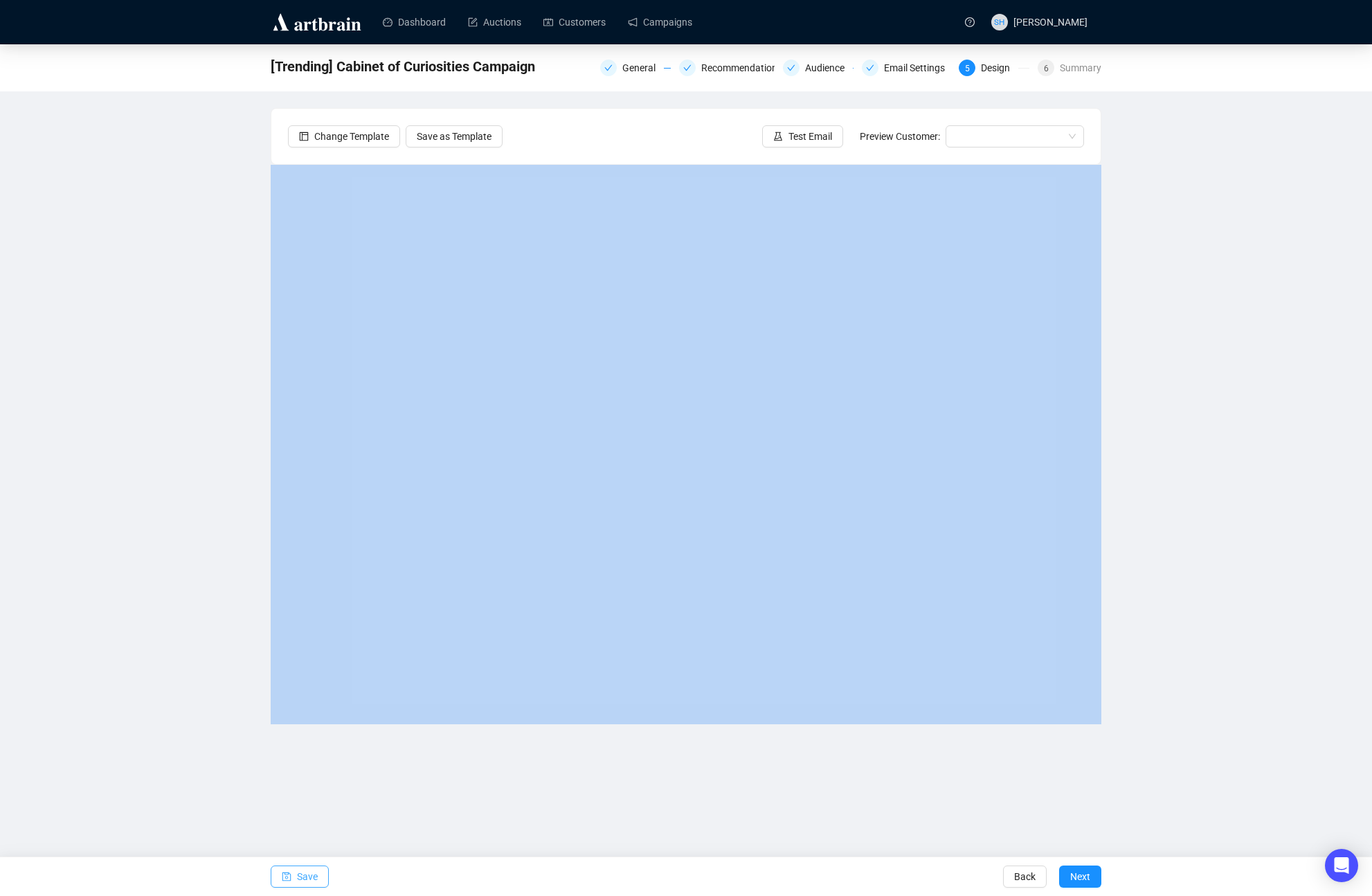
click at [296, 877] on button "Save" at bounding box center [300, 876] width 58 height 22
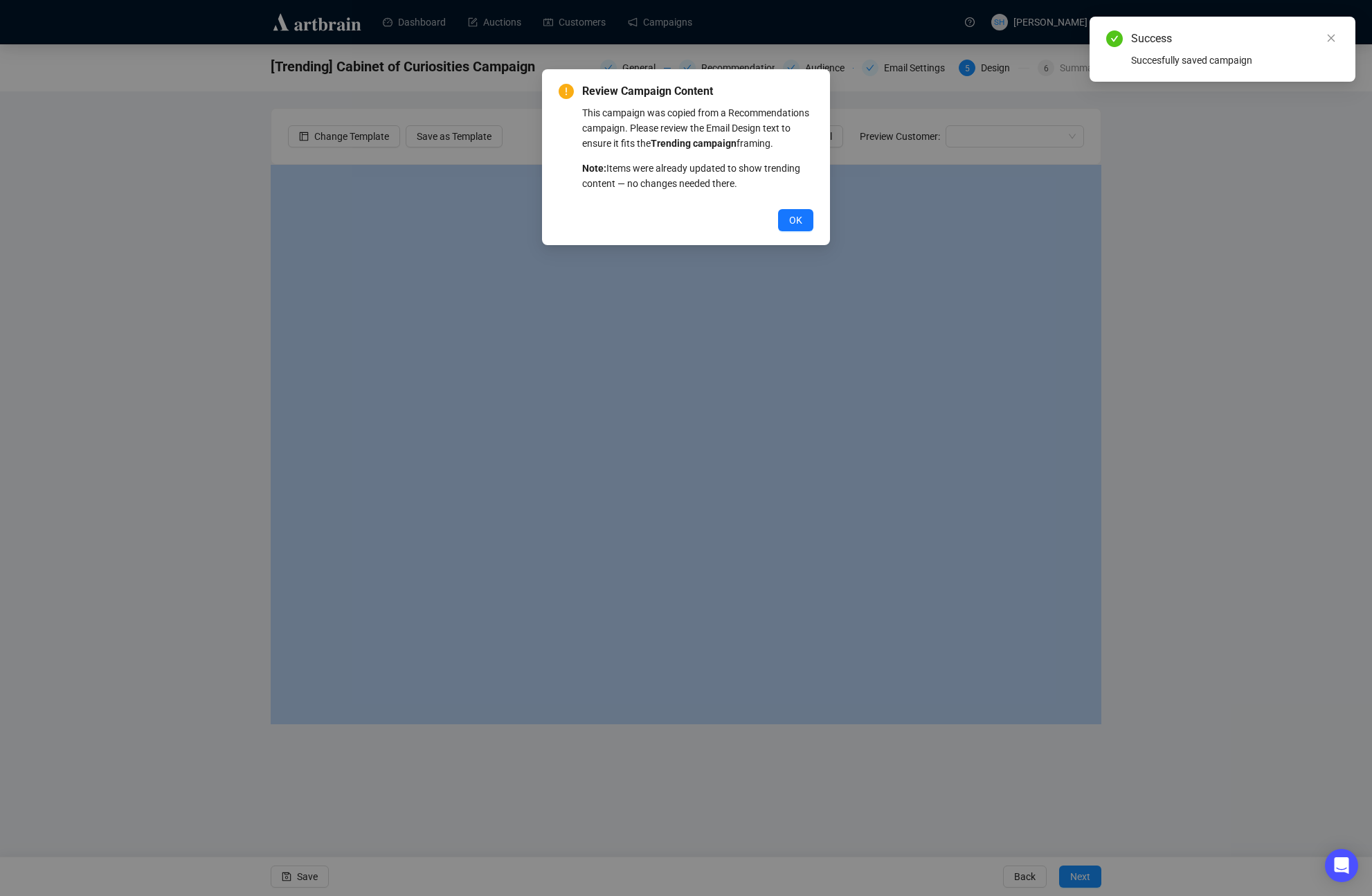
click at [790, 228] on span "OK" at bounding box center [796, 220] width 13 height 15
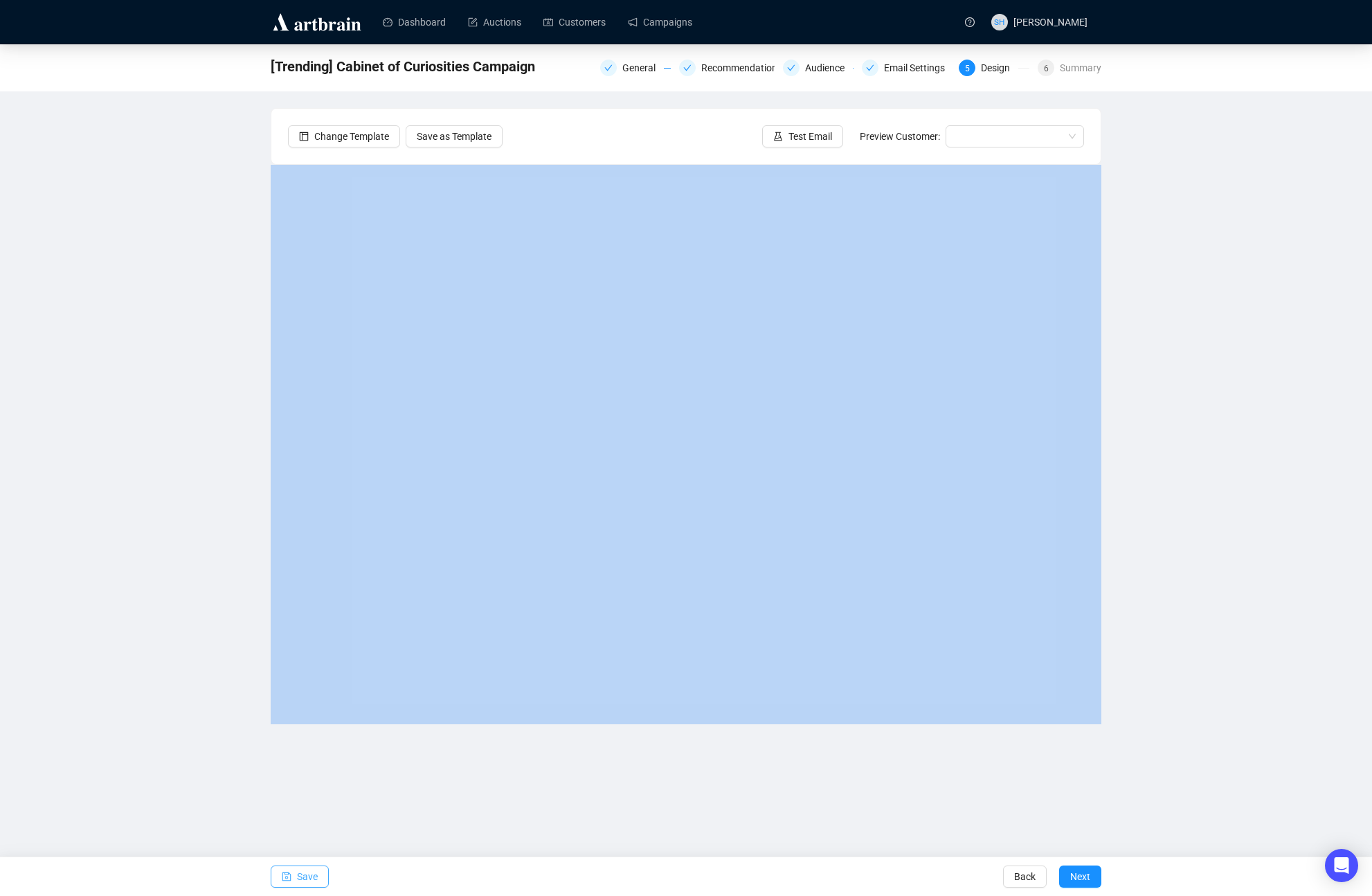
drag, startPoint x: 306, startPoint y: 875, endPoint x: 308, endPoint y: 891, distance: 16.1
click at [306, 875] on span "Save" at bounding box center [307, 876] width 21 height 39
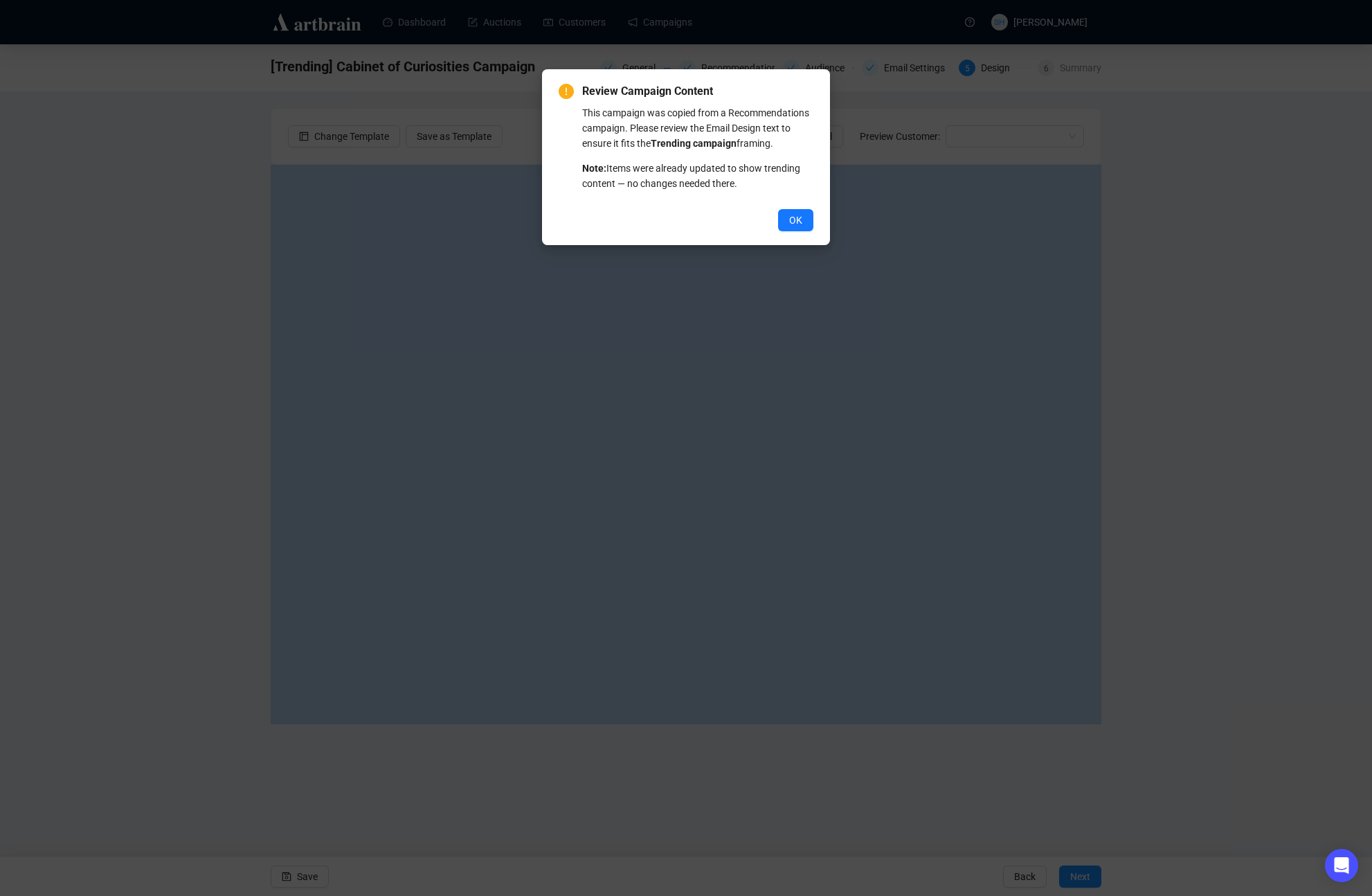
click at [791, 228] on span "OK" at bounding box center [796, 220] width 13 height 15
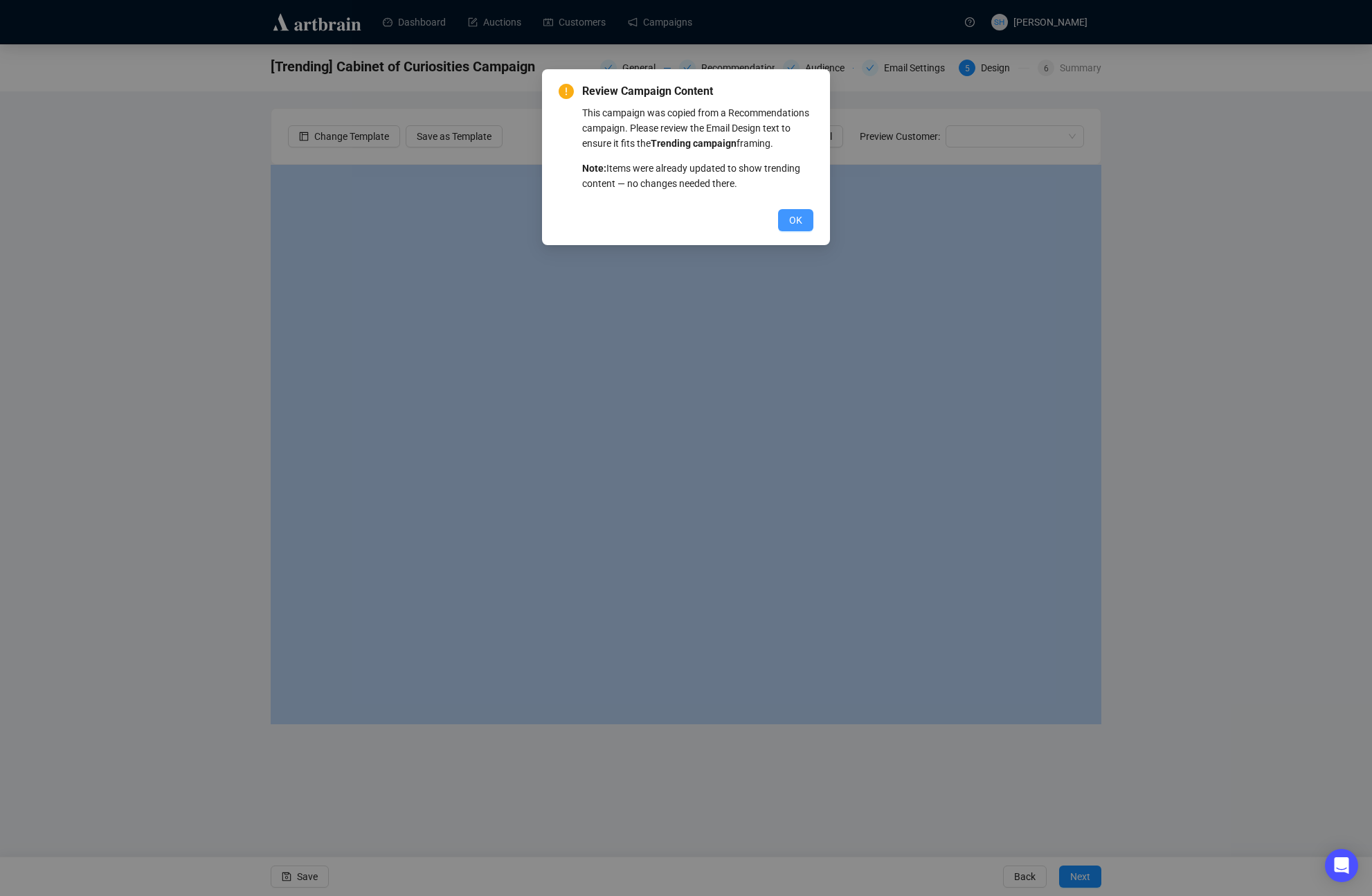
click at [794, 228] on span "OK" at bounding box center [796, 220] width 13 height 15
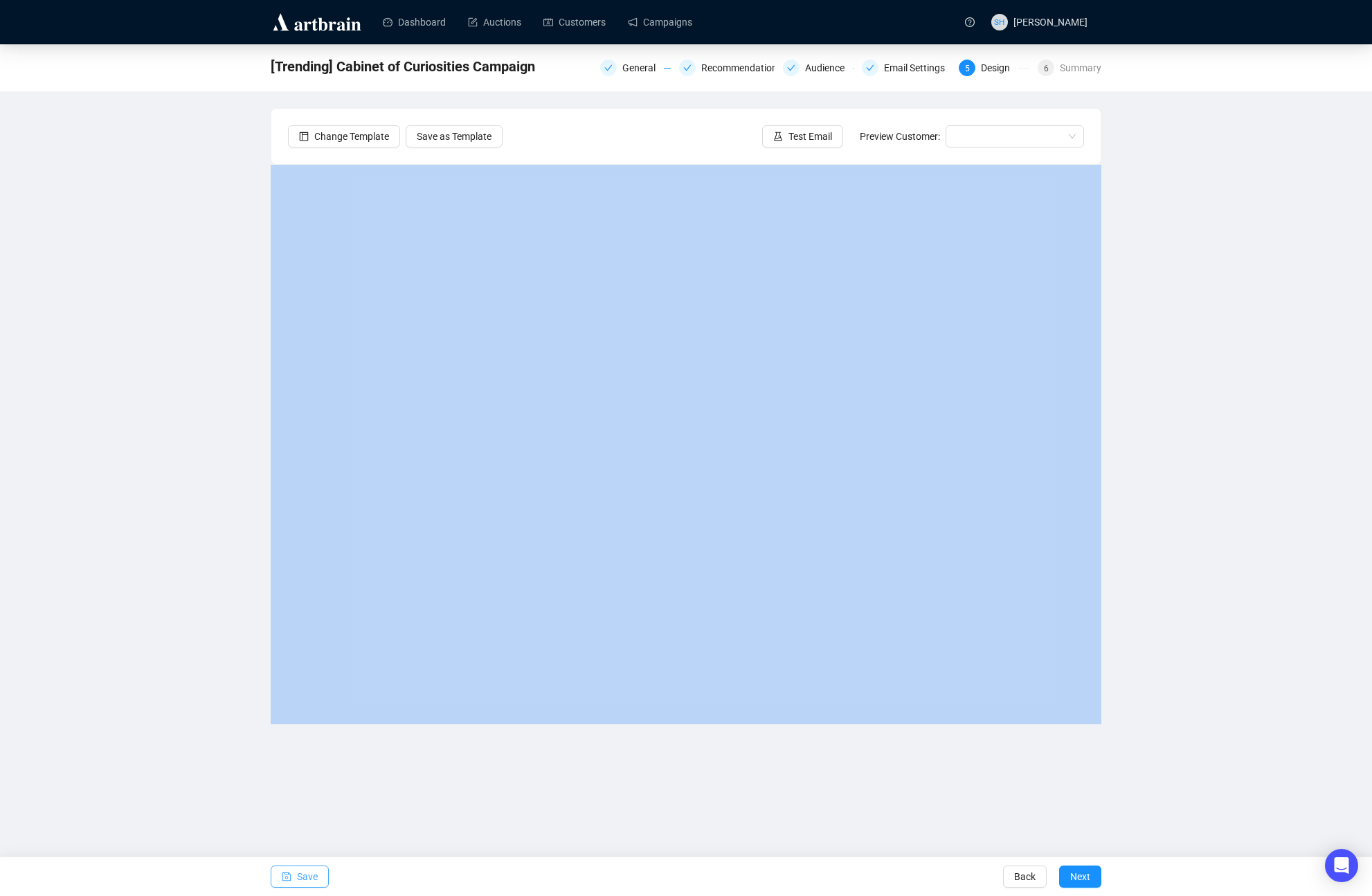
click at [303, 877] on span "Save" at bounding box center [307, 876] width 21 height 39
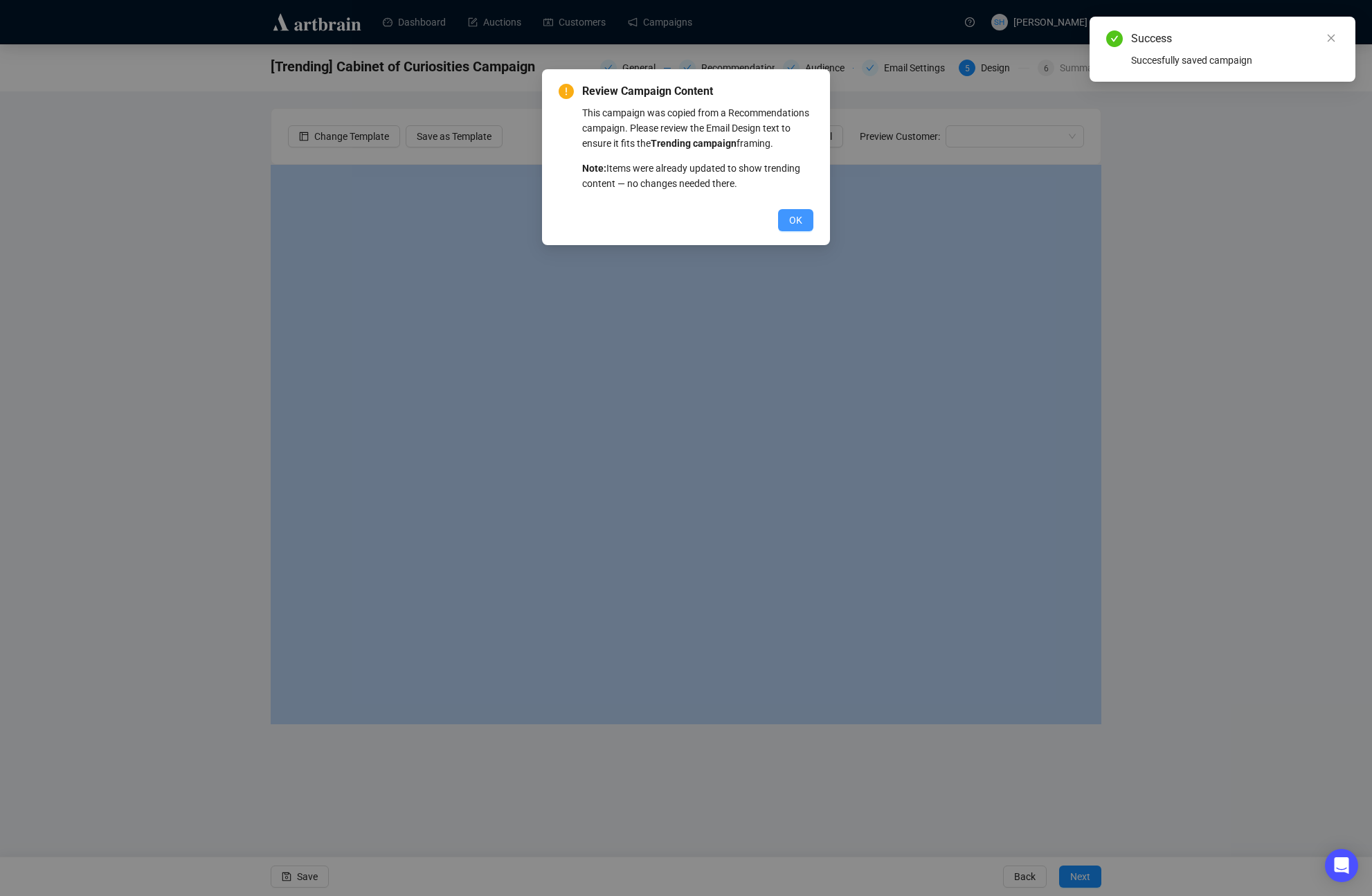
click at [799, 228] on span "OK" at bounding box center [796, 220] width 13 height 15
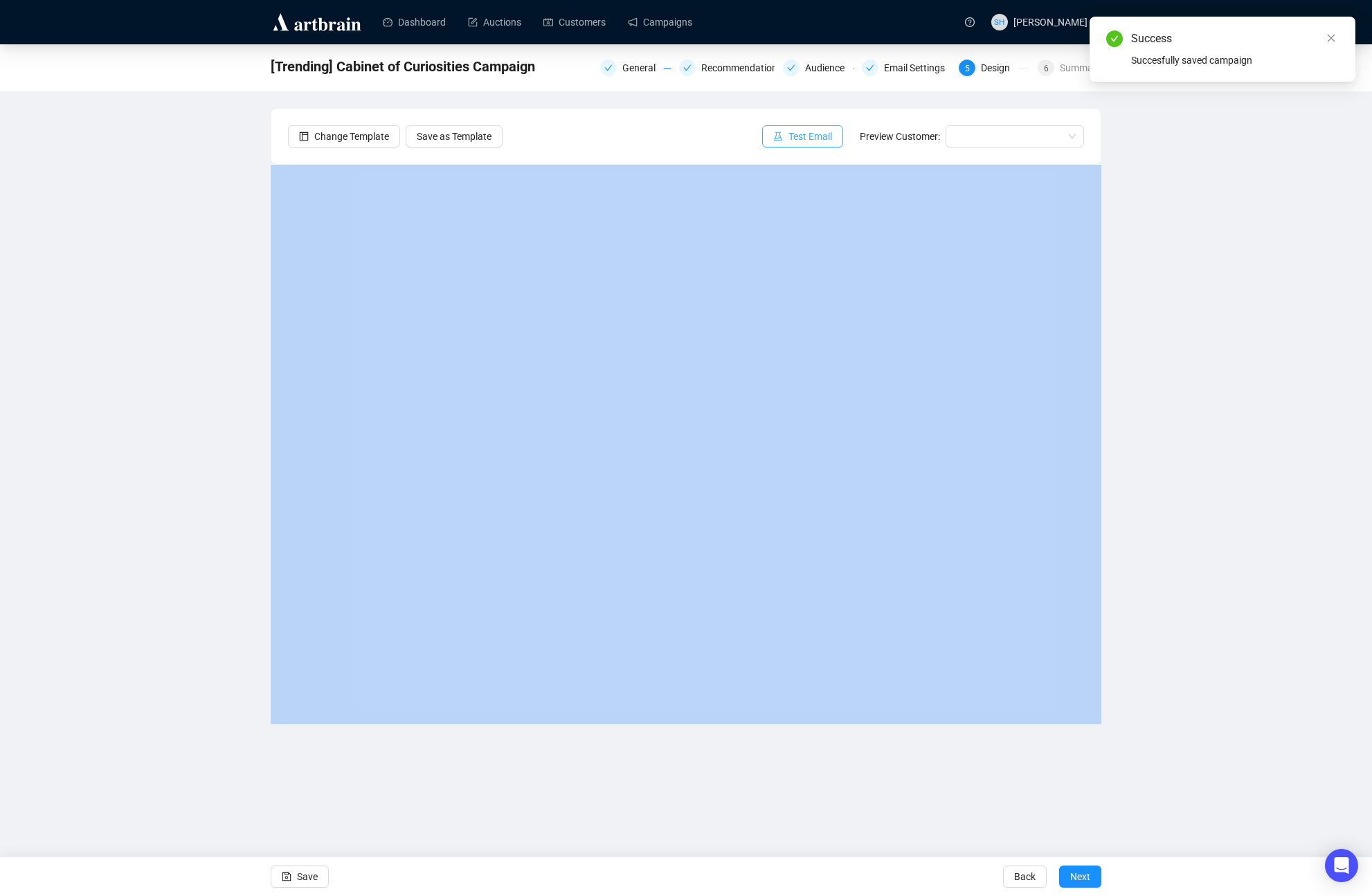
click at [804, 135] on span "Test Email" at bounding box center [810, 136] width 43 height 15
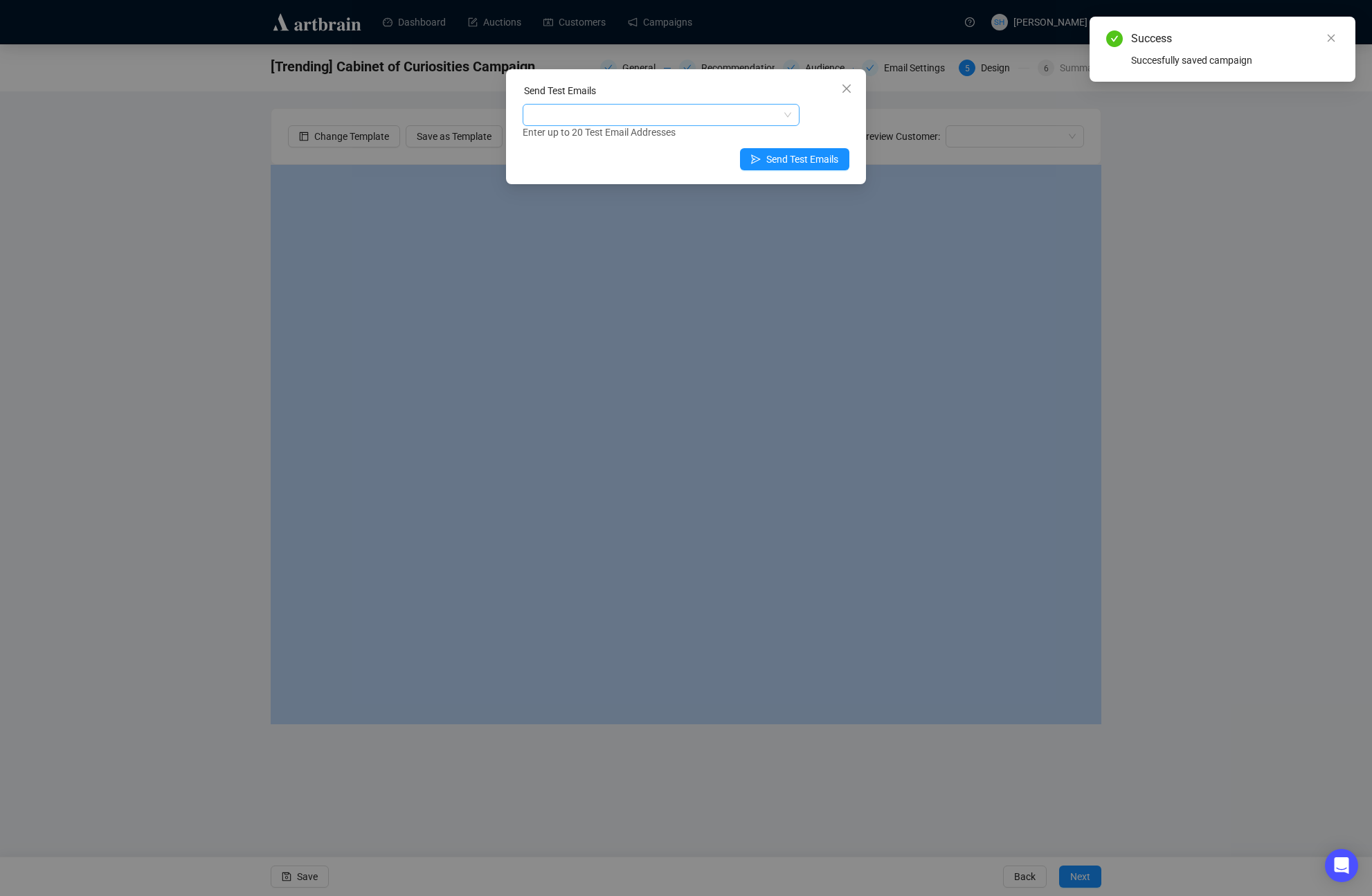
click at [556, 112] on div at bounding box center [654, 114] width 257 height 19
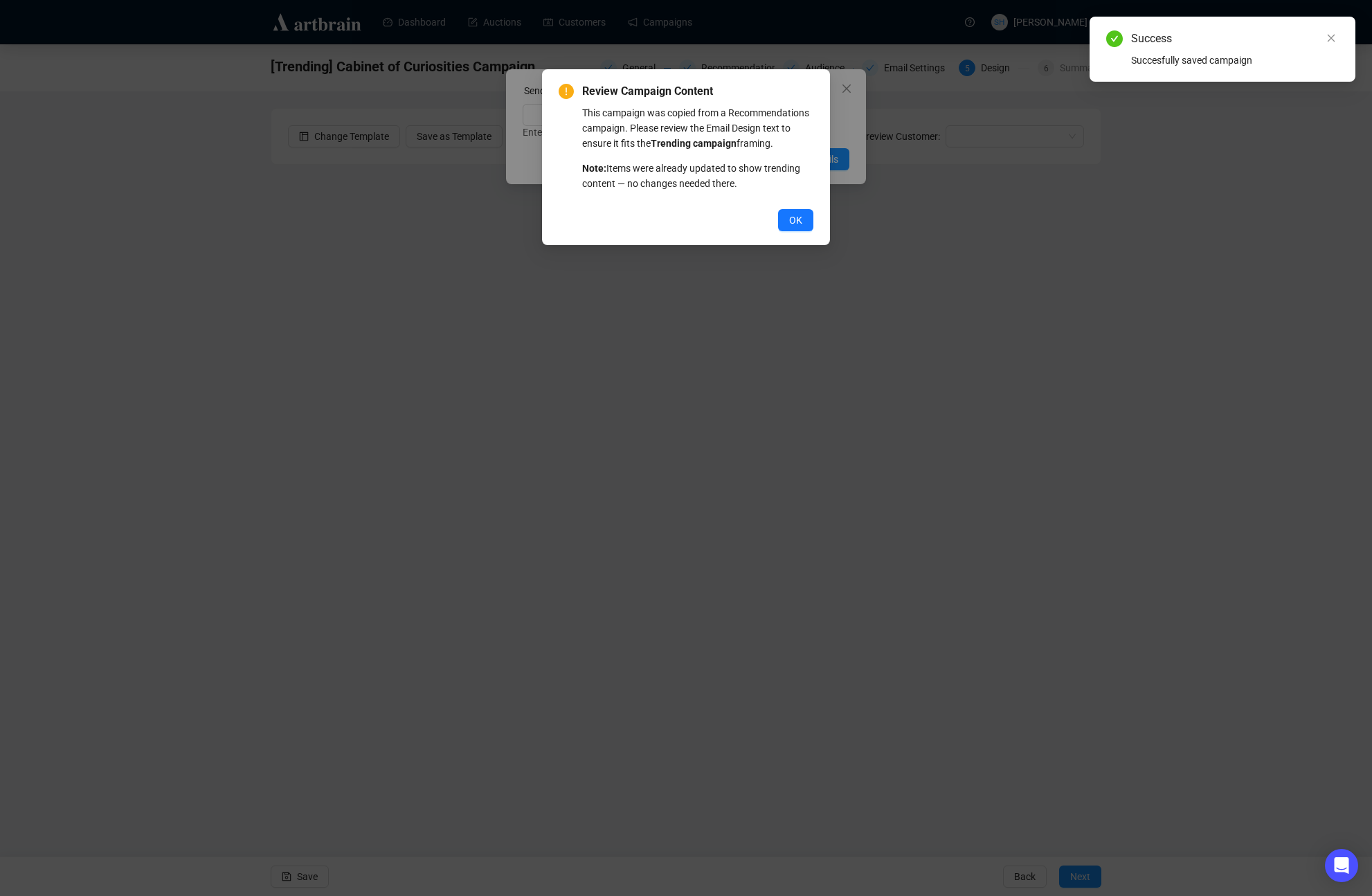
click at [541, 163] on div "Review Campaign Content This campaign was copied from a Recommendations campaig…" at bounding box center [686, 448] width 1372 height 896
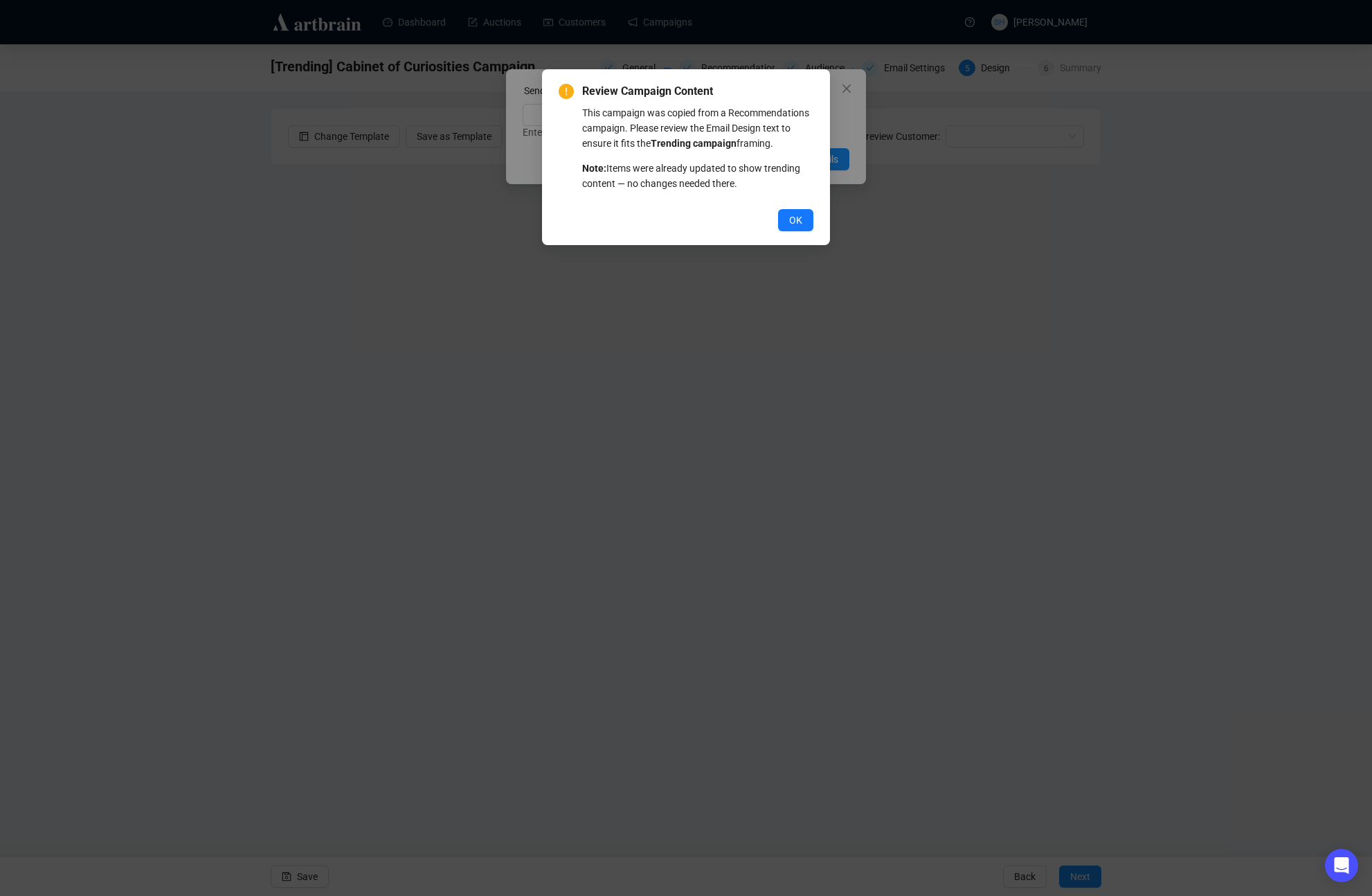
click at [784, 231] on button "OK" at bounding box center [796, 220] width 36 height 22
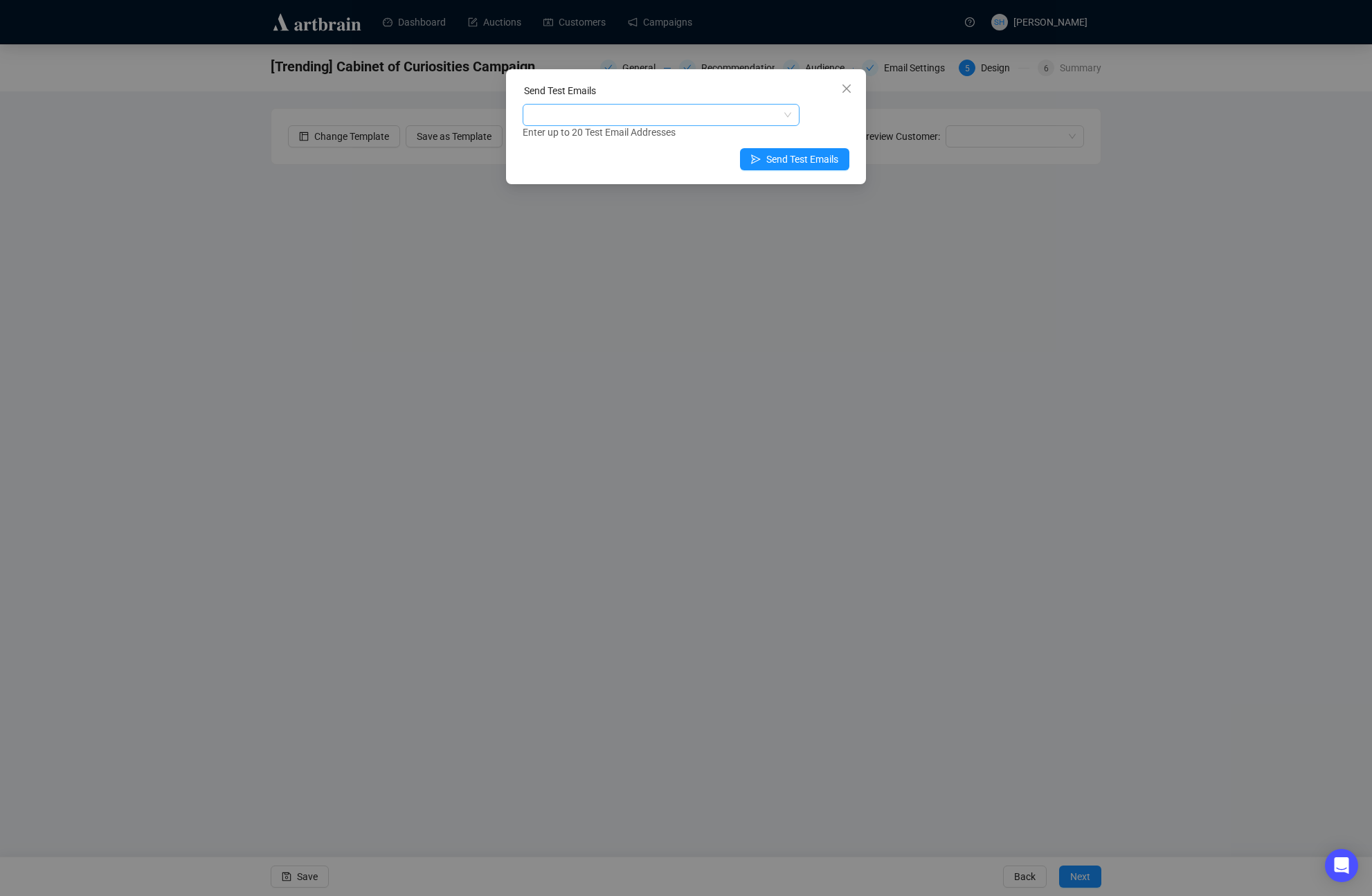
click at [539, 124] on div at bounding box center [661, 114] width 277 height 22
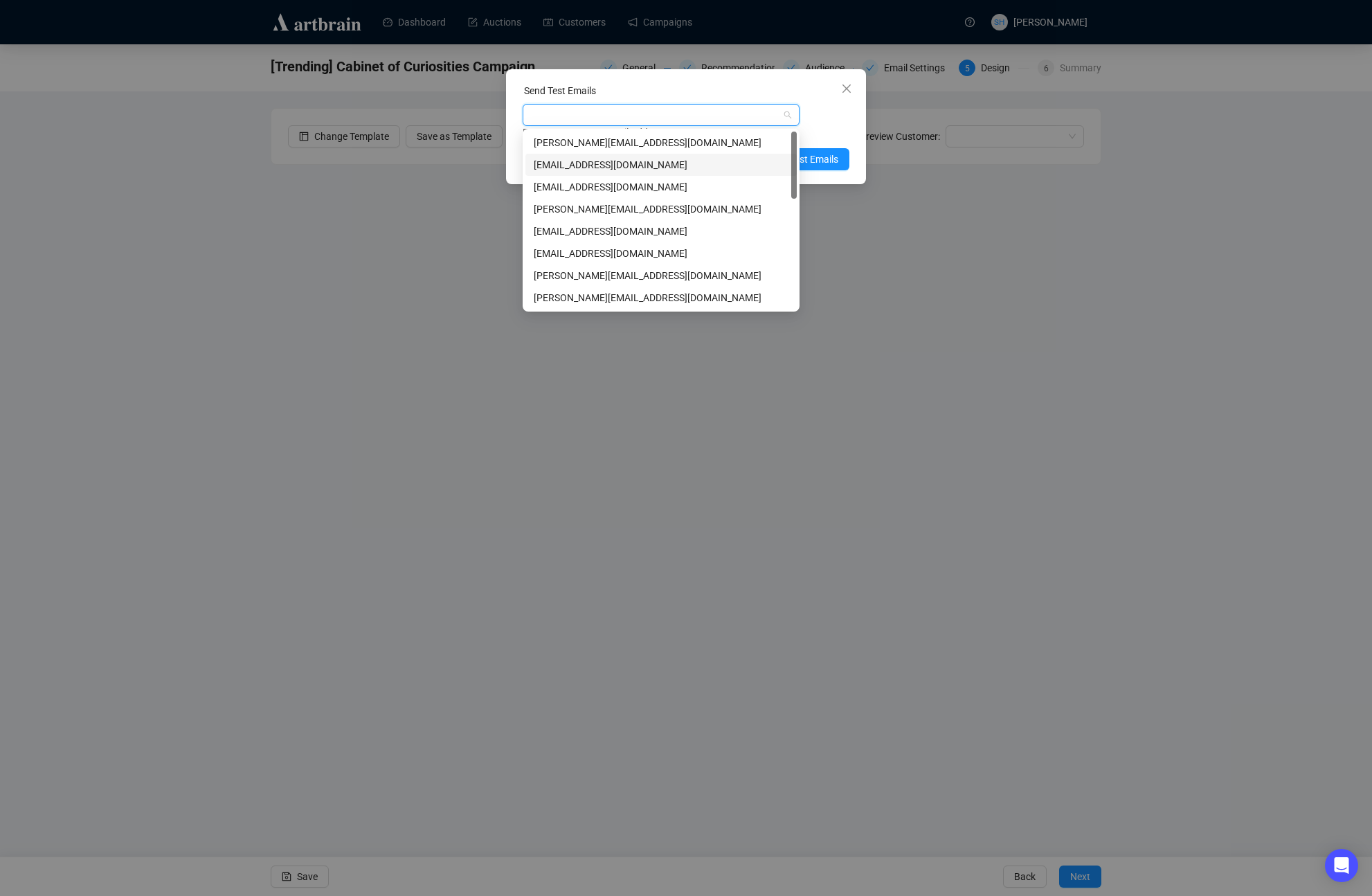
click at [560, 166] on div "[EMAIL_ADDRESS][DOMAIN_NAME]" at bounding box center [661, 164] width 255 height 15
click at [687, 117] on div "[EMAIL_ADDRESS][DOMAIN_NAME]" at bounding box center [654, 114] width 257 height 19
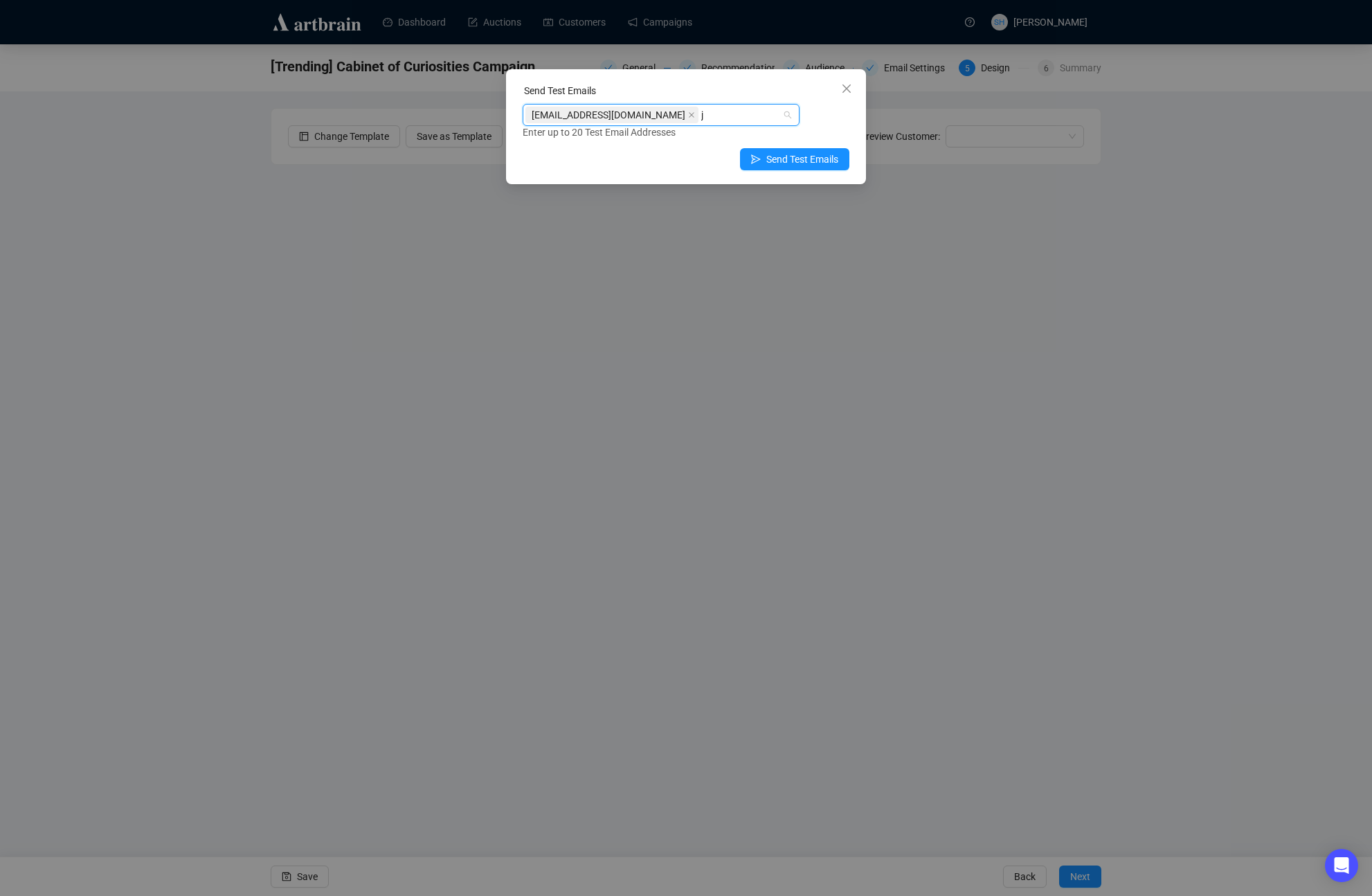
type input "jo"
click at [588, 190] on div "[EMAIL_ADDRESS][DOMAIN_NAME]" at bounding box center [661, 186] width 255 height 15
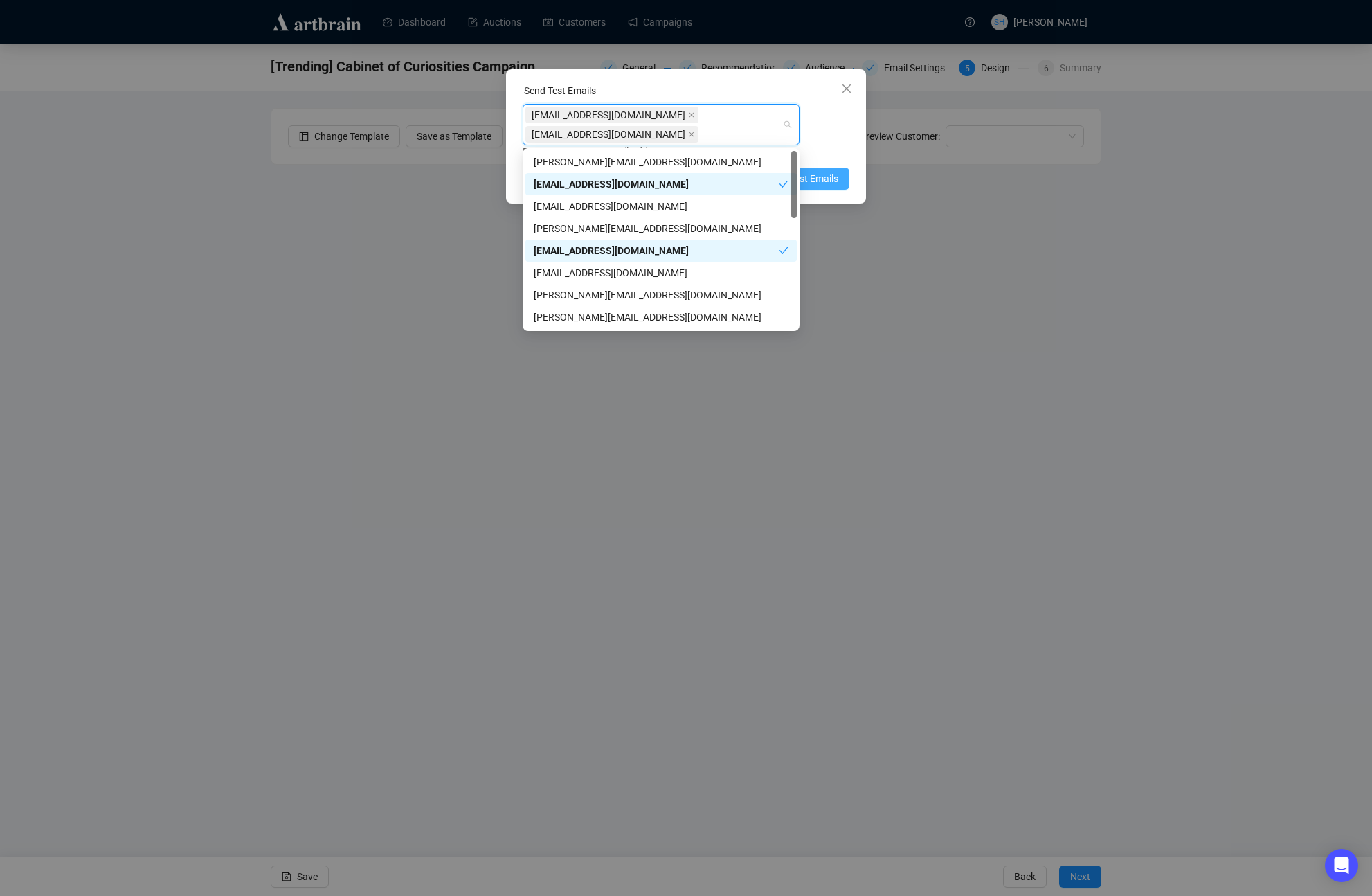
click at [816, 180] on span "Send Test Emails" at bounding box center [802, 178] width 72 height 15
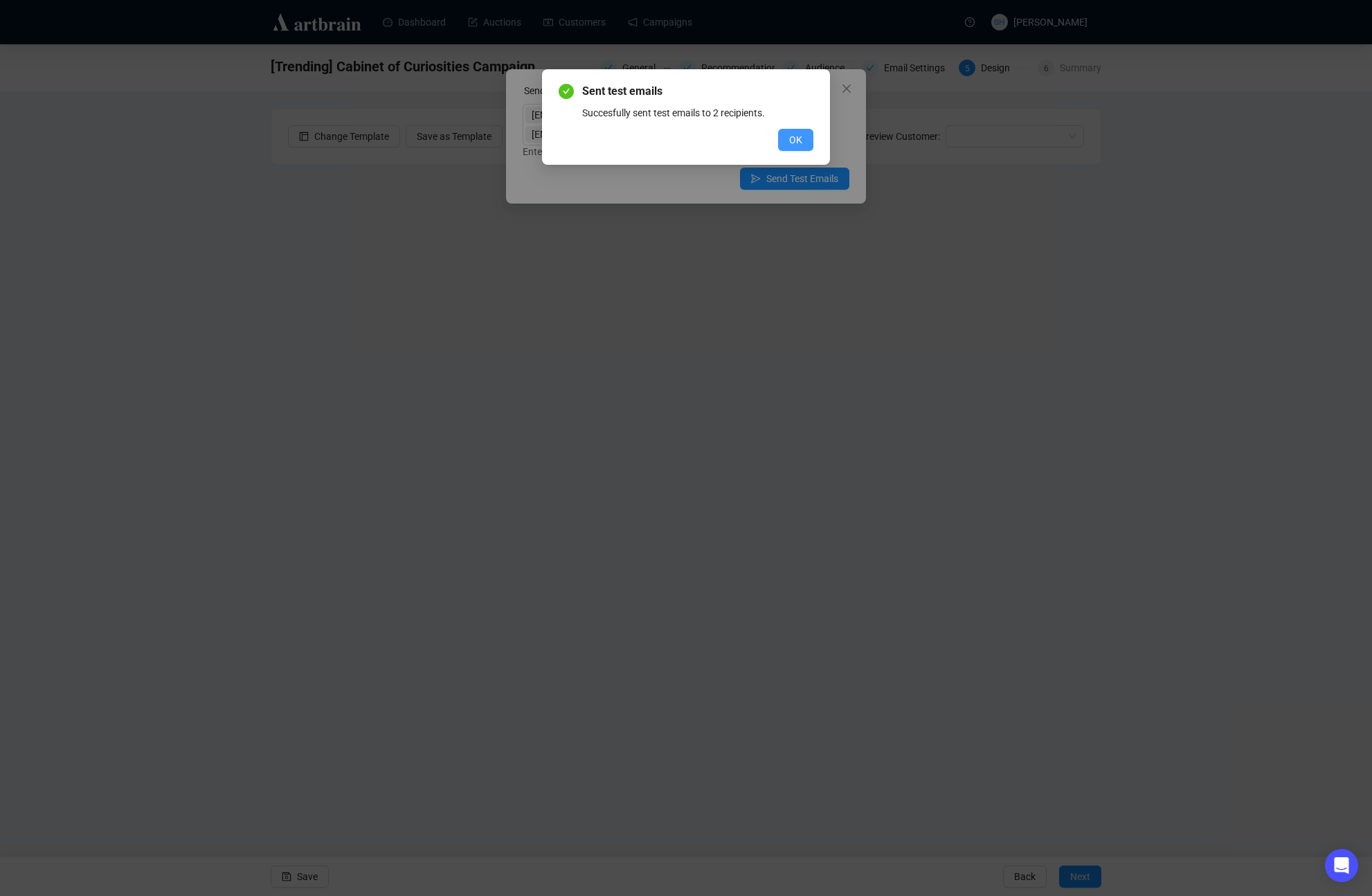
click at [792, 134] on span "OK" at bounding box center [796, 139] width 13 height 15
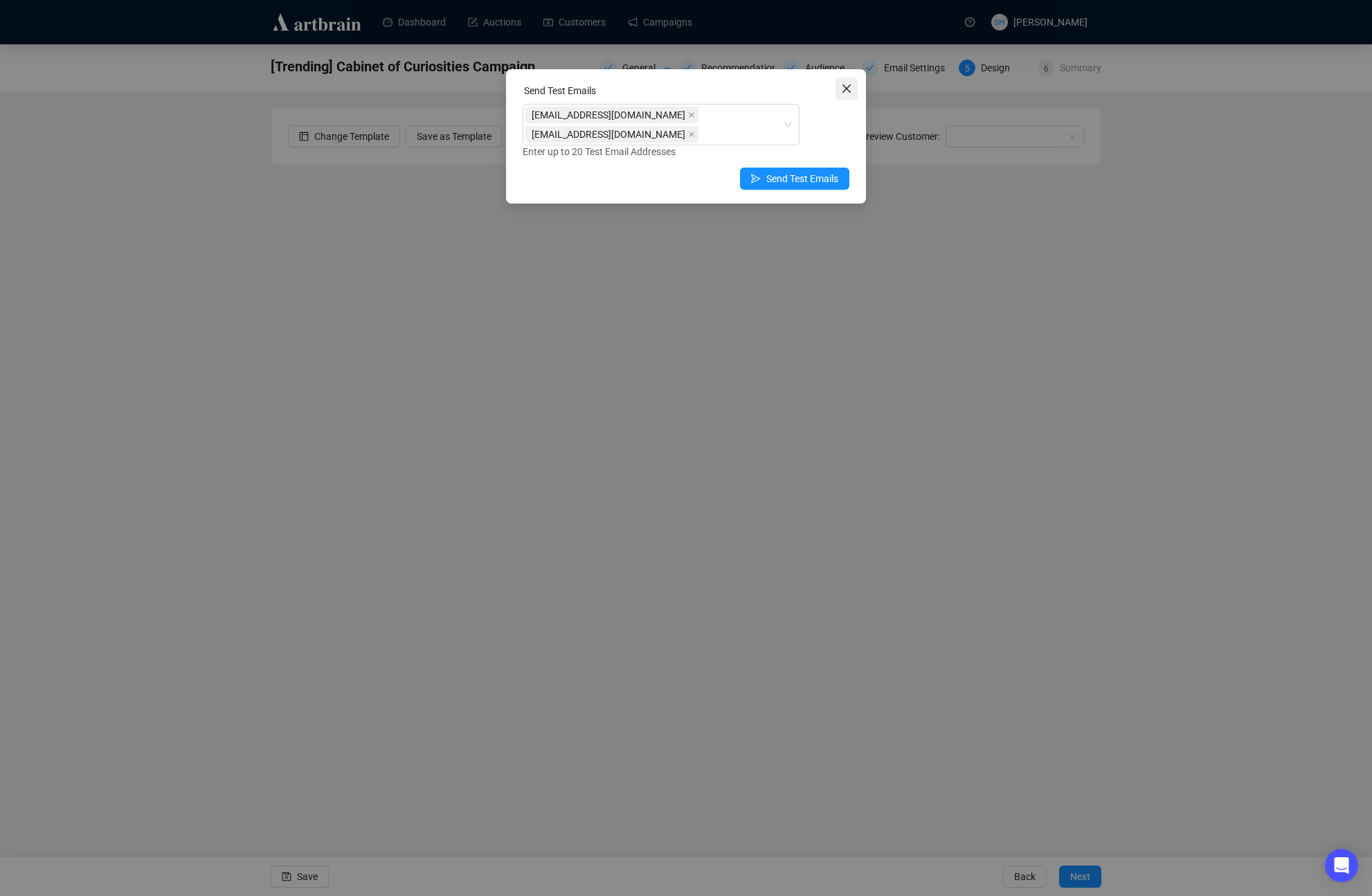
click at [847, 90] on icon "close" at bounding box center [847, 89] width 11 height 11
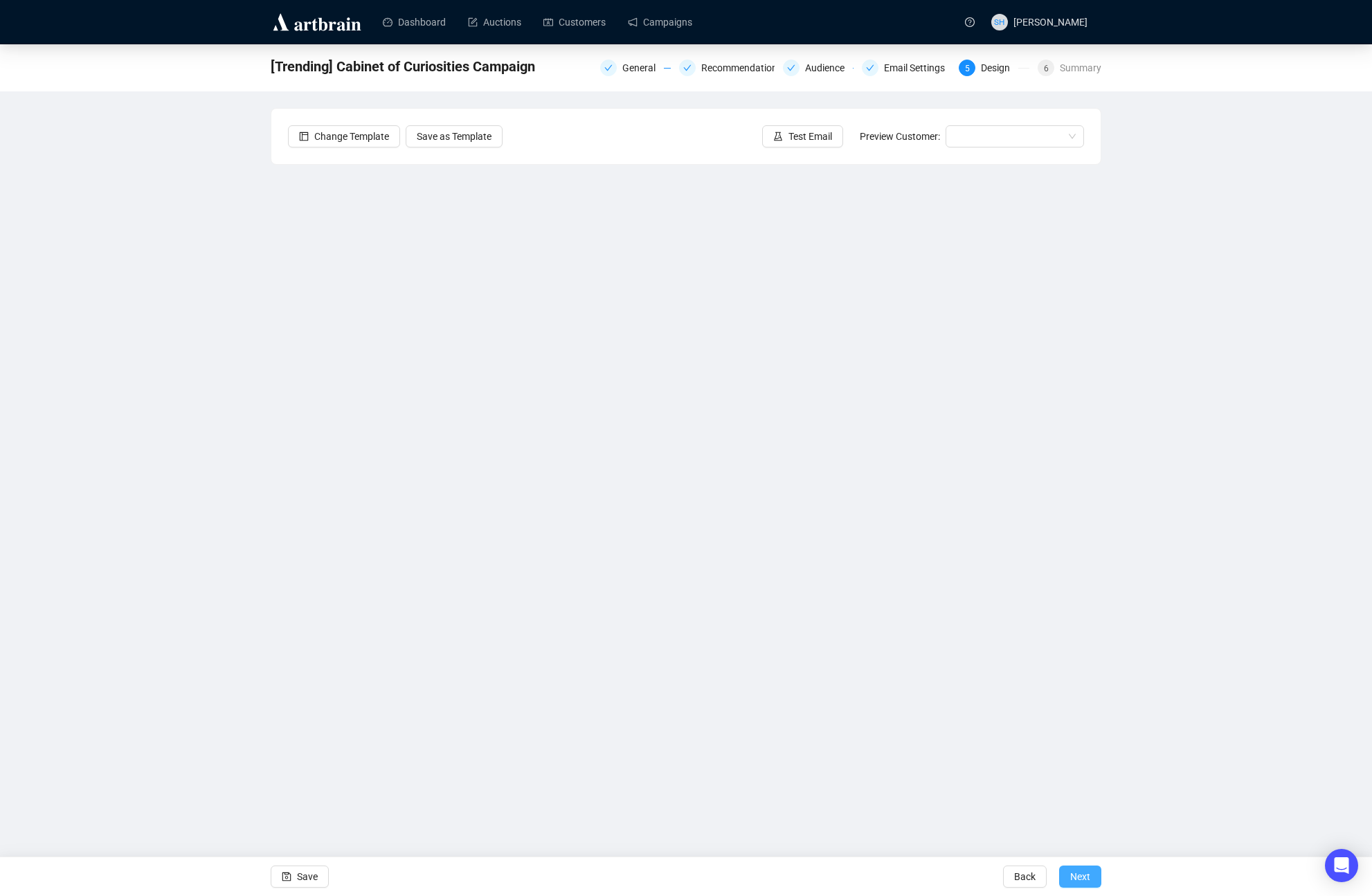
click at [1078, 878] on span "Next" at bounding box center [1080, 876] width 20 height 39
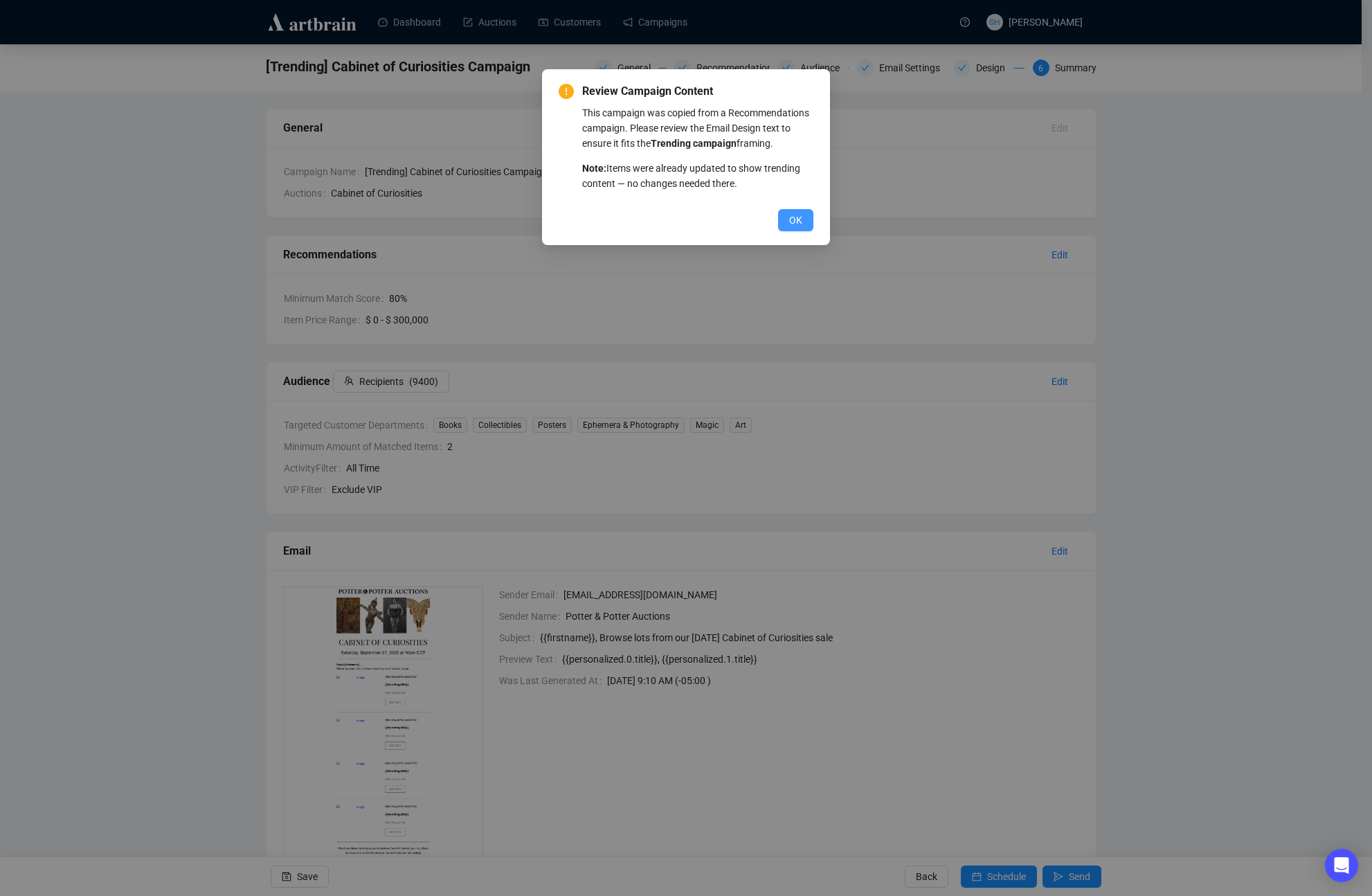
click at [794, 225] on button "OK" at bounding box center [796, 220] width 36 height 22
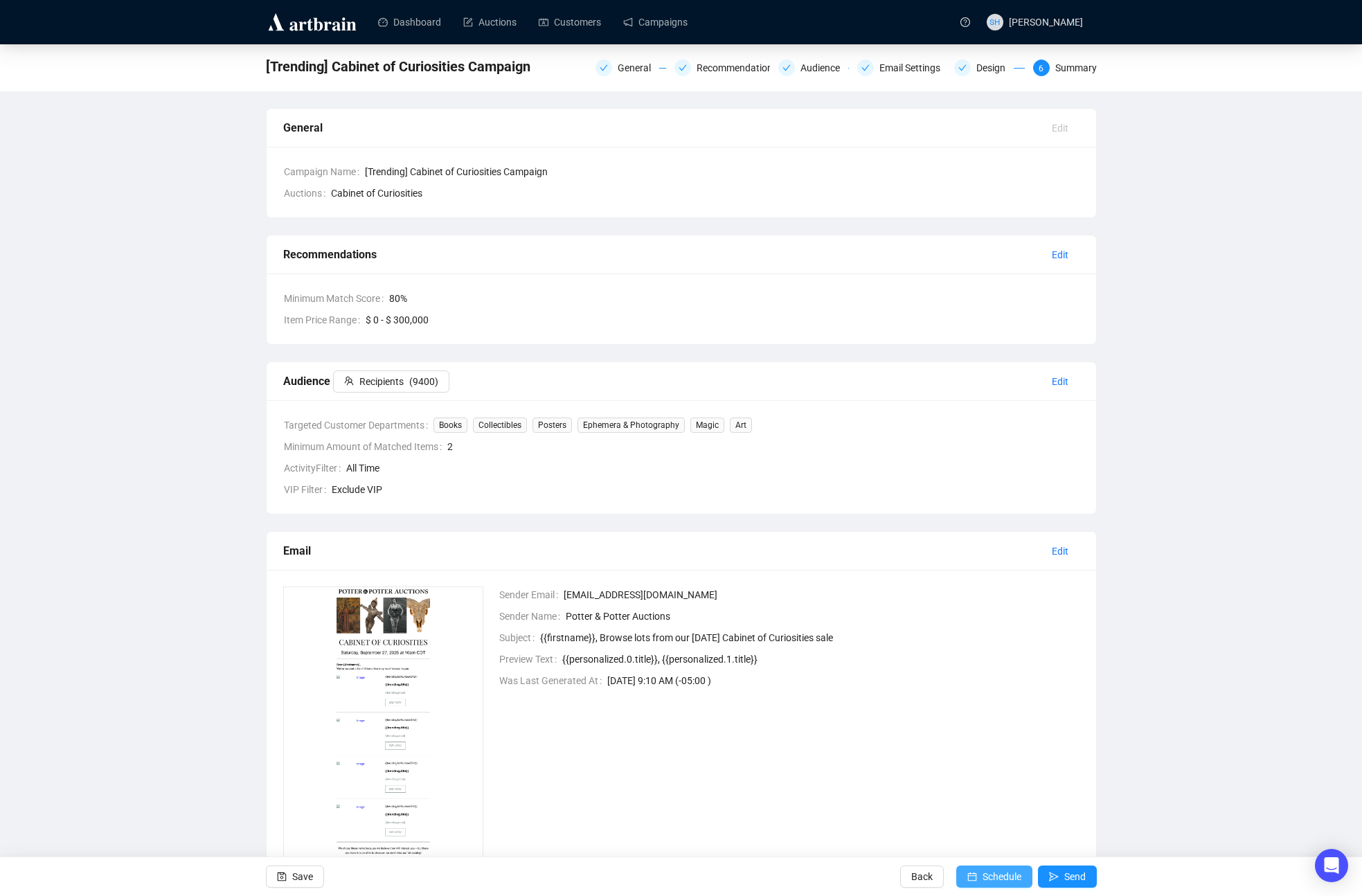
click at [983, 873] on span "Schedule" at bounding box center [1002, 876] width 39 height 39
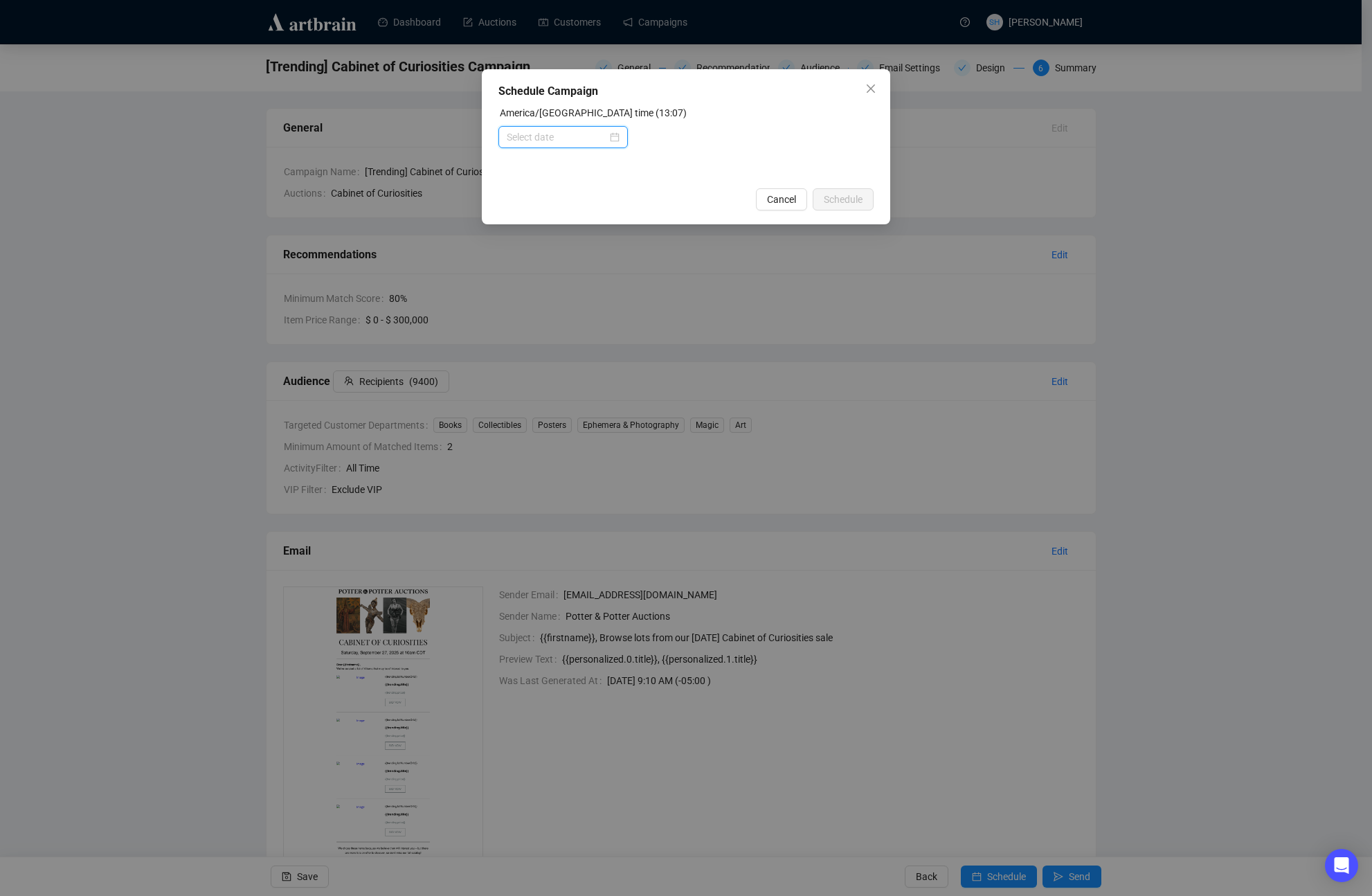
click at [525, 134] on input at bounding box center [556, 136] width 100 height 15
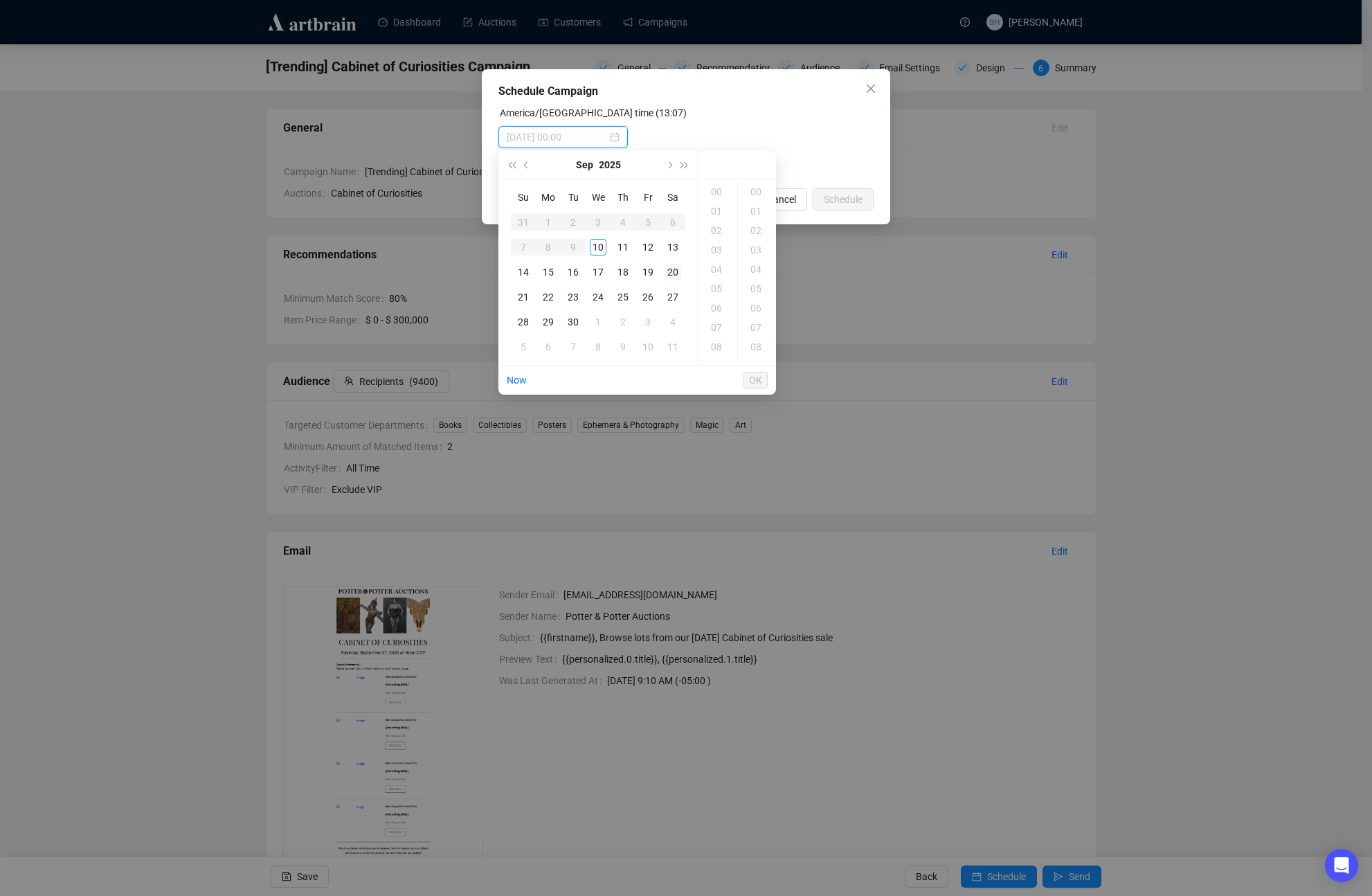
type input "2025-09-20 00:00"
type input "2025-09-10 04:00"
click at [595, 297] on div "24" at bounding box center [598, 296] width 16 height 16
click at [716, 234] on div "10" at bounding box center [718, 237] width 33 height 19
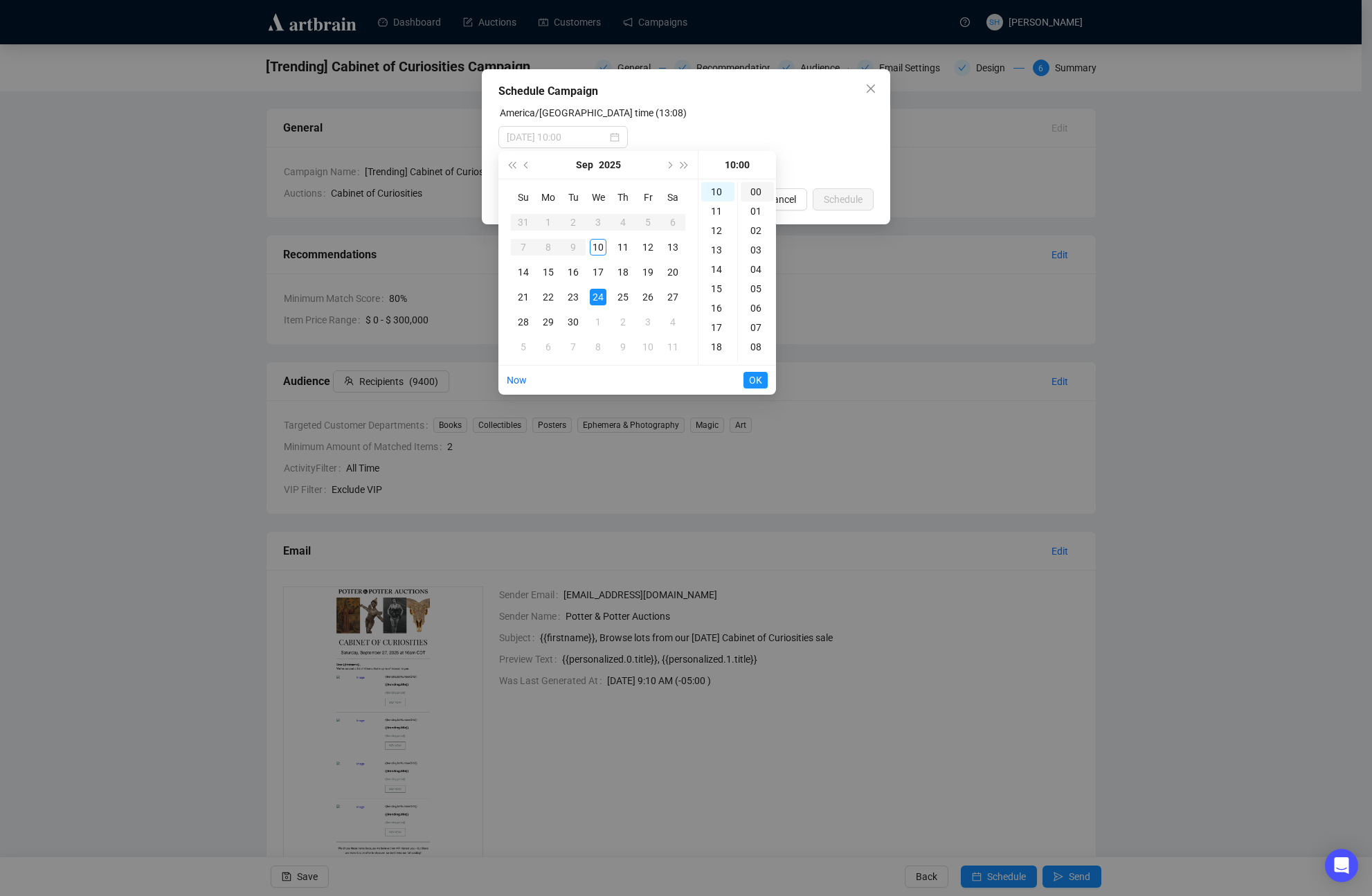
click at [754, 189] on div "00" at bounding box center [757, 191] width 33 height 19
type input "2025-09-24 10:00"
click at [756, 380] on span "OK" at bounding box center [755, 379] width 13 height 26
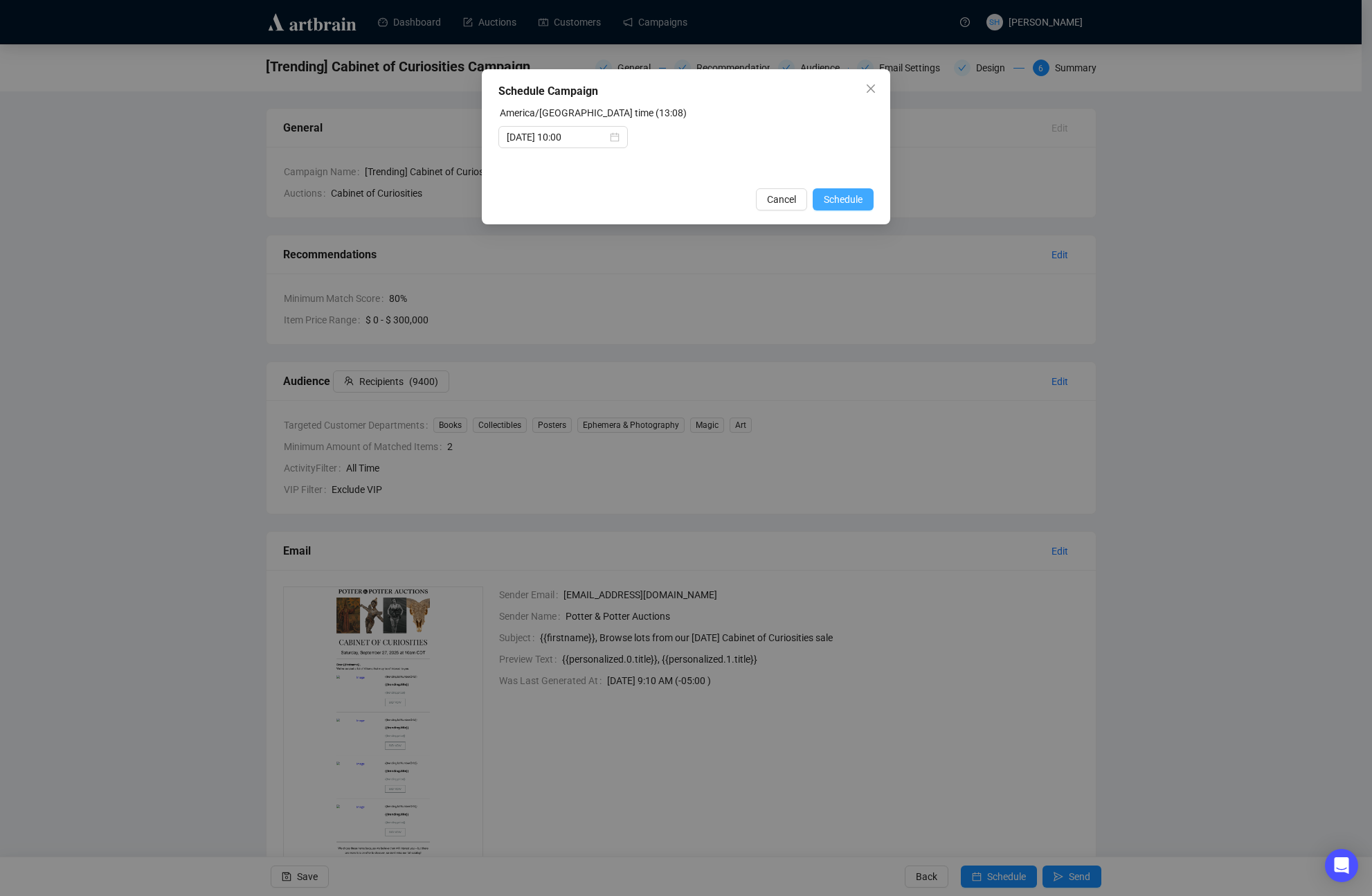
click at [835, 199] on span "Schedule" at bounding box center [843, 199] width 39 height 15
